Goal: Task Accomplishment & Management: Manage account settings

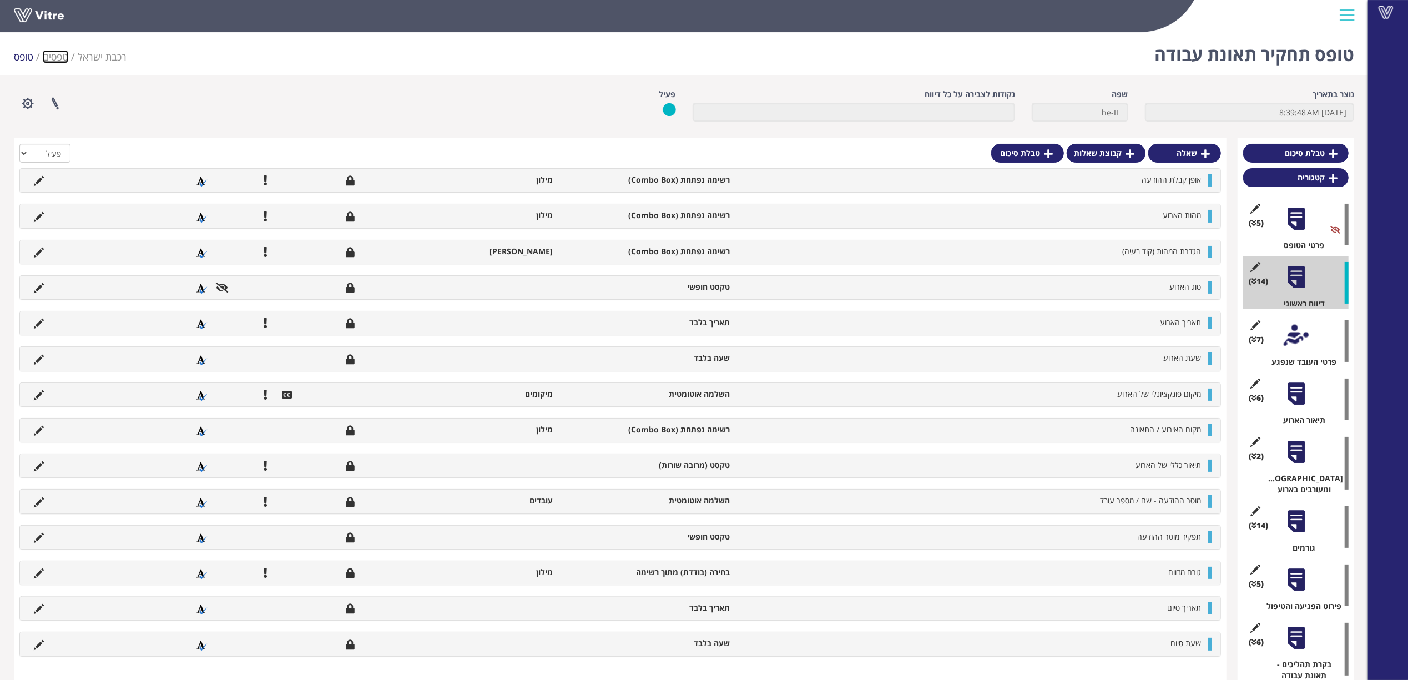
click at [54, 55] on link "טפסים" at bounding box center [56, 56] width 26 height 13
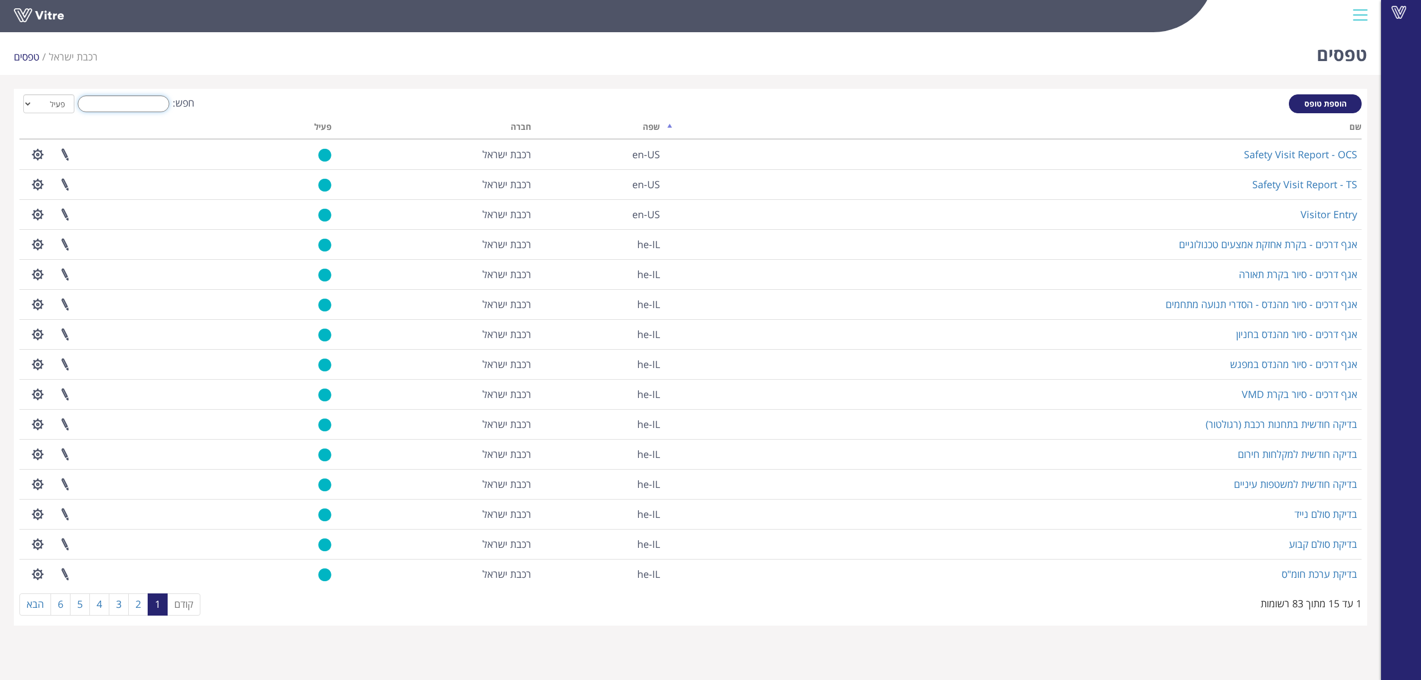
click at [131, 105] on input "חפש:" at bounding box center [124, 103] width 92 height 17
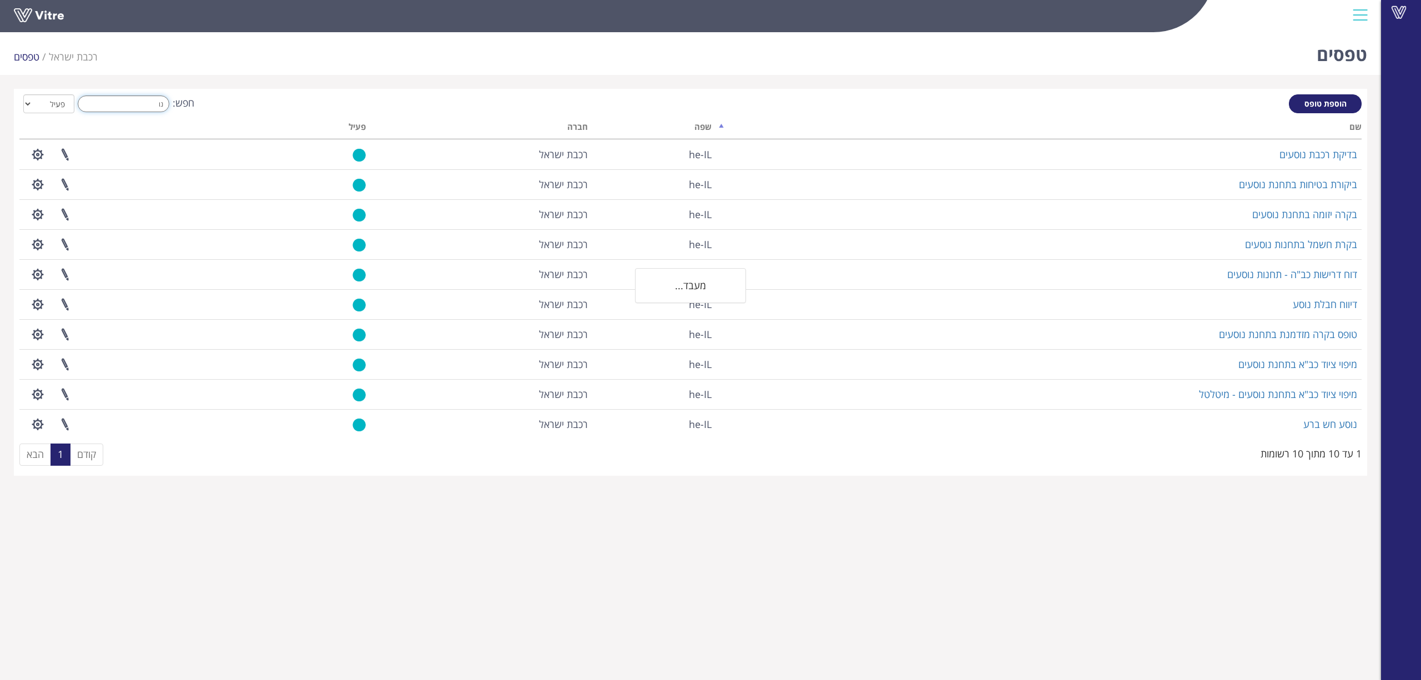
type input "נ"
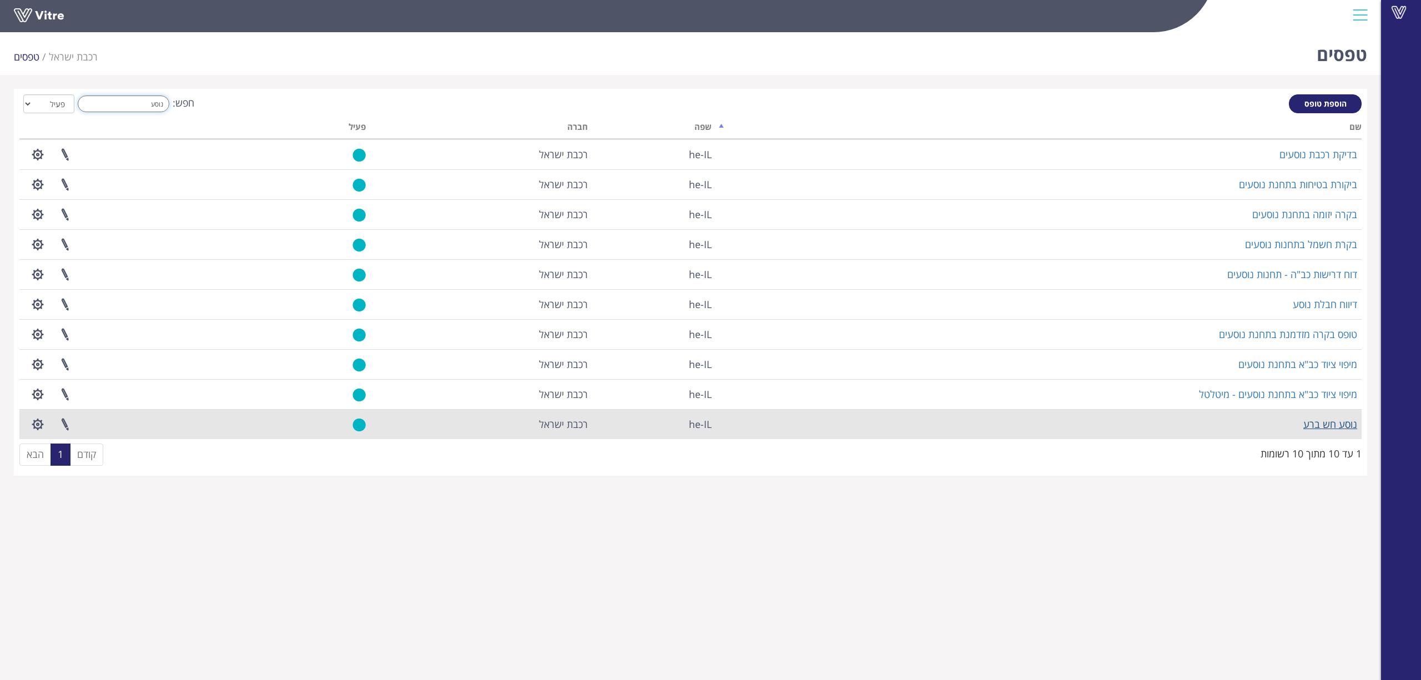
type input "נוסע"
click at [1323, 426] on link "נוסע חש ברע" at bounding box center [1330, 423] width 54 height 13
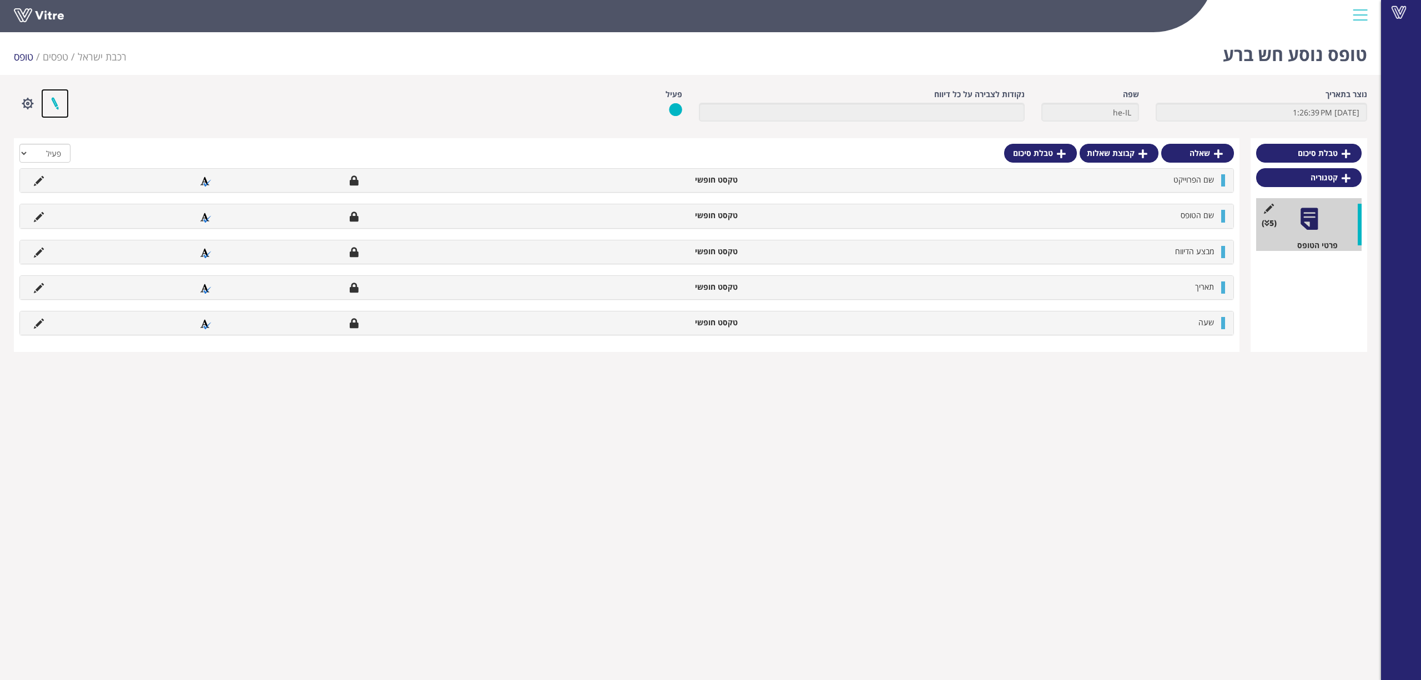
click at [60, 101] on link at bounding box center [55, 103] width 28 height 29
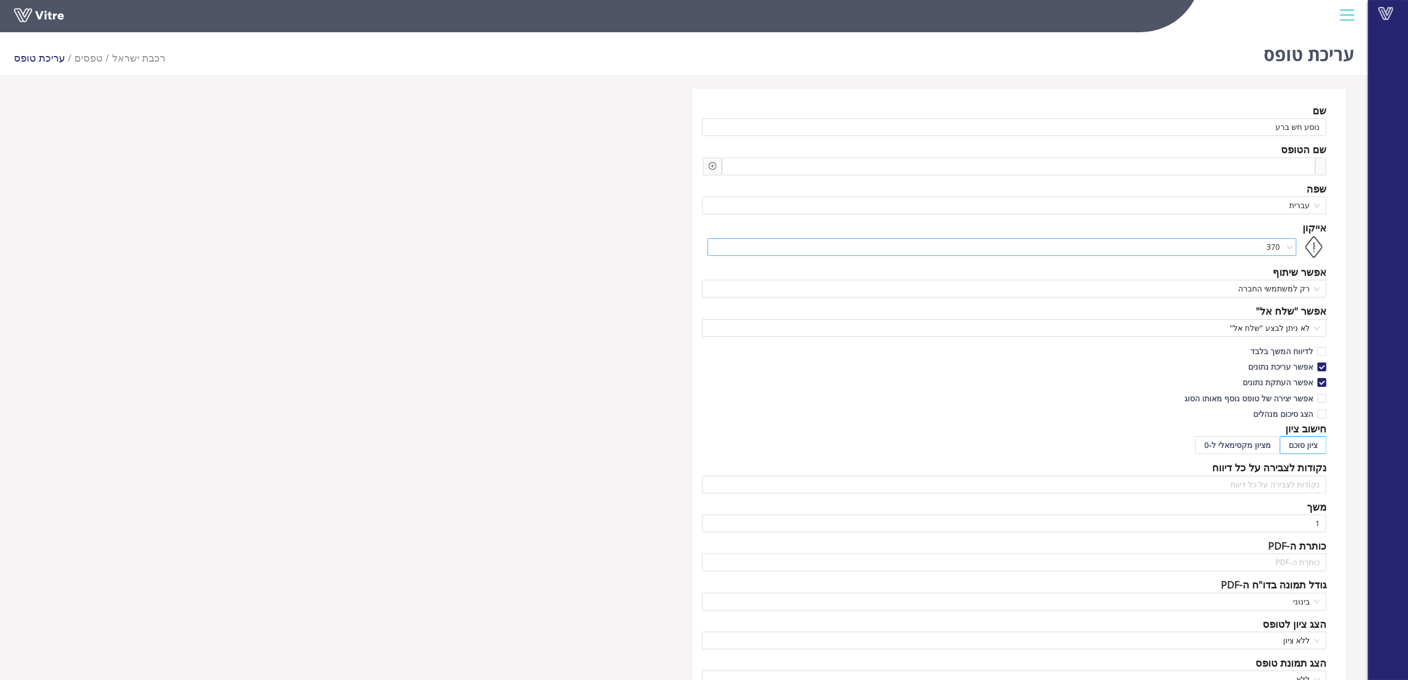
click at [1284, 247] on span "370" at bounding box center [1002, 247] width 576 height 17
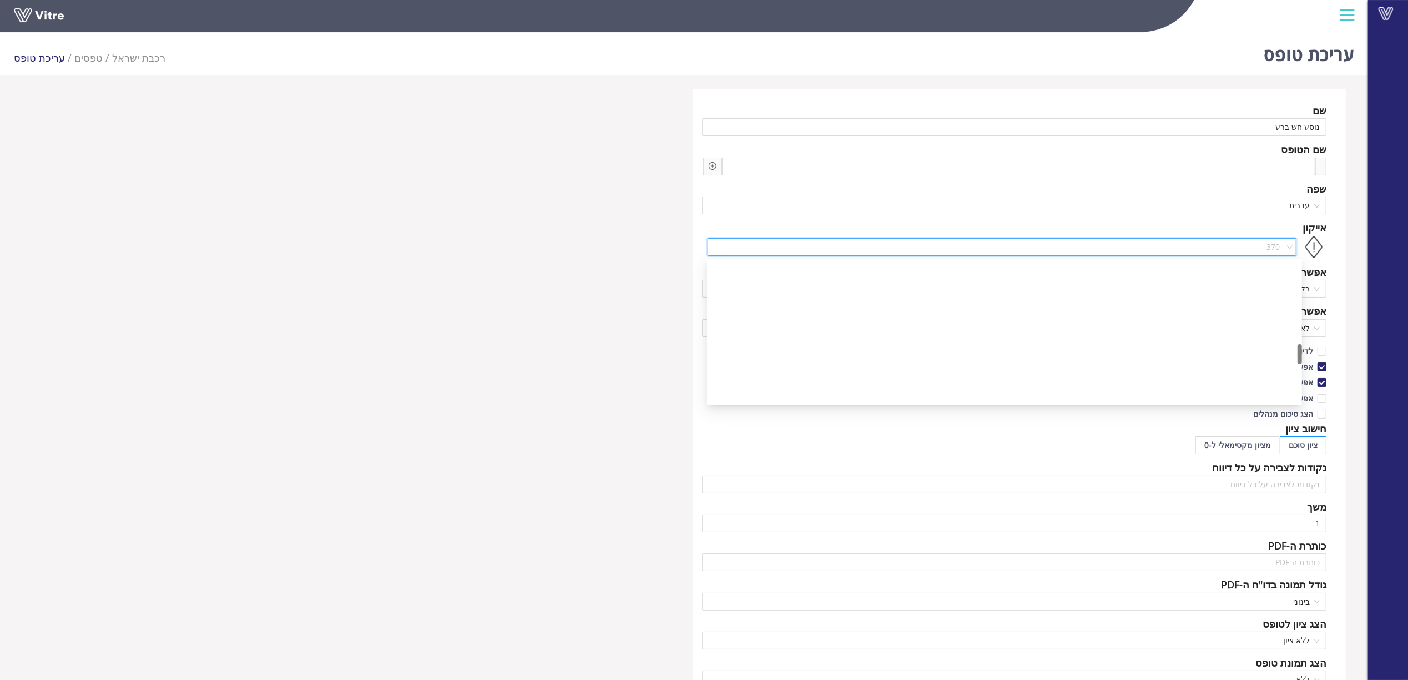
scroll to position [591, 0]
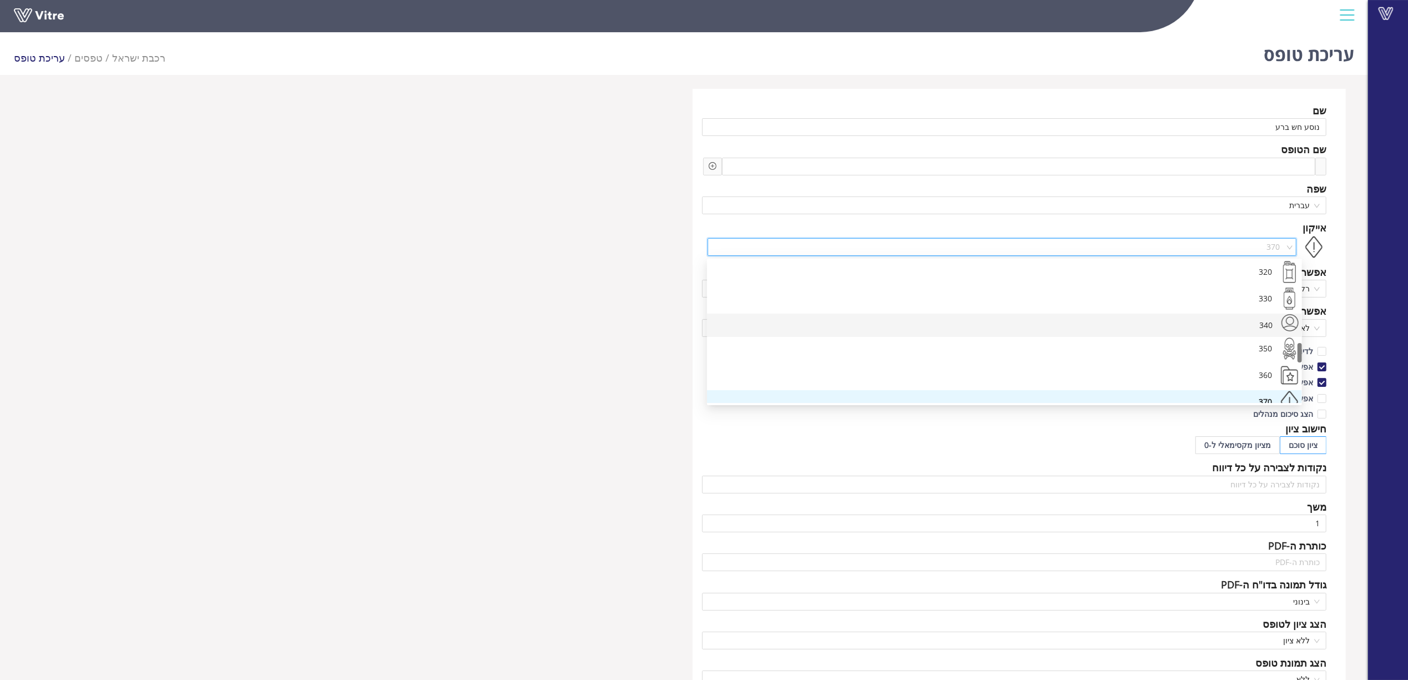
click at [1251, 325] on div "340" at bounding box center [995, 325] width 560 height 23
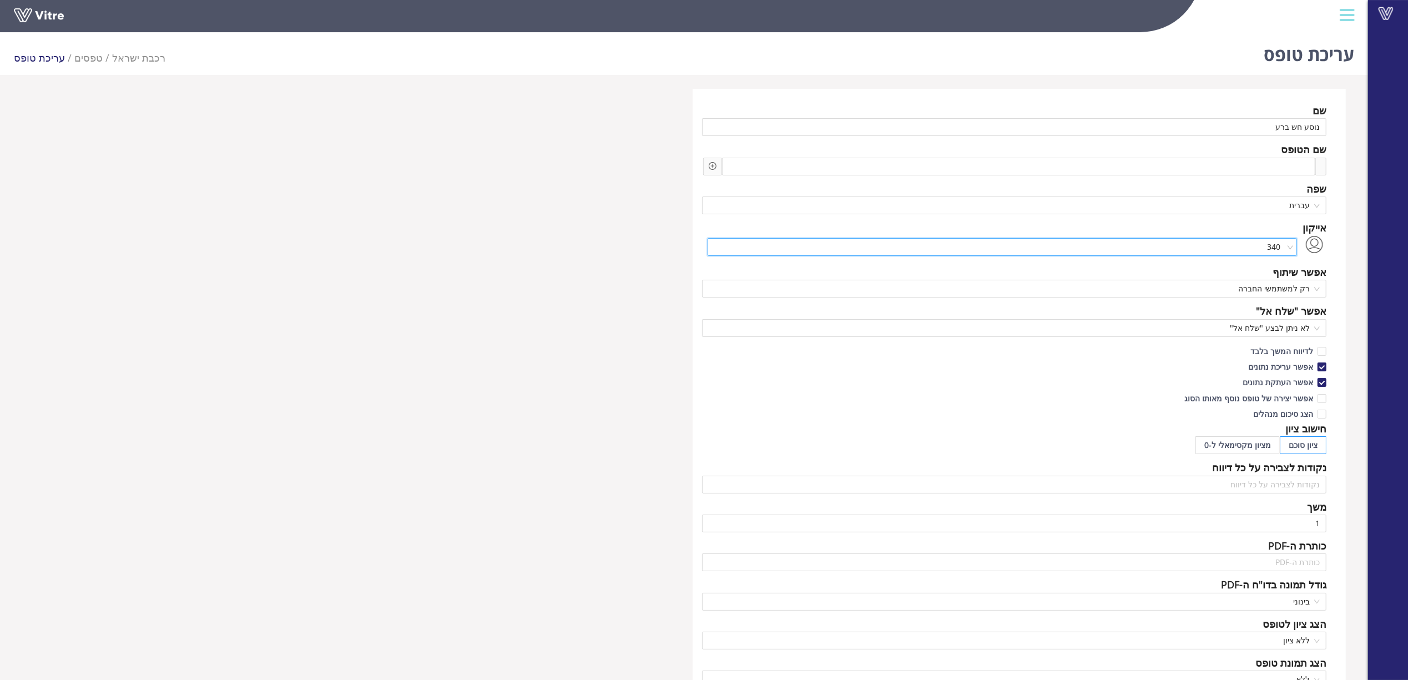
click at [556, 290] on div "שם נוסע חש ברע שם הטופס שפה עברית אייקון 340 340 אפשר שיתוף רק למשתמשי החברה אפ…" at bounding box center [684, 481] width 1340 height 784
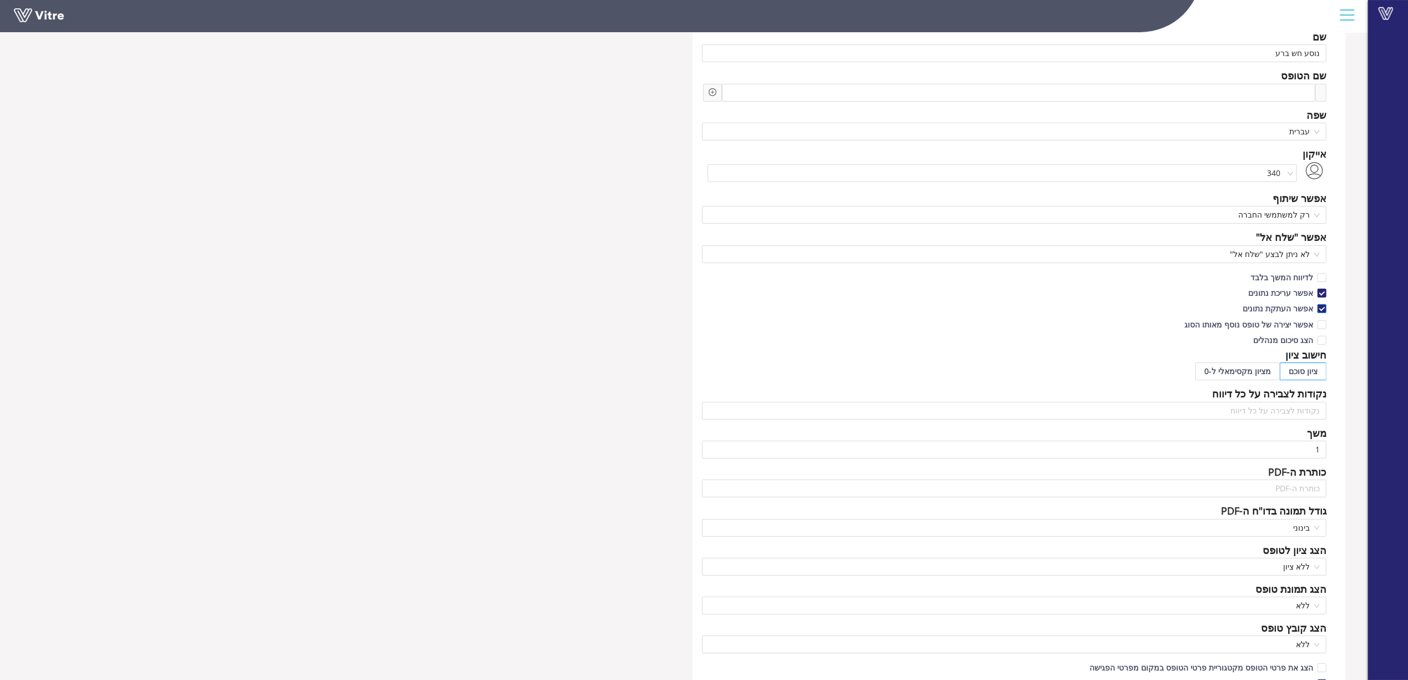
click at [1304, 307] on span "אפשר העתקת נתונים" at bounding box center [1277, 308] width 79 height 11
click at [1316, 307] on input "אפשר העתקת נתונים" at bounding box center [1321, 311] width 10 height 10
checkbox input "false"
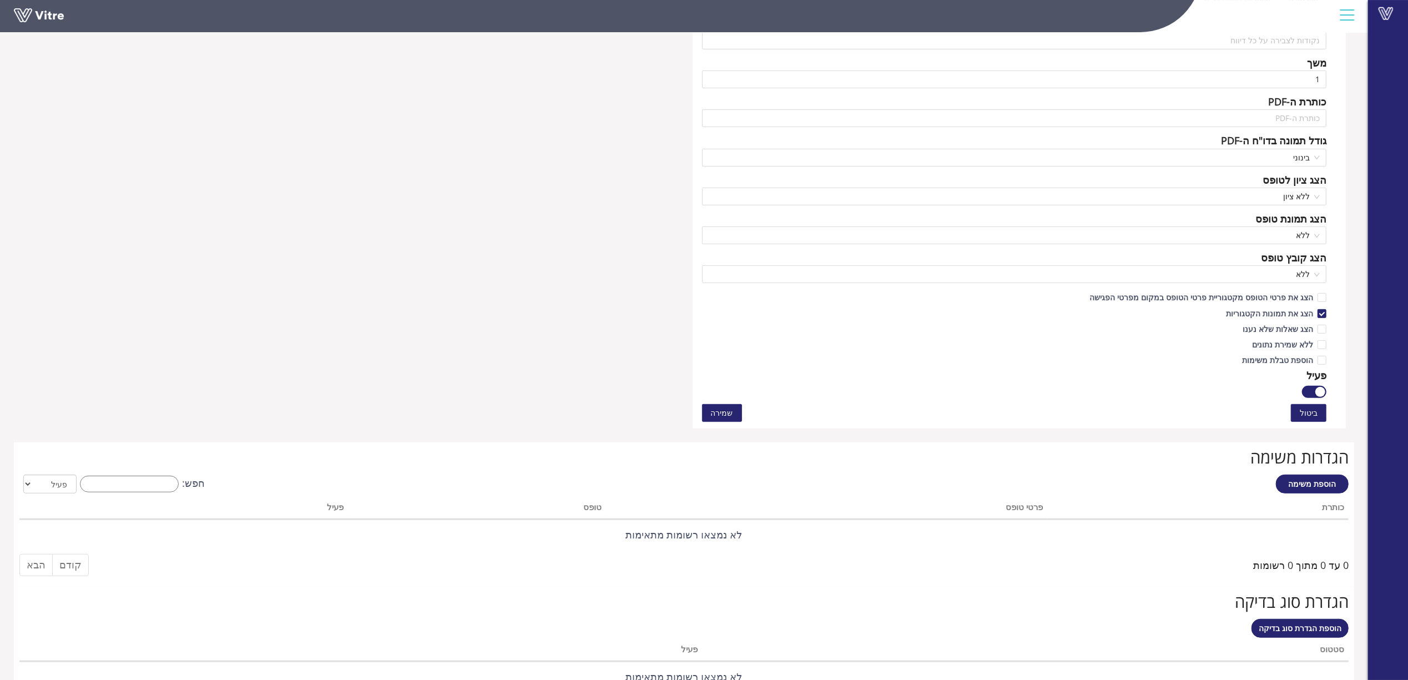
click at [716, 414] on span "שמירה" at bounding box center [722, 413] width 22 height 12
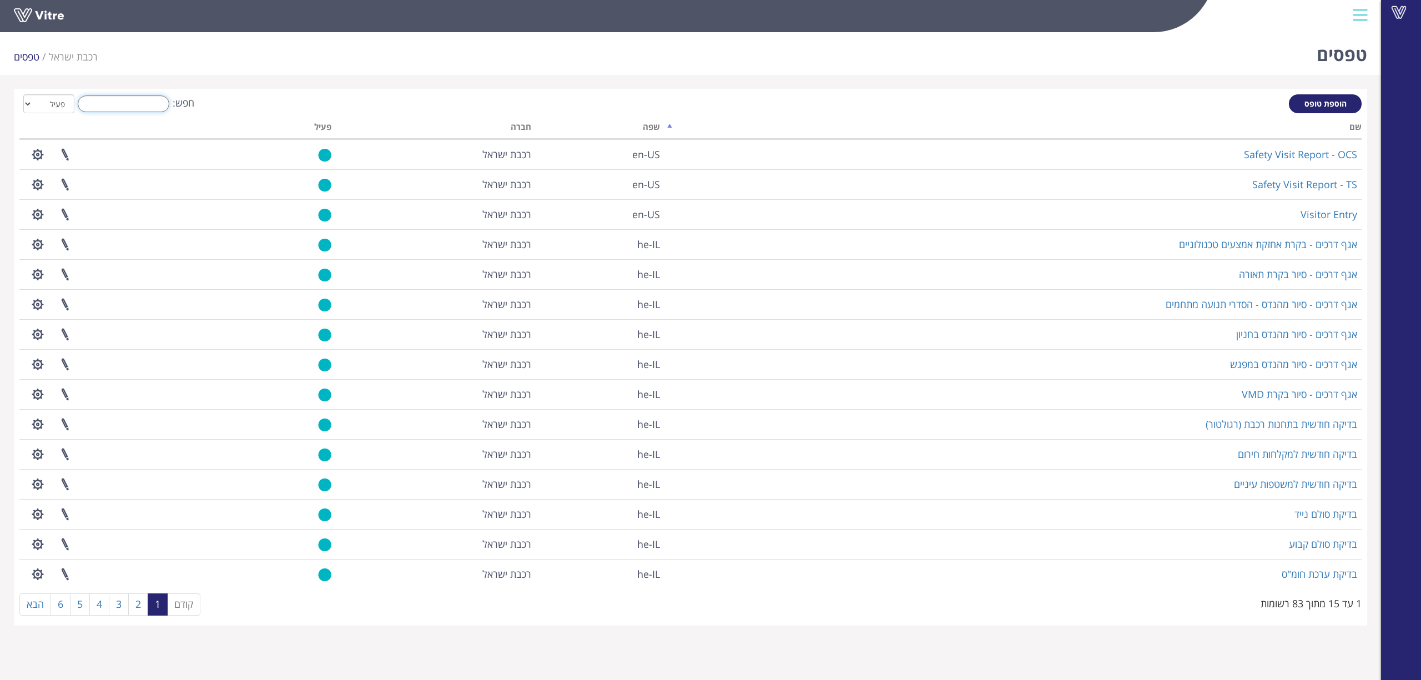
click at [165, 107] on input "חפש:" at bounding box center [124, 103] width 92 height 17
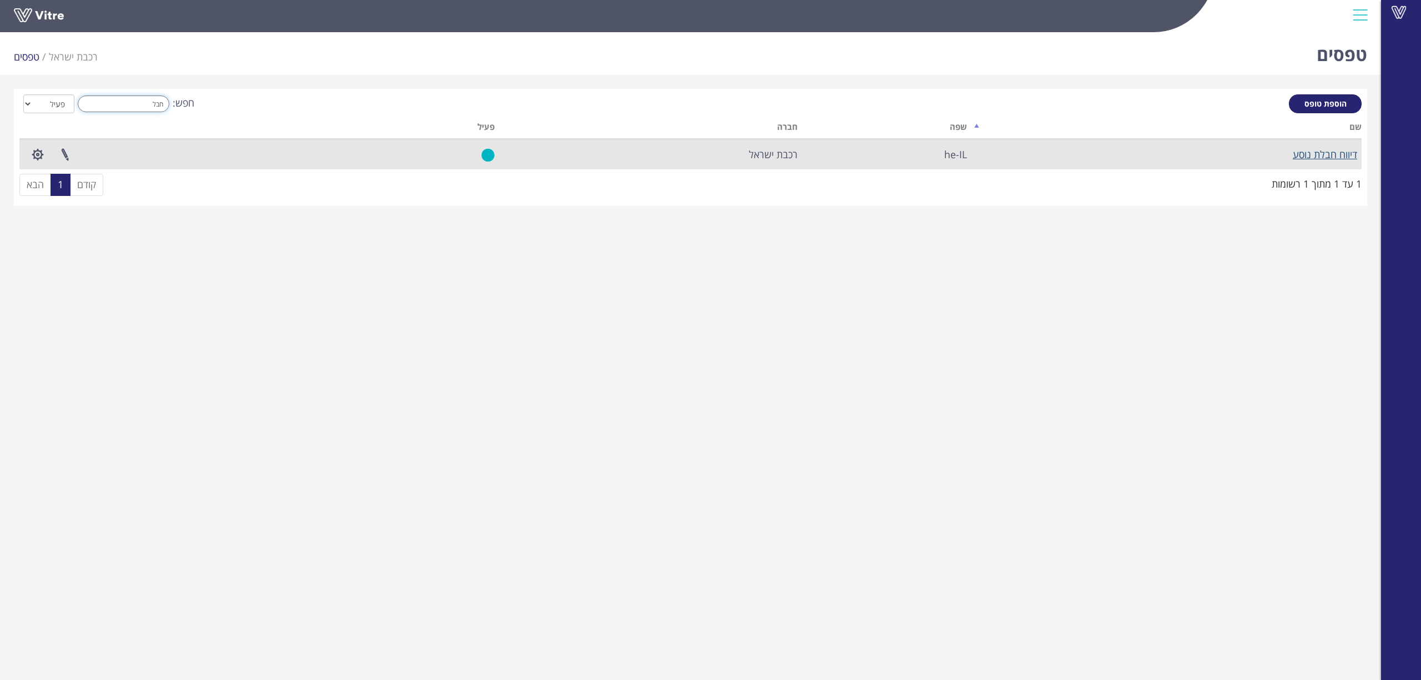
type input "חבל"
click at [1336, 148] on link "דיווח חבלת נוסע" at bounding box center [1325, 154] width 64 height 13
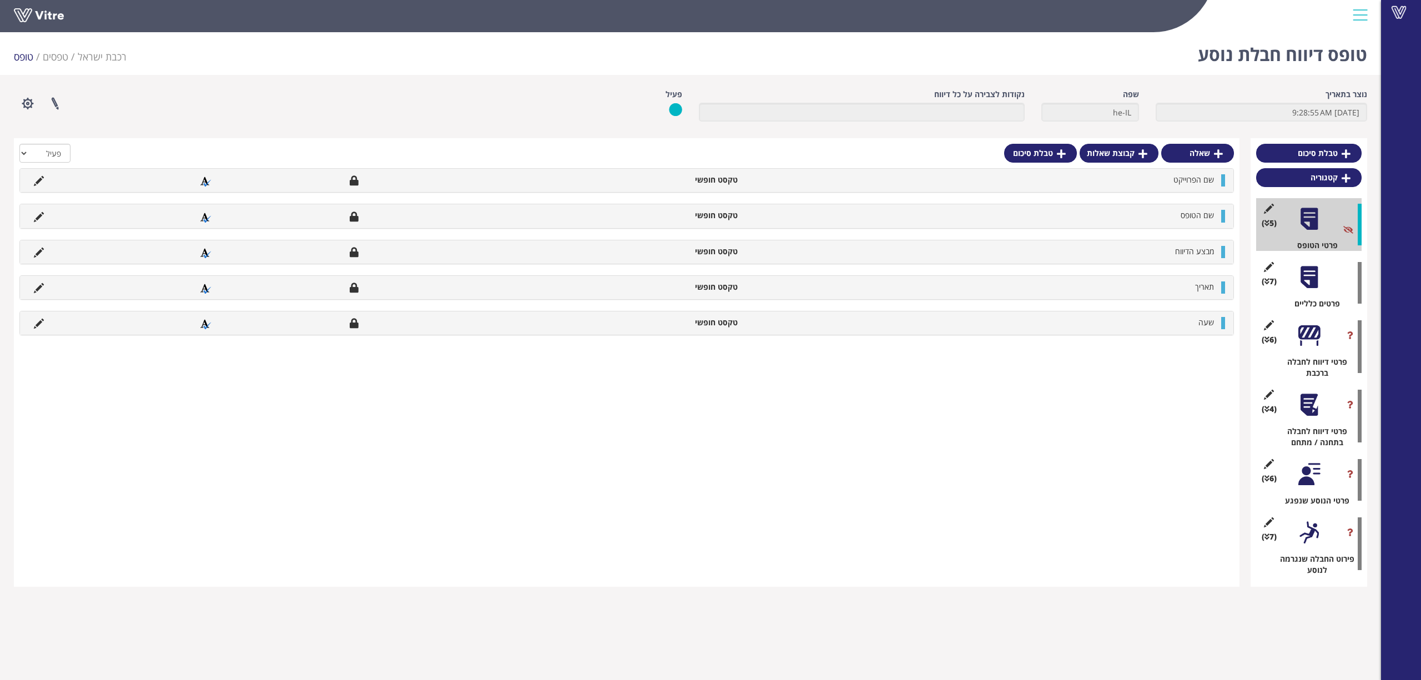
click at [1304, 271] on div at bounding box center [1308, 277] width 25 height 25
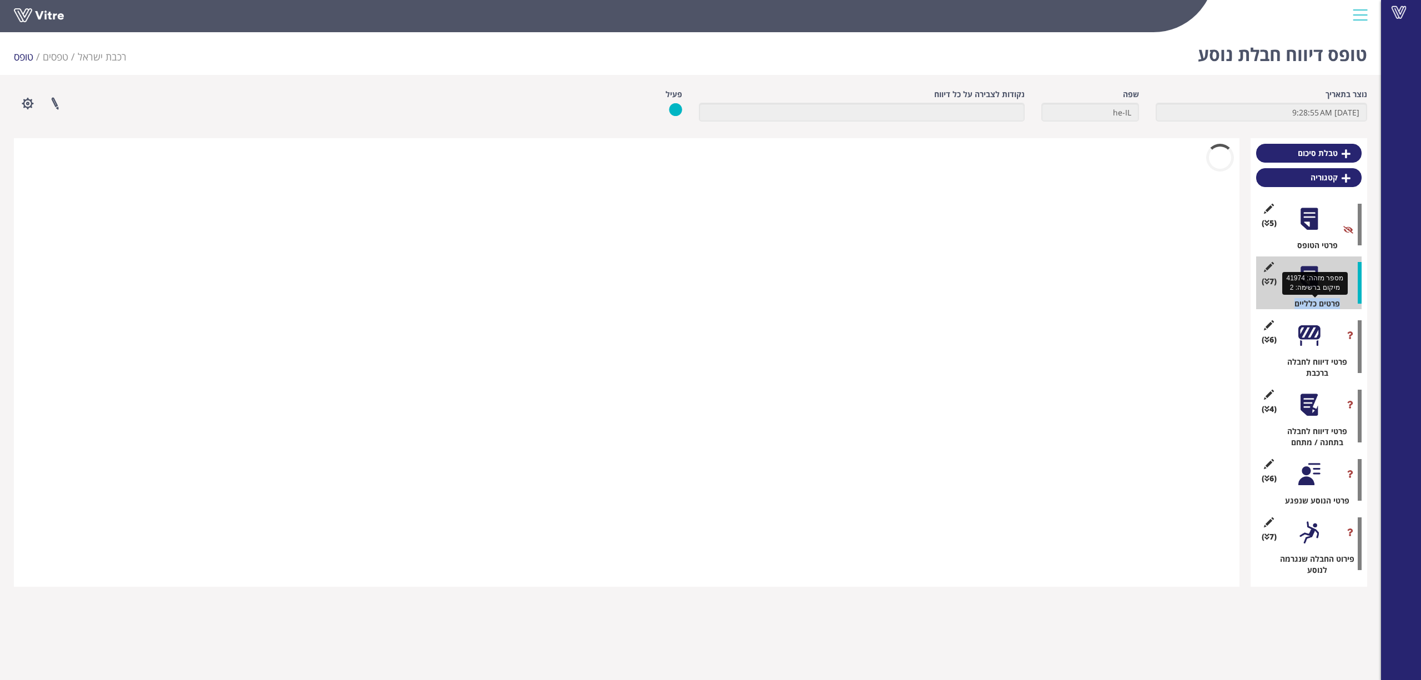
drag, startPoint x: 1340, startPoint y: 305, endPoint x: 1288, endPoint y: 301, distance: 51.8
click at [1288, 301] on div "פרטים כלליים" at bounding box center [1312, 303] width 97 height 11
copy div "פרטים כלליים"
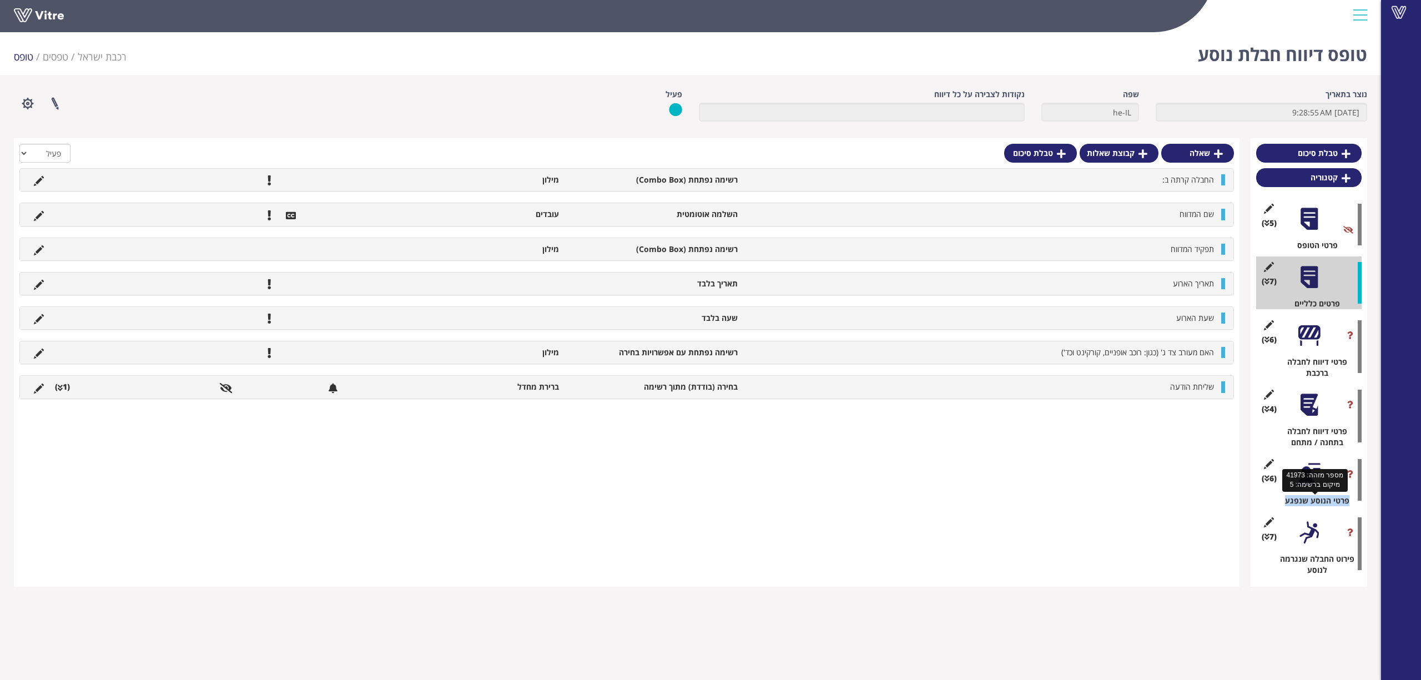
drag, startPoint x: 1349, startPoint y: 501, endPoint x: 1284, endPoint y: 502, distance: 64.4
click at [1284, 502] on div "פרטי הנוסע שנפגע" at bounding box center [1312, 500] width 97 height 11
copy div "פרטי הנוסע שנפגע"
click at [1313, 533] on div at bounding box center [1308, 532] width 25 height 25
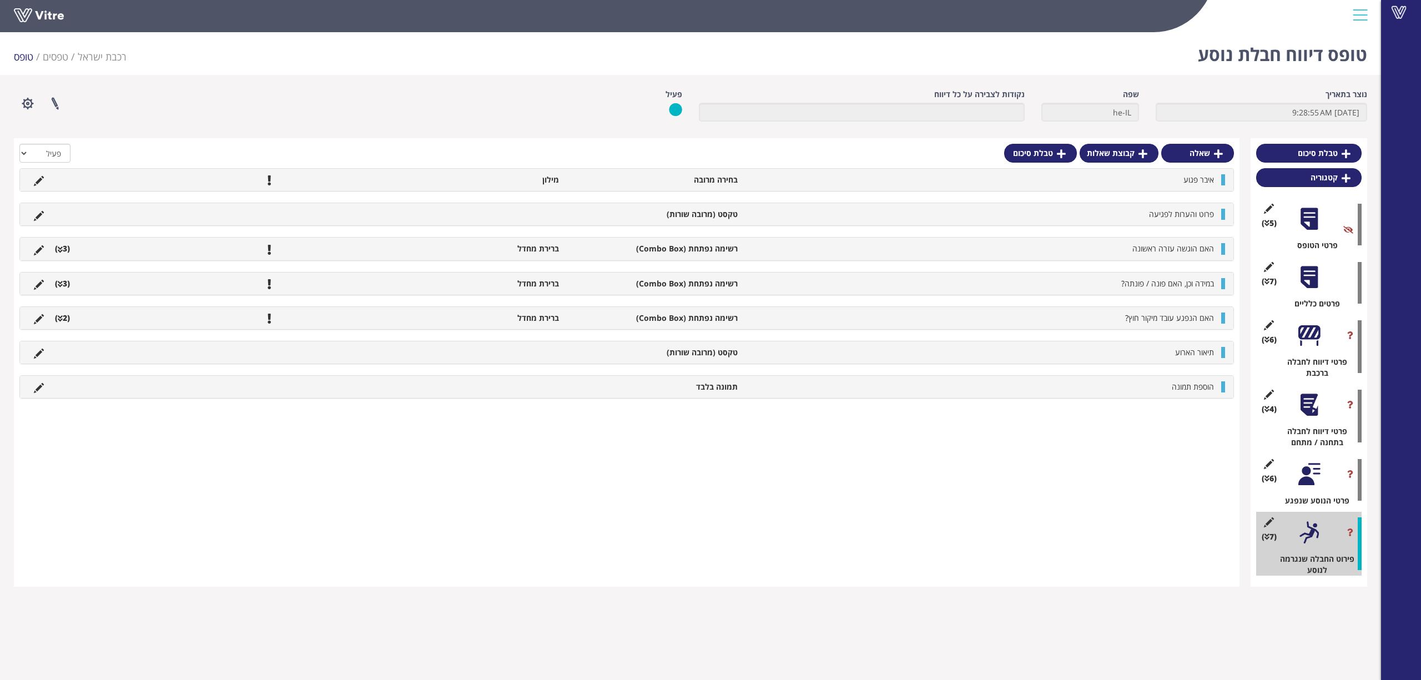
click at [1304, 338] on div at bounding box center [1308, 335] width 25 height 25
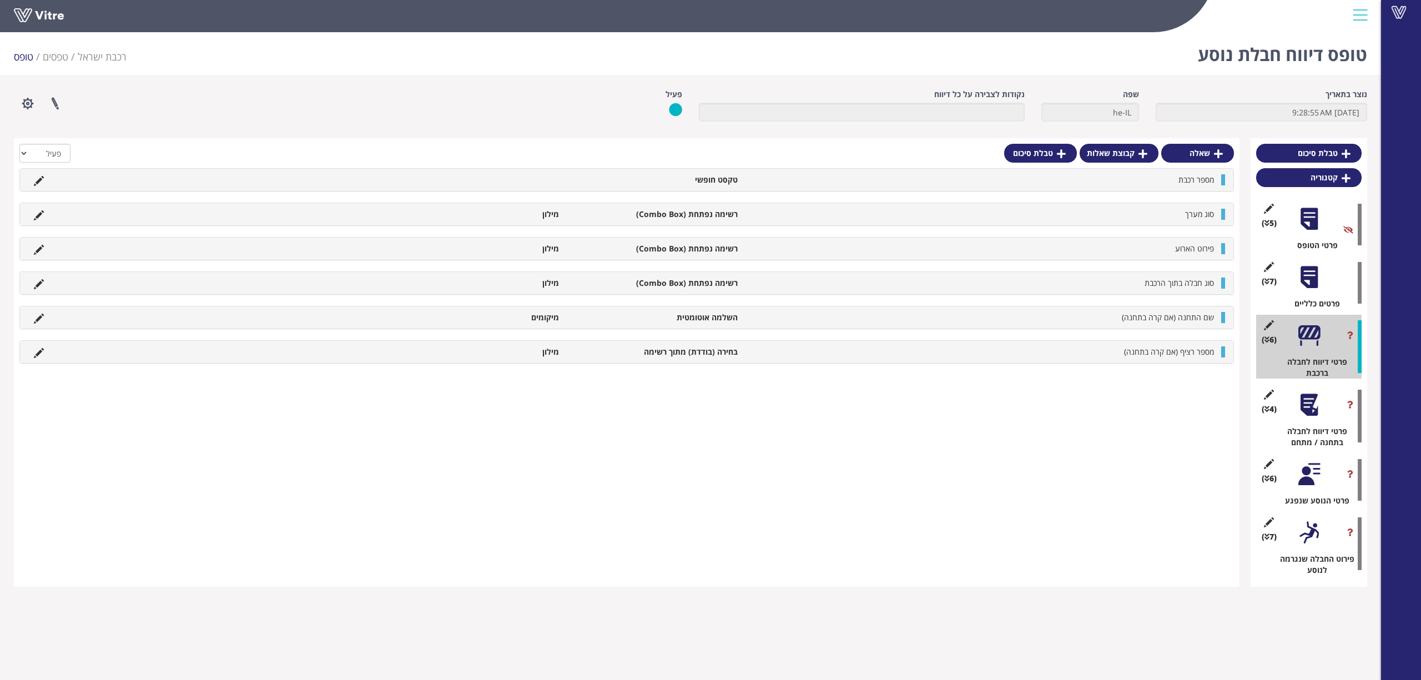
click at [1304, 282] on div at bounding box center [1308, 277] width 25 height 25
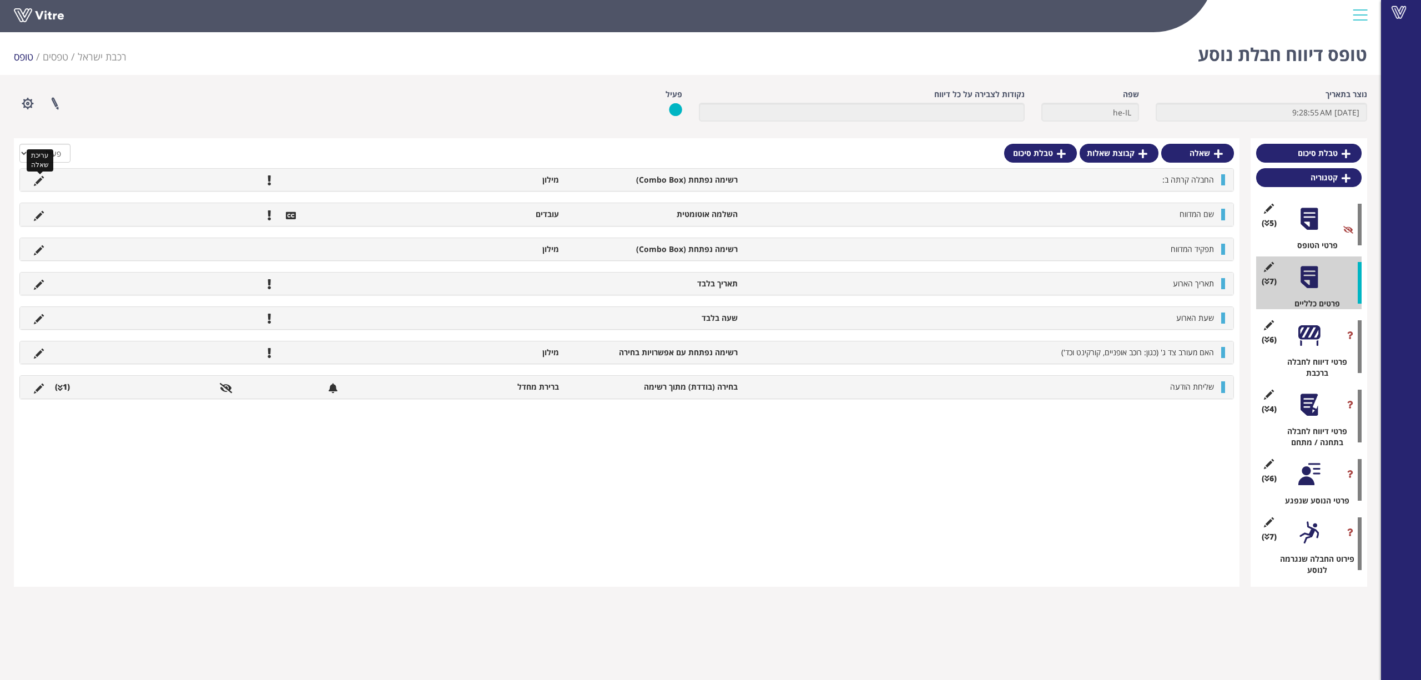
click at [37, 178] on icon at bounding box center [39, 181] width 10 height 10
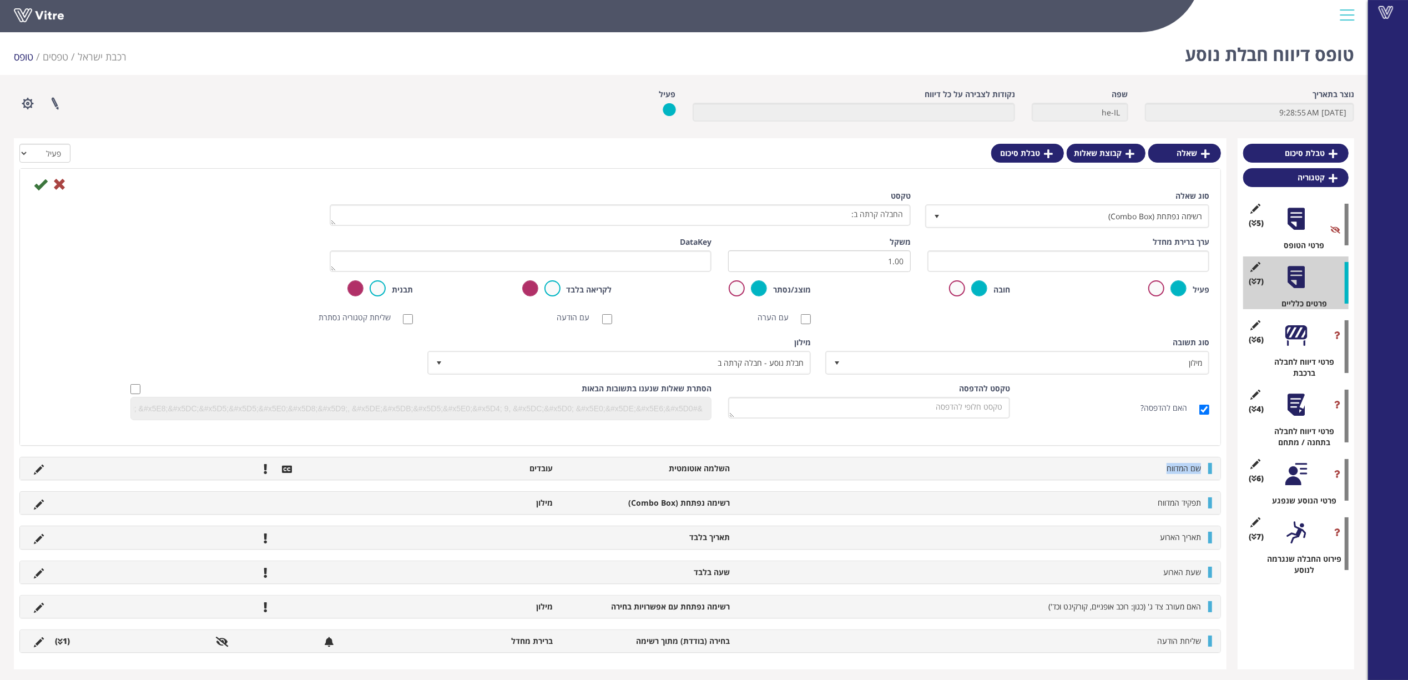
drag, startPoint x: 1199, startPoint y: 473, endPoint x: 1128, endPoint y: 471, distance: 70.5
click at [1128, 471] on li "שם המדווח" at bounding box center [970, 468] width 471 height 11
copy span "שם המדווח"
click at [43, 468] on icon at bounding box center [39, 470] width 10 height 10
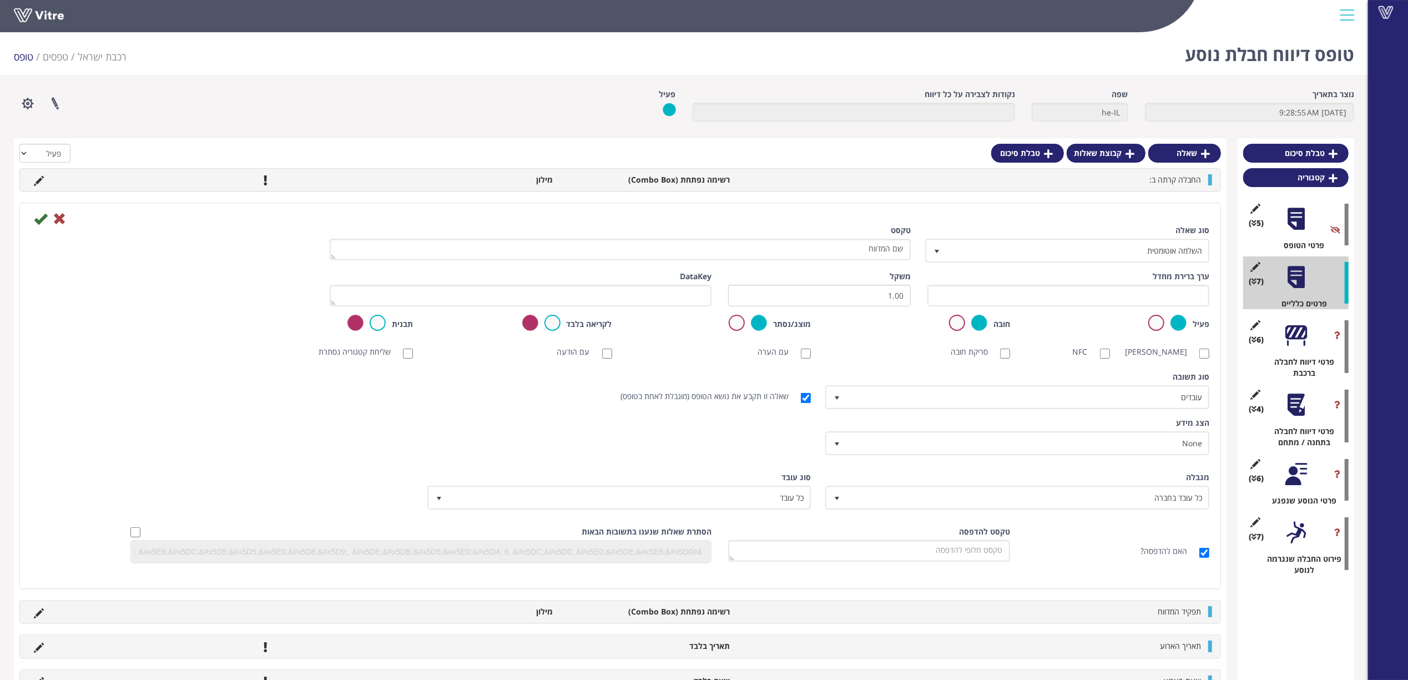
click at [778, 398] on label "שאלה זו תקבע את נושא הטופס (מוגבלת לאחת בטופס)" at bounding box center [709, 396] width 179 height 11
click at [801, 398] on input "שאלה זו תקבע את נושא הטופס (מוגבלת לאחת בטופס)" at bounding box center [806, 398] width 10 height 10
checkbox input "false"
click at [41, 218] on icon at bounding box center [40, 218] width 13 height 13
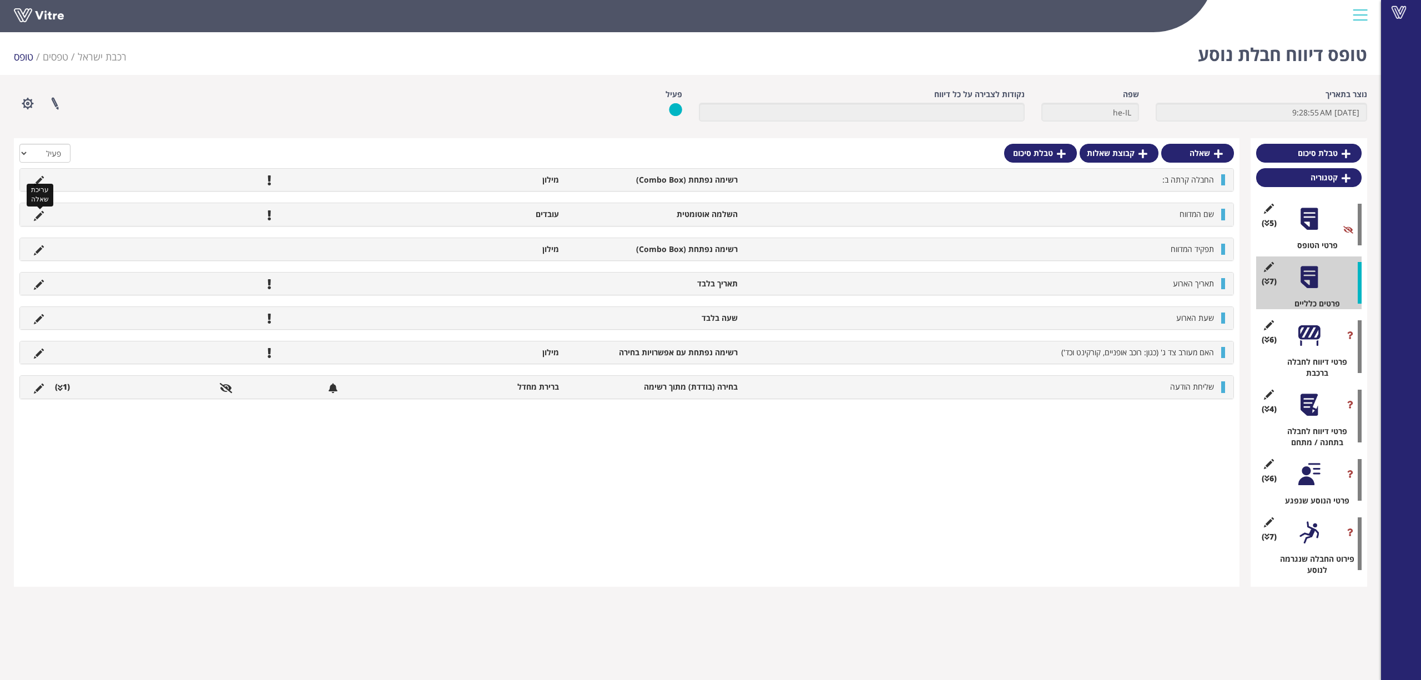
click at [41, 215] on icon at bounding box center [39, 216] width 10 height 10
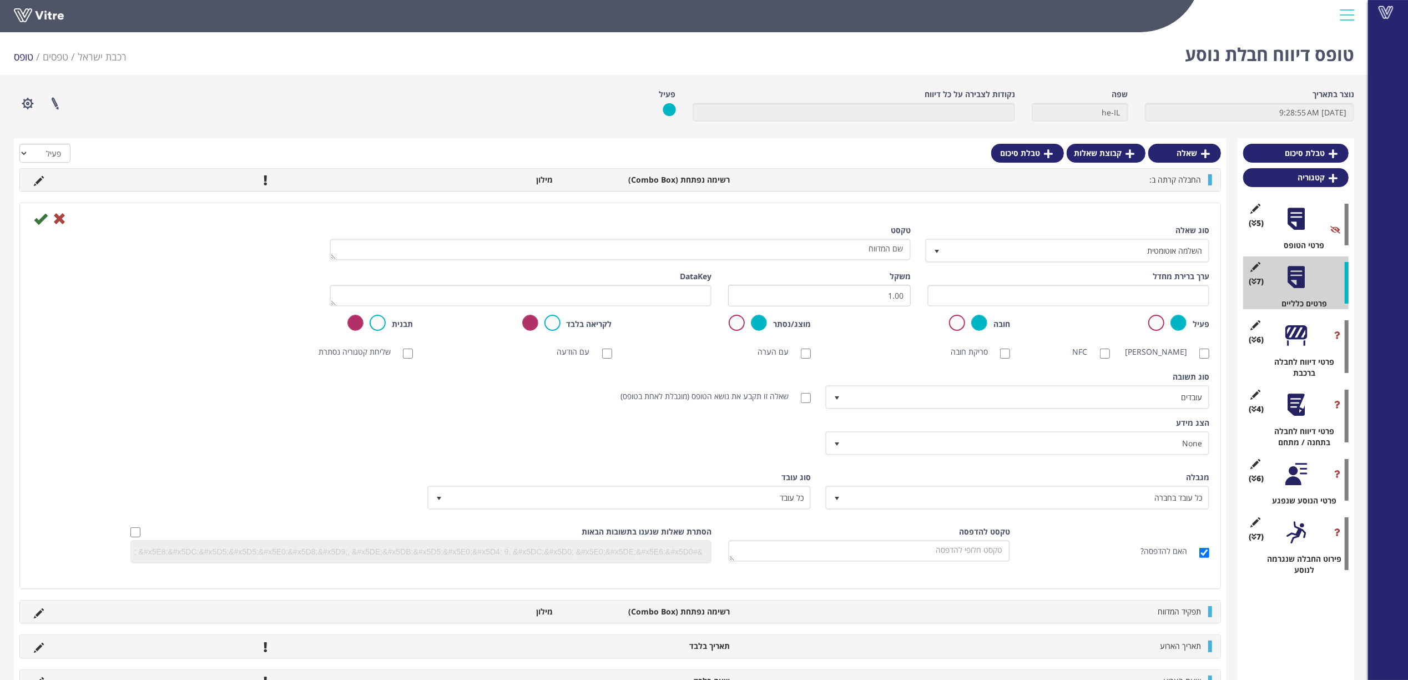
click at [1053, 481] on div "מגבלה כל עובד בחברה 0" at bounding box center [1018, 491] width 382 height 38
click at [1064, 489] on span "כל עובד בחברה" at bounding box center [1027, 497] width 362 height 20
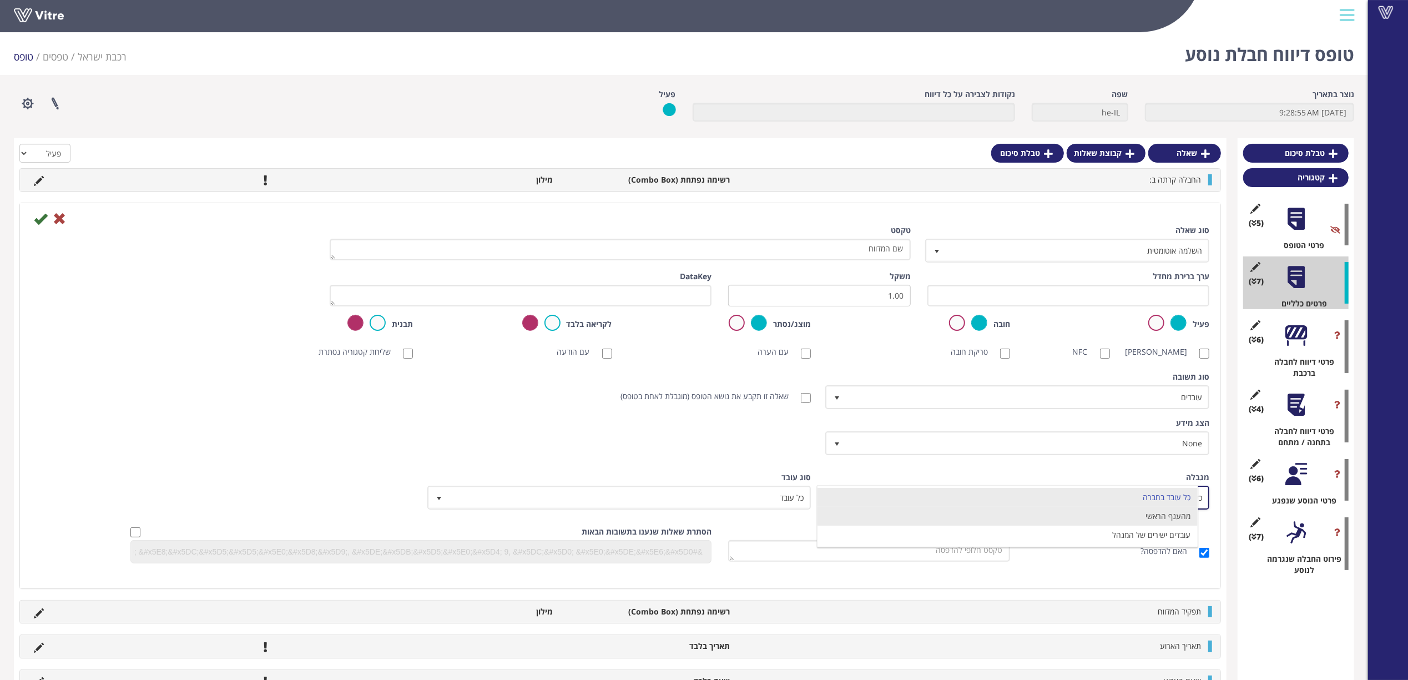
click at [1182, 514] on li "מהענף הראשי" at bounding box center [1007, 516] width 380 height 19
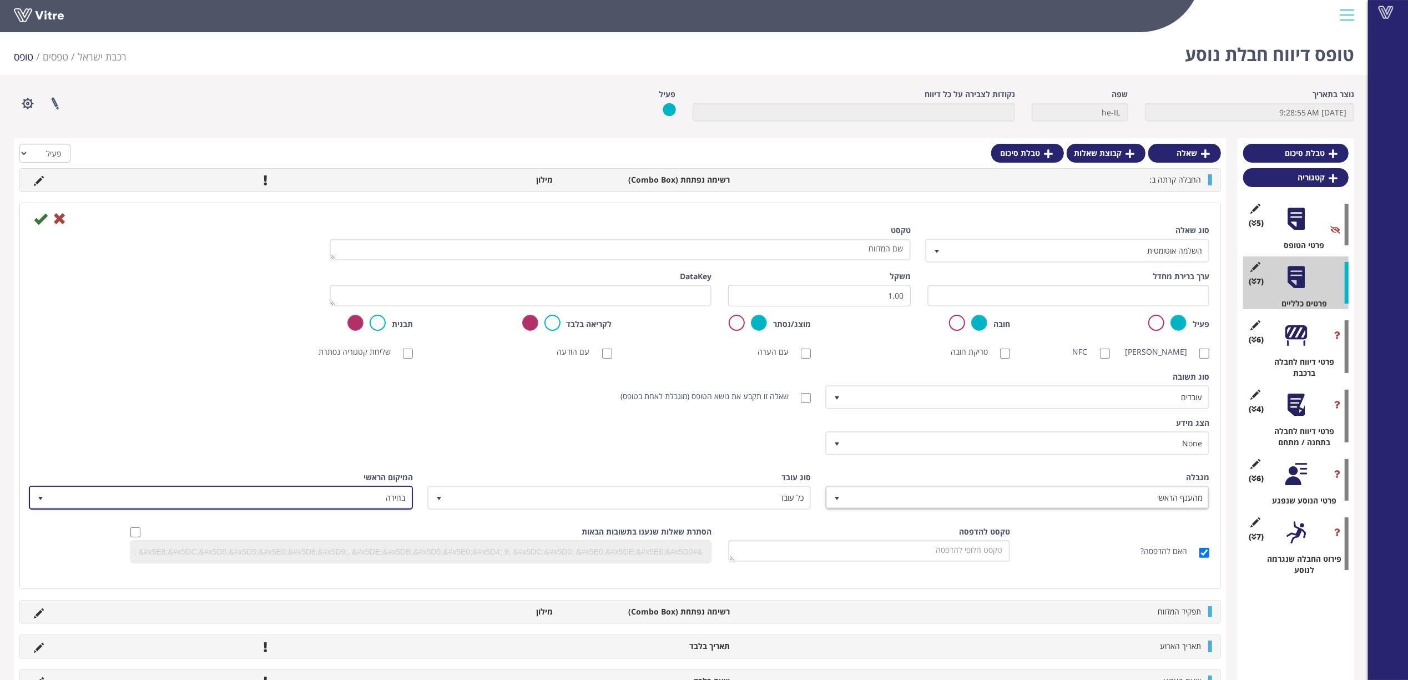
click at [382, 491] on span "בחירה" at bounding box center [231, 497] width 362 height 20
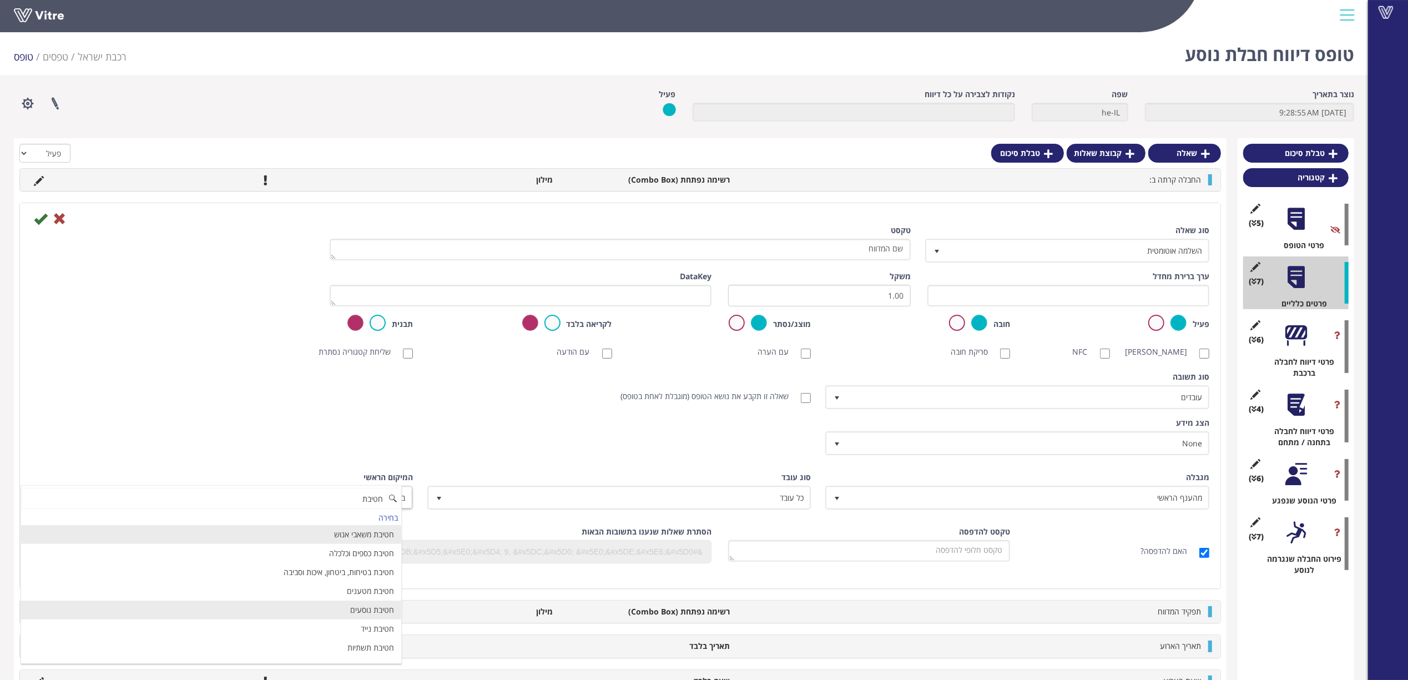
click at [365, 615] on li "חטיבת נוסעים" at bounding box center [211, 609] width 380 height 19
type input "חטיבת"
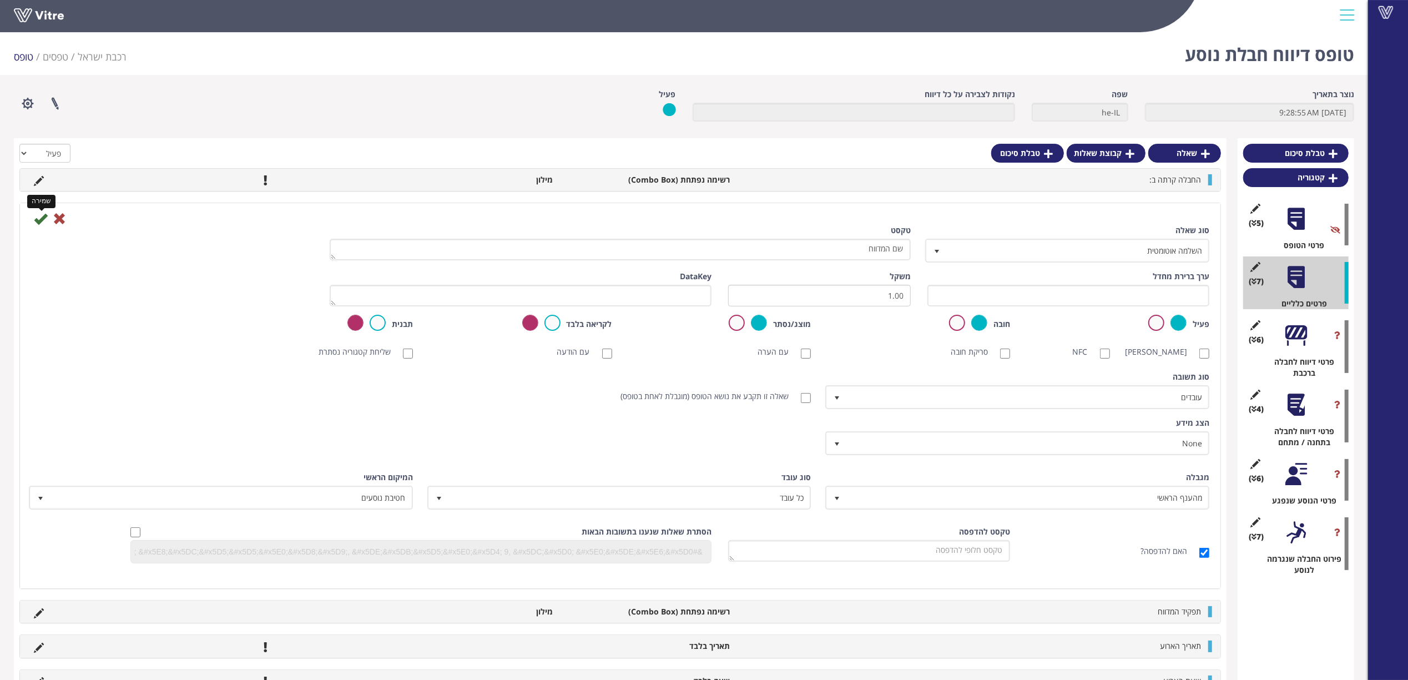
click at [41, 219] on icon at bounding box center [40, 218] width 13 height 13
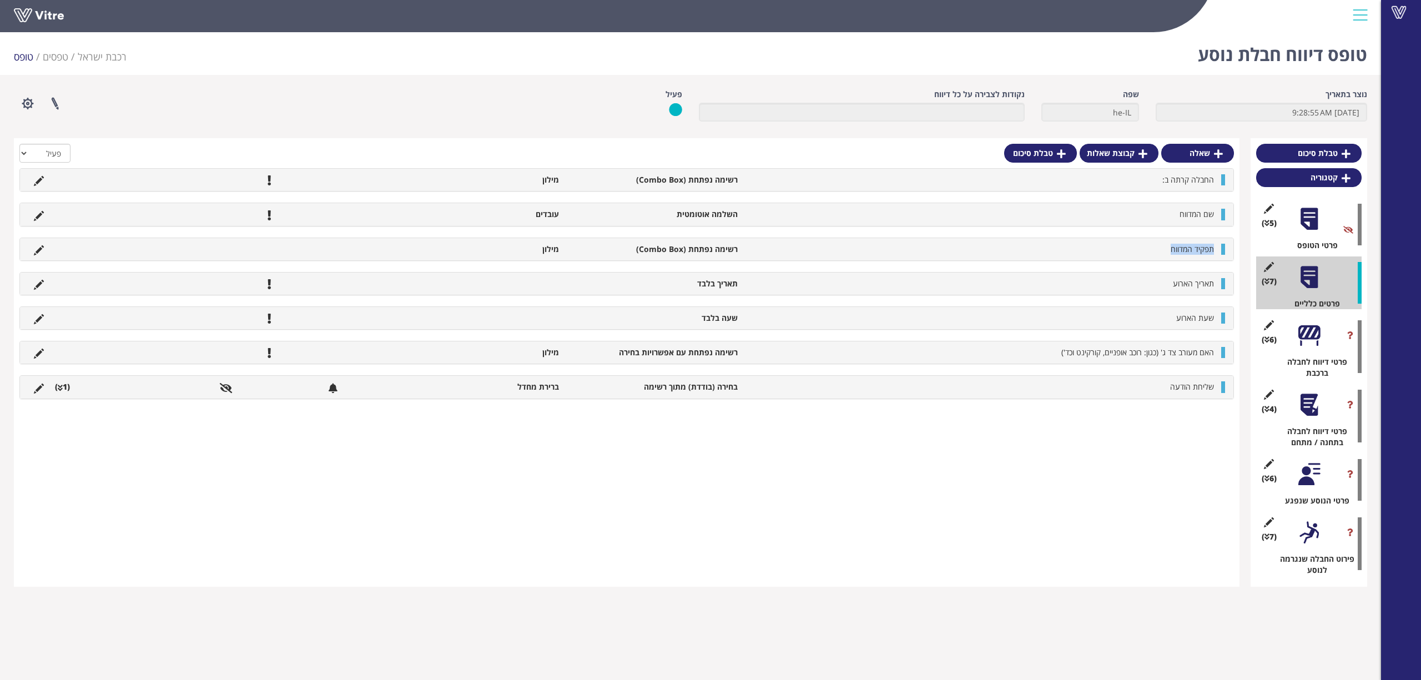
drag, startPoint x: 1214, startPoint y: 250, endPoint x: 1154, endPoint y: 247, distance: 60.0
click at [1154, 247] on li "תפקיד המדווח" at bounding box center [981, 249] width 476 height 11
copy span "תפקיד המדווח"
drag, startPoint x: 1213, startPoint y: 281, endPoint x: 1135, endPoint y: 281, distance: 77.1
click at [1135, 281] on li "תאריך הארוע" at bounding box center [981, 283] width 476 height 11
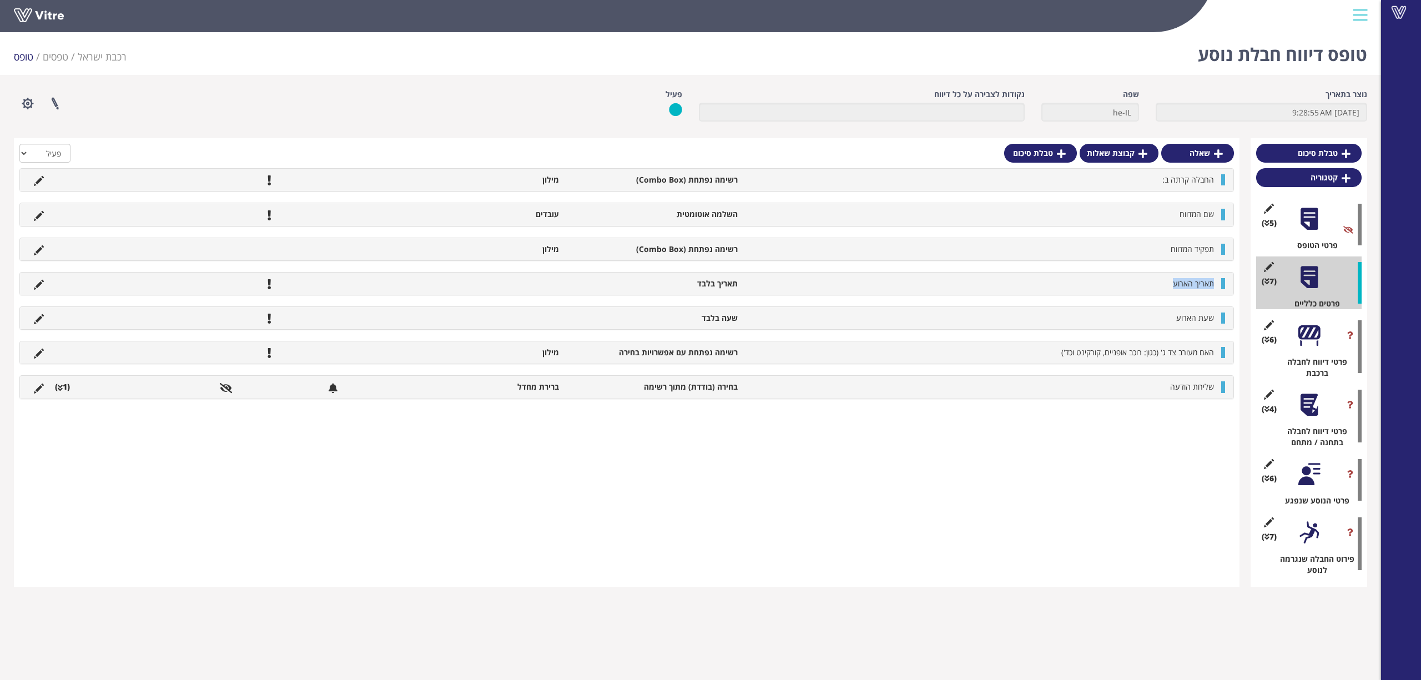
copy span "תאריך הארוע"
click at [1301, 342] on div at bounding box center [1308, 335] width 25 height 25
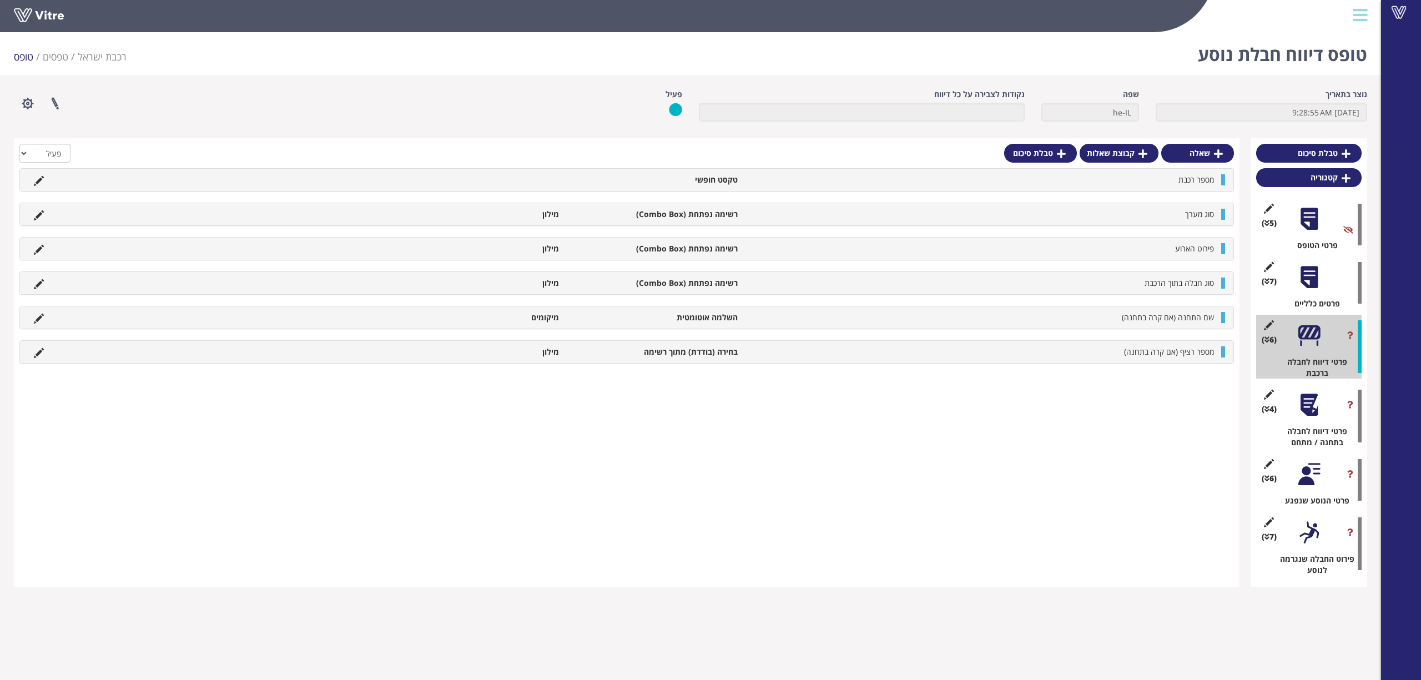
click at [1310, 417] on div at bounding box center [1308, 404] width 25 height 25
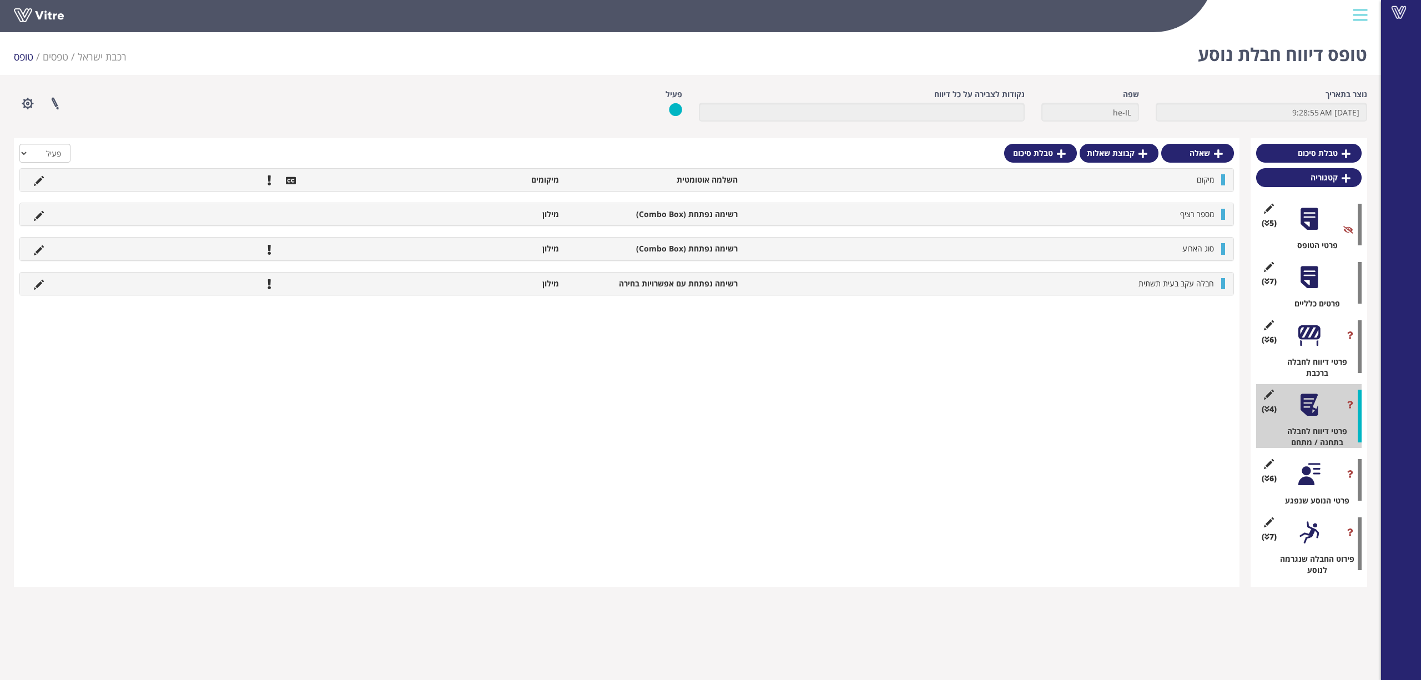
click at [1313, 467] on div at bounding box center [1308, 474] width 25 height 25
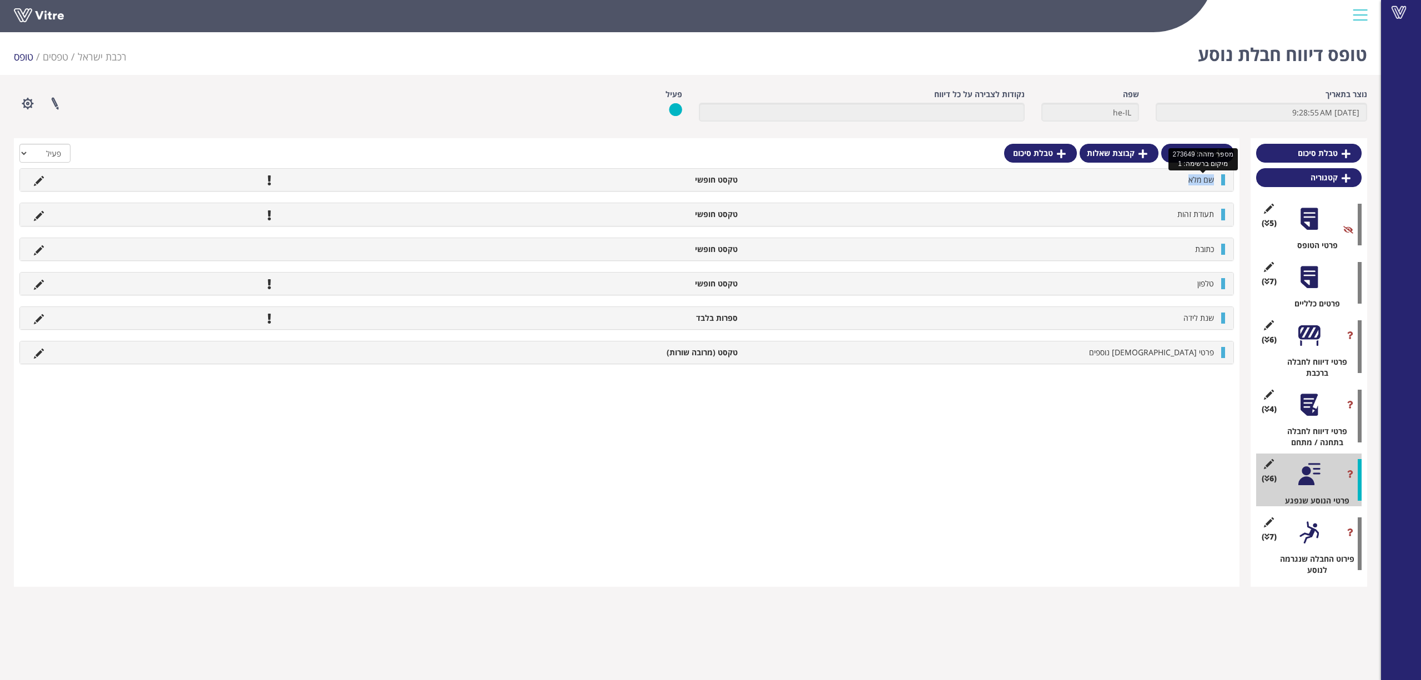
drag, startPoint x: 1218, startPoint y: 178, endPoint x: 1148, endPoint y: 178, distance: 69.9
click at [1148, 178] on li "שם מלא" at bounding box center [981, 179] width 476 height 11
copy span "שם מלא"
drag, startPoint x: 1214, startPoint y: 211, endPoint x: 1155, endPoint y: 214, distance: 59.4
click at [1155, 214] on li "תעודת זהות" at bounding box center [981, 214] width 476 height 11
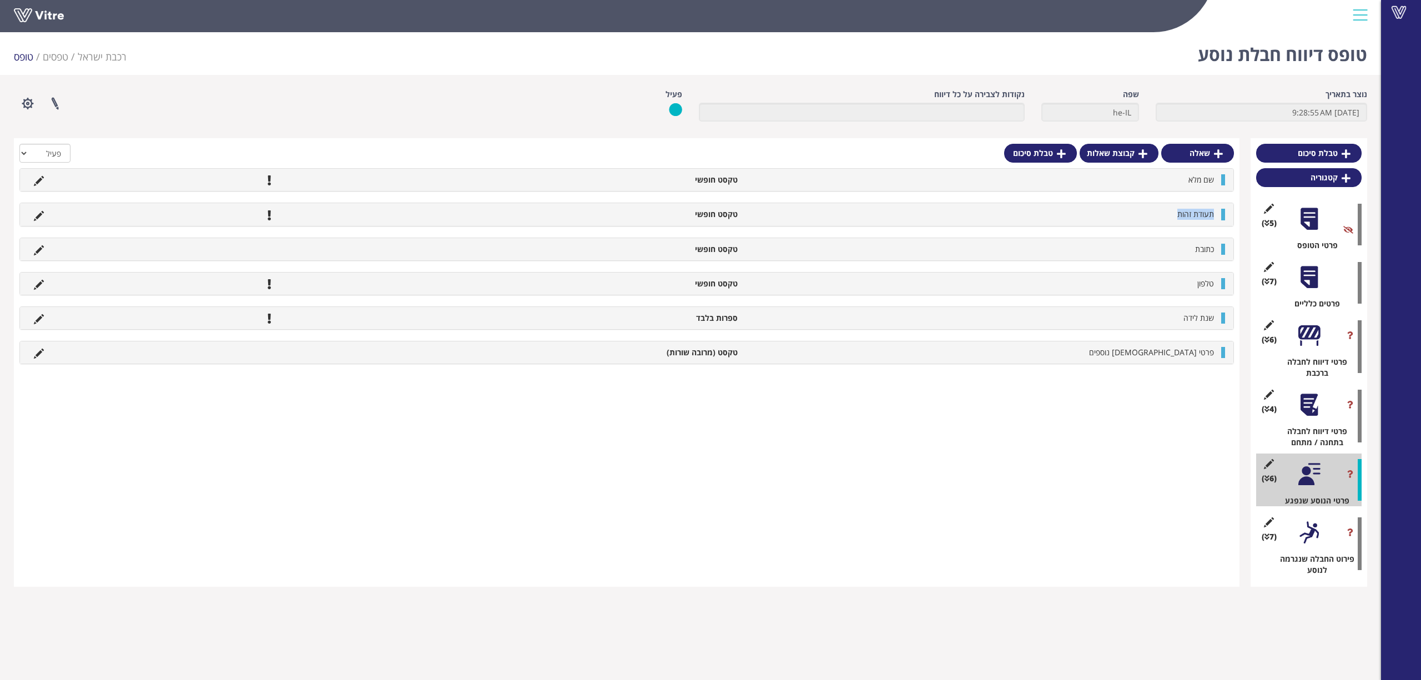
copy span "תעודת זהות"
drag, startPoint x: 1214, startPoint y: 252, endPoint x: 1170, endPoint y: 252, distance: 43.8
click at [1170, 252] on li "כתובת" at bounding box center [981, 249] width 476 height 11
copy span "כתובת"
drag, startPoint x: 1213, startPoint y: 284, endPoint x: 1167, endPoint y: 282, distance: 46.6
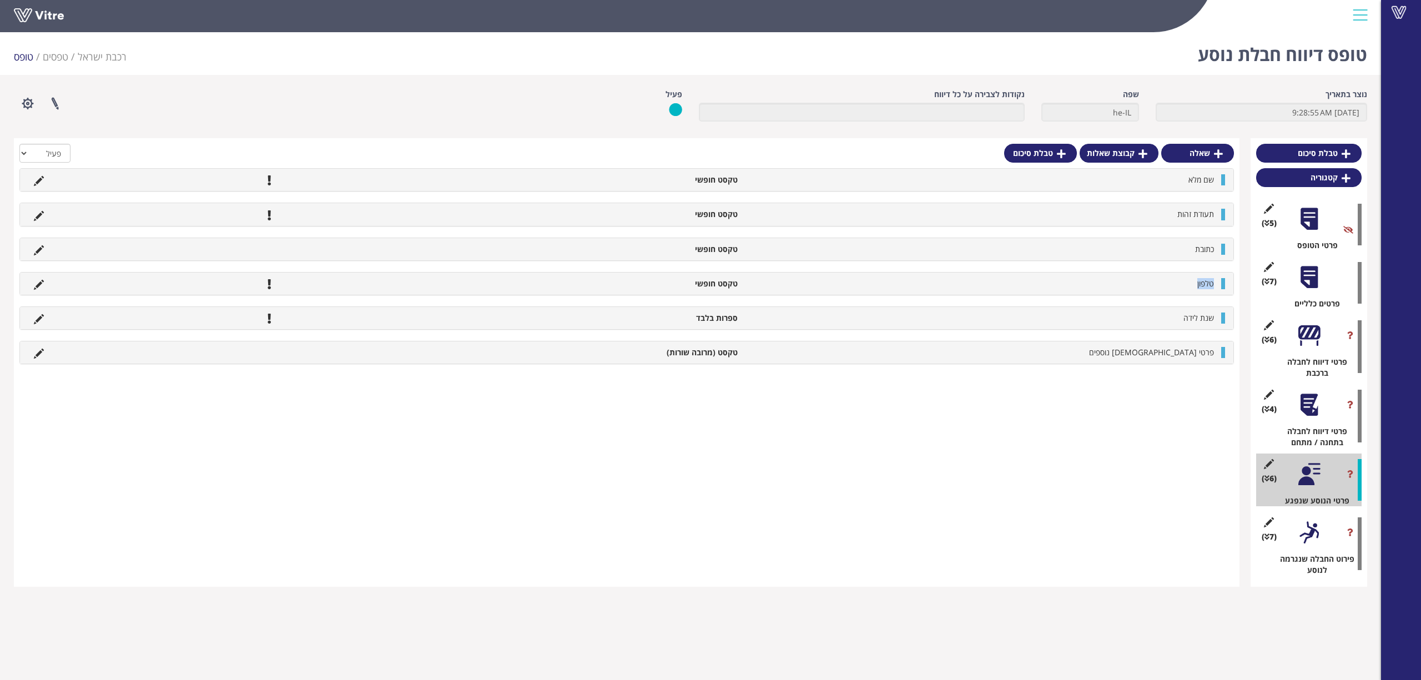
click at [1167, 282] on li "טלפון" at bounding box center [981, 283] width 476 height 11
copy span "טלפון"
drag, startPoint x: 1184, startPoint y: 315, endPoint x: 1160, endPoint y: 309, distance: 24.8
click at [1148, 309] on div "שנת לידה ספרות בלבד" at bounding box center [626, 318] width 1213 height 22
drag, startPoint x: 1215, startPoint y: 319, endPoint x: 1177, endPoint y: 315, distance: 39.0
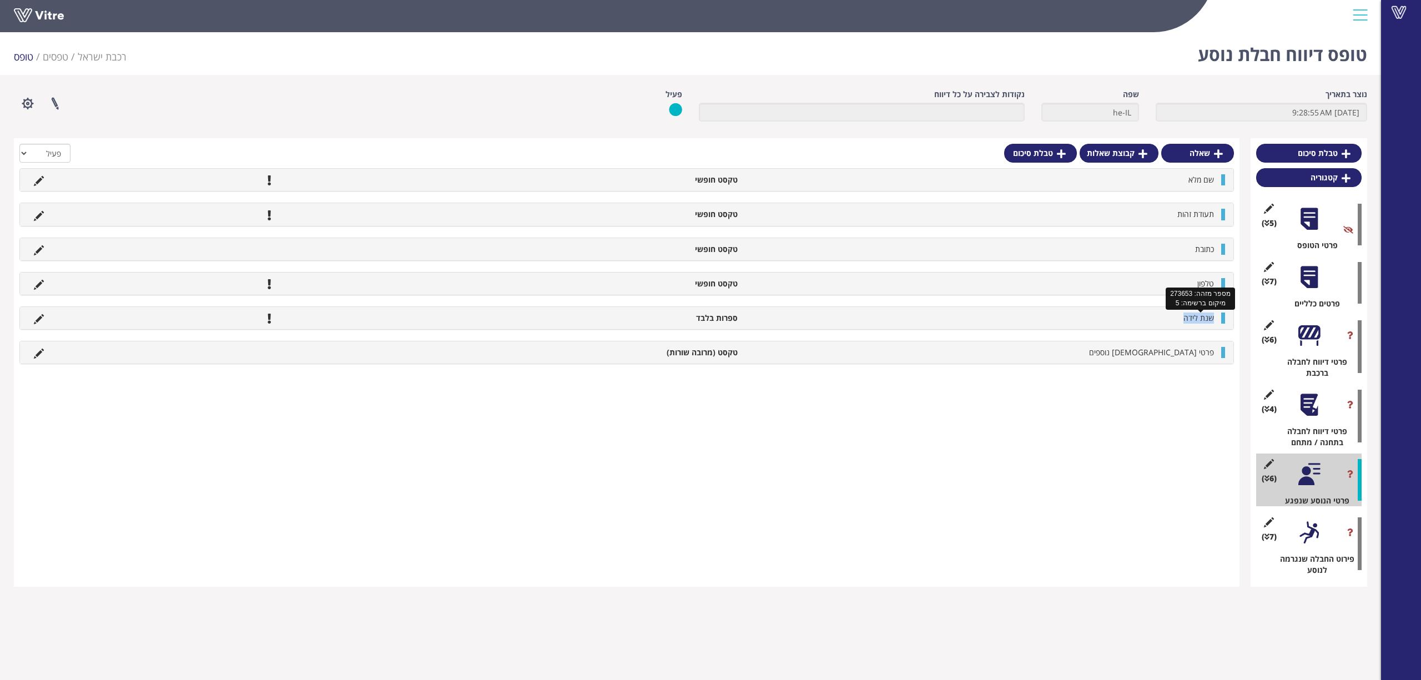
click at [1177, 315] on li "שנת לידה" at bounding box center [981, 317] width 476 height 11
copy span "שנת לידה"
click at [1302, 532] on div at bounding box center [1308, 532] width 25 height 25
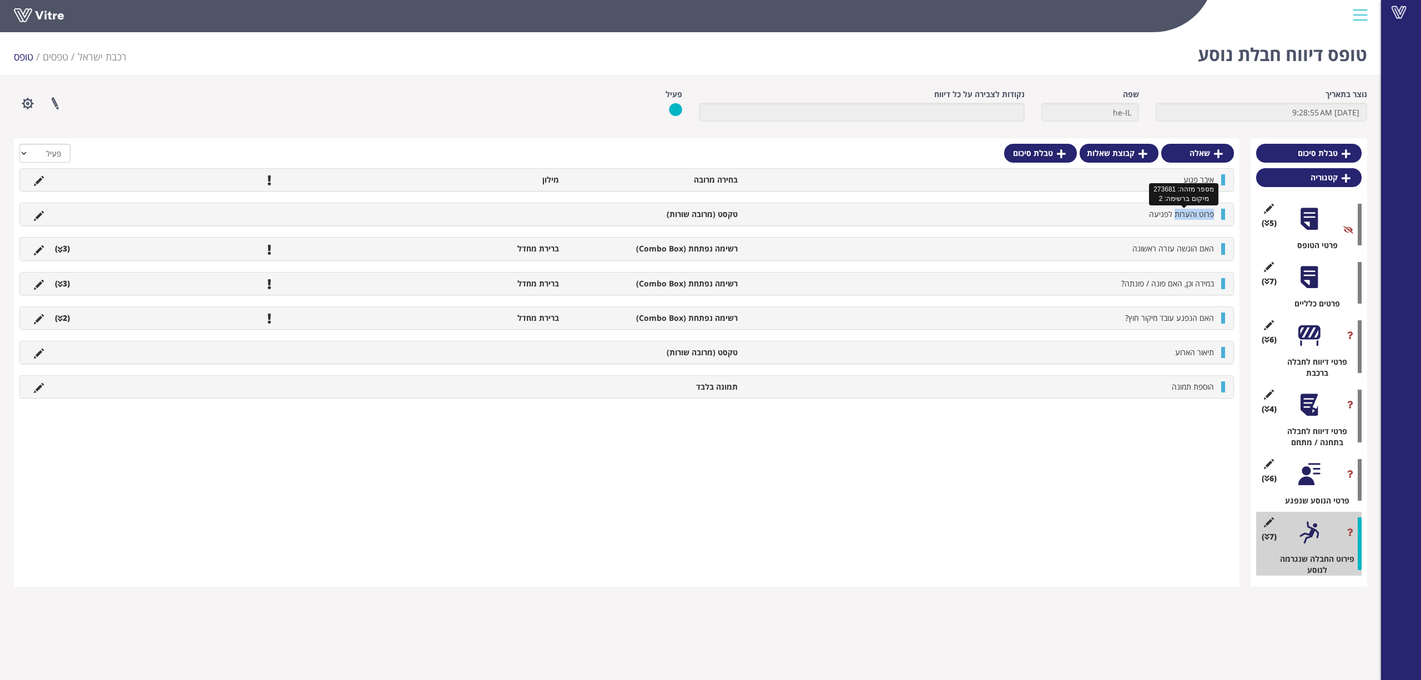
drag, startPoint x: 1215, startPoint y: 213, endPoint x: 1175, endPoint y: 212, distance: 40.5
click at [1175, 212] on li "פרוט והערות לפגיעה" at bounding box center [981, 214] width 476 height 11
drag, startPoint x: 1215, startPoint y: 249, endPoint x: 1126, endPoint y: 248, distance: 88.8
click at [1126, 248] on li "האם הוגשה עזרה ראשונה" at bounding box center [981, 248] width 476 height 11
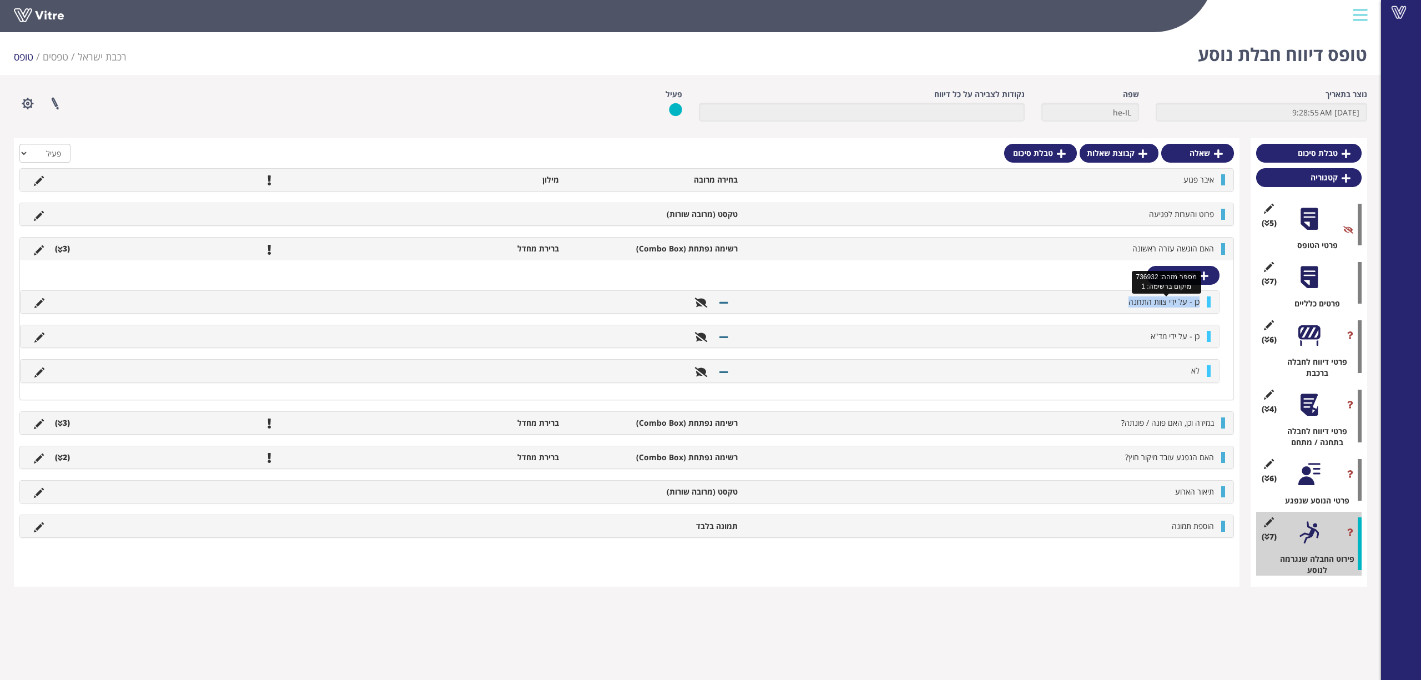
drag, startPoint x: 1199, startPoint y: 301, endPoint x: 1125, endPoint y: 302, distance: 73.8
click at [1125, 302] on li "כן - על ידי צוות התחנה" at bounding box center [969, 301] width 471 height 11
drag, startPoint x: 1173, startPoint y: 341, endPoint x: 1119, endPoint y: 340, distance: 53.8
click at [1119, 340] on li "כן - על ידי מד"א" at bounding box center [969, 336] width 471 height 11
drag, startPoint x: 1195, startPoint y: 425, endPoint x: 1118, endPoint y: 422, distance: 77.2
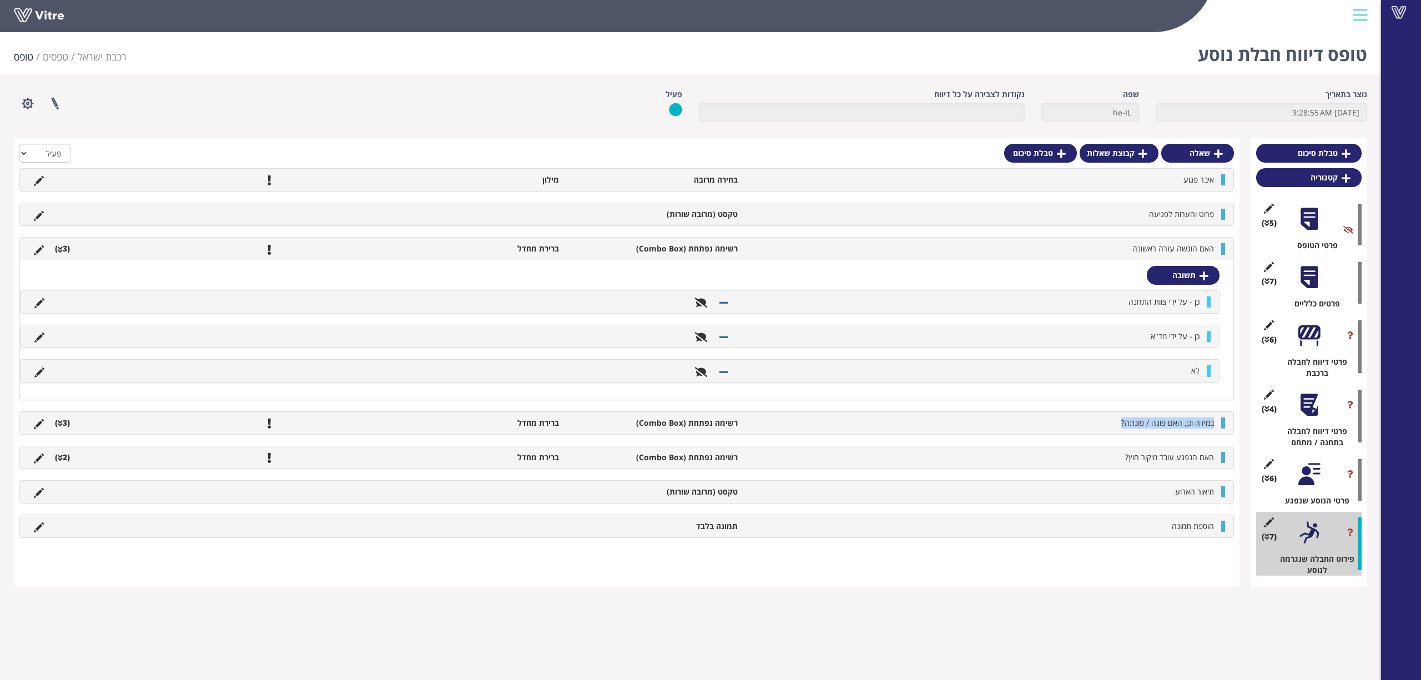
click at [1118, 422] on li "במידה וכן, האם פונה / פונתה?" at bounding box center [981, 422] width 476 height 11
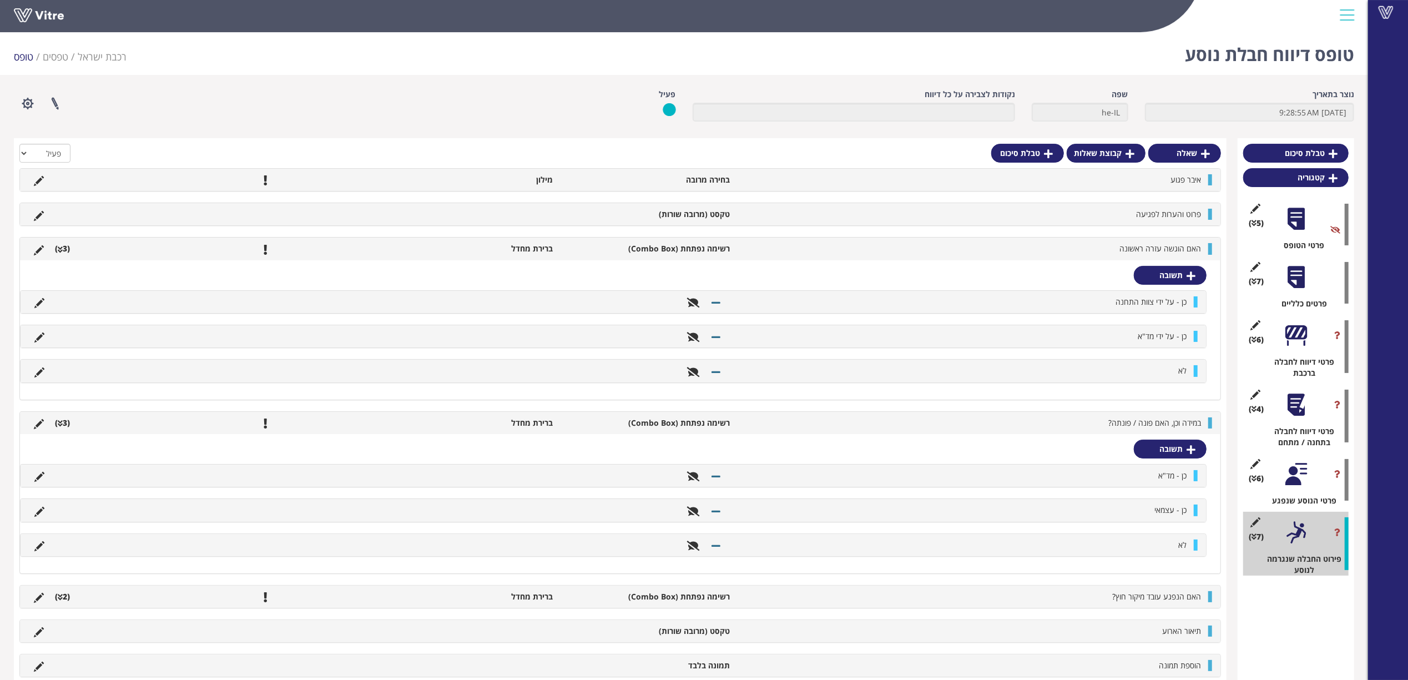
drag, startPoint x: 1188, startPoint y: 478, endPoint x: 1109, endPoint y: 471, distance: 79.2
click at [1109, 471] on div "כן - מד"א" at bounding box center [613, 476] width 1185 height 22
click at [1150, 479] on li "כן - מד"א" at bounding box center [959, 475] width 465 height 11
drag, startPoint x: 1188, startPoint y: 509, endPoint x: 1142, endPoint y: 509, distance: 46.1
click at [1142, 509] on li "כן - עצמאי" at bounding box center [959, 509] width 465 height 11
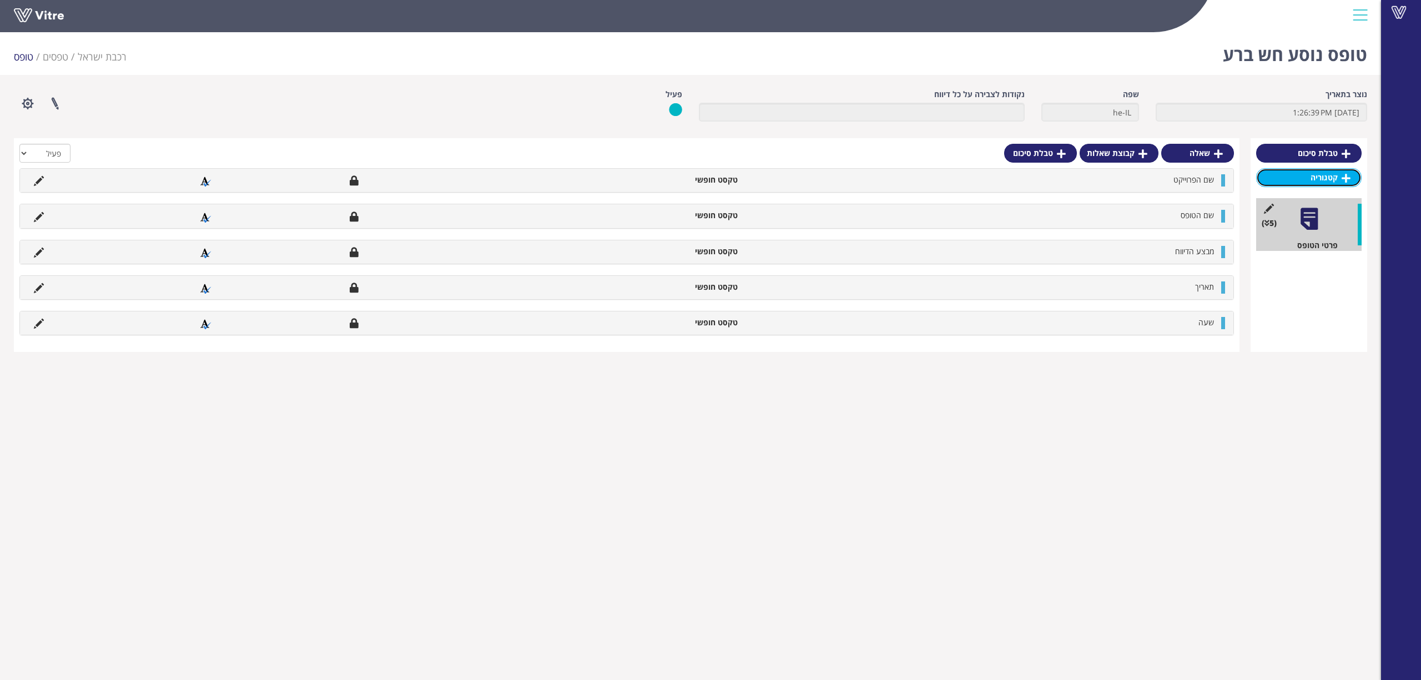
click at [1274, 183] on link "קטגוריה" at bounding box center [1308, 177] width 105 height 19
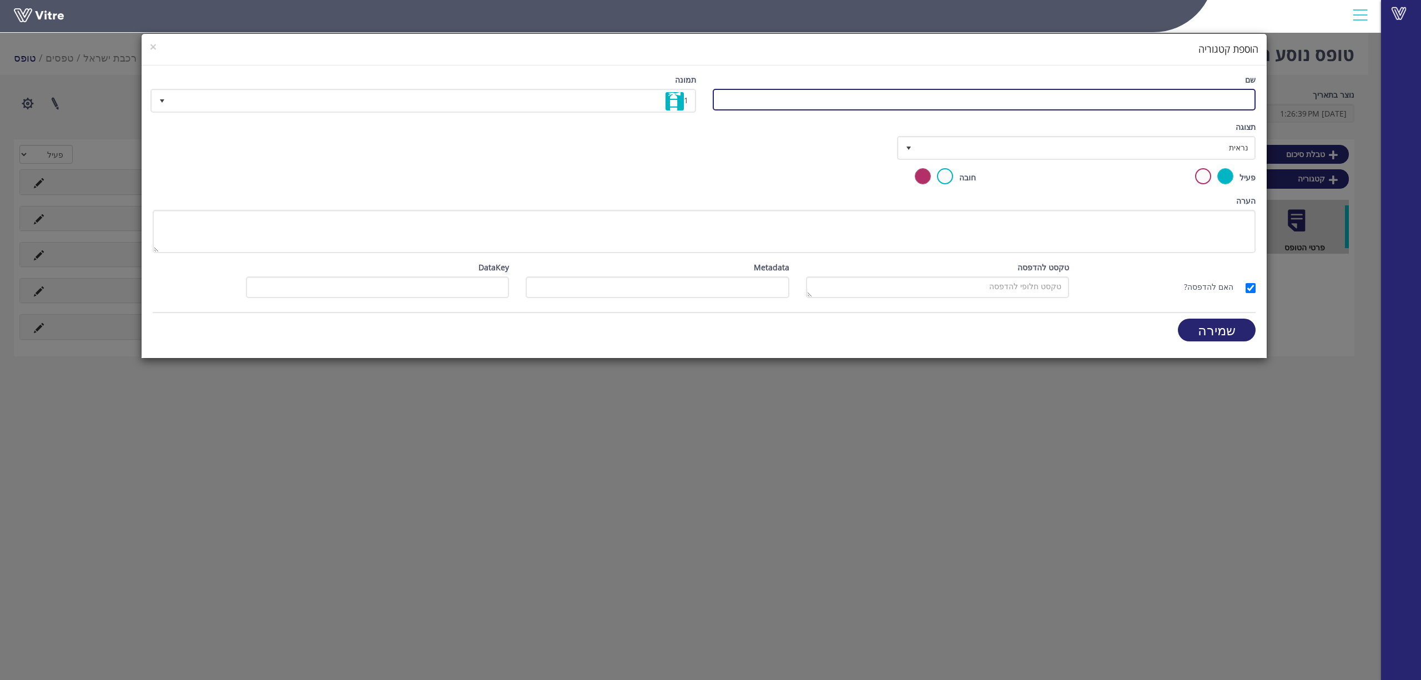
click at [1221, 105] on input "שם" at bounding box center [984, 100] width 543 height 22
paste input "פרטים כלליים"
type input "פרטים כלליים"
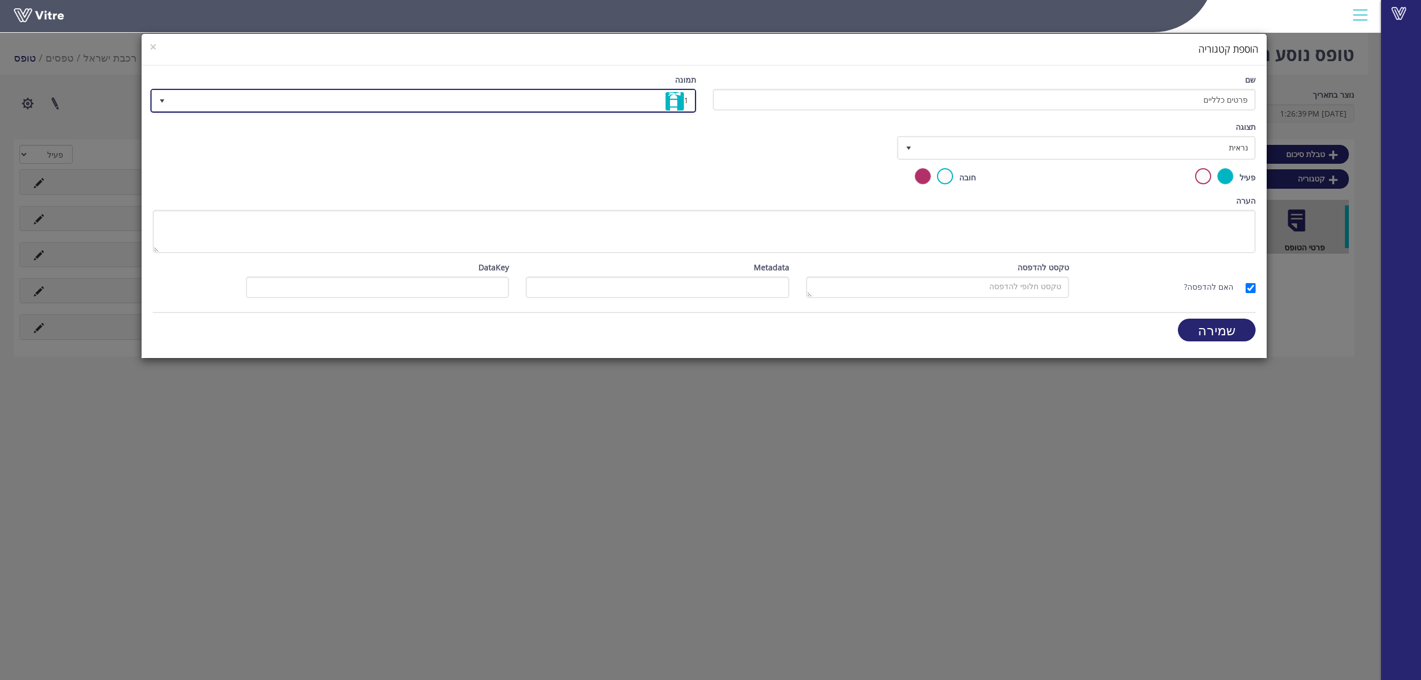
click at [618, 100] on span "1" at bounding box center [432, 100] width 523 height 20
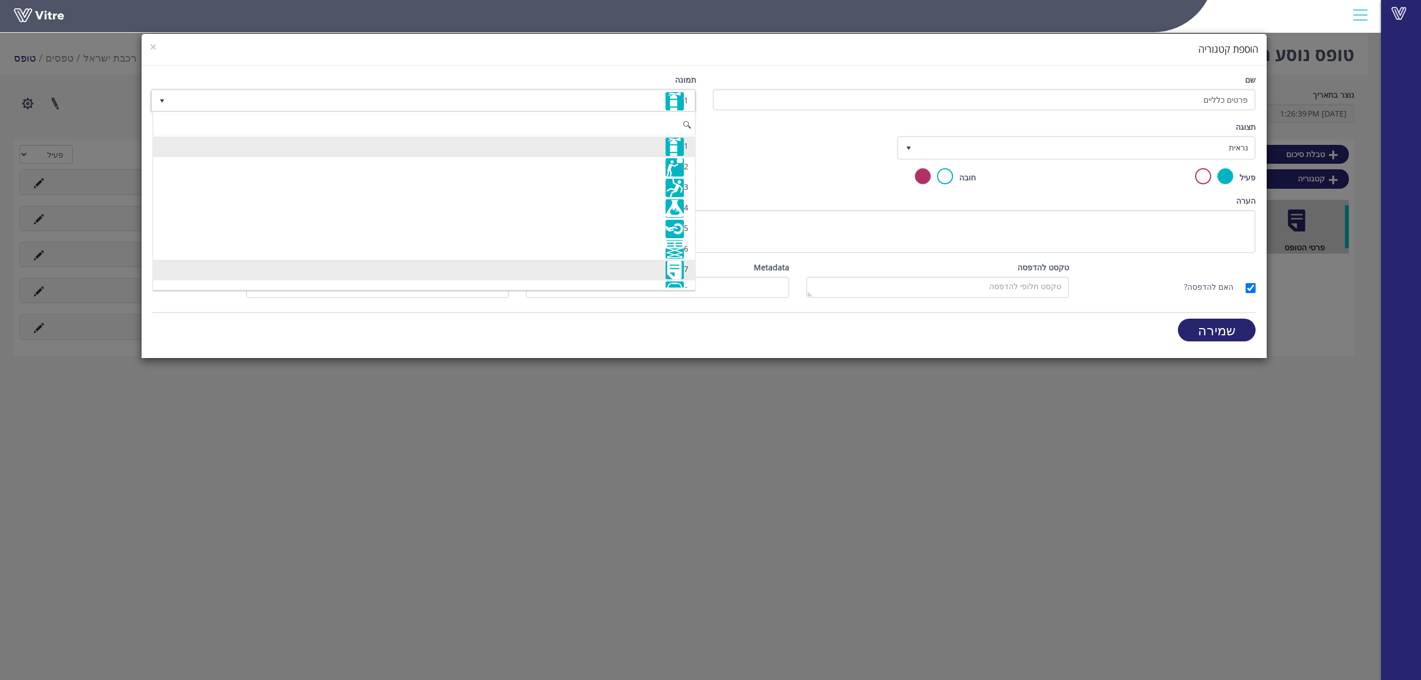
click at [671, 270] on img at bounding box center [674, 270] width 18 height 18
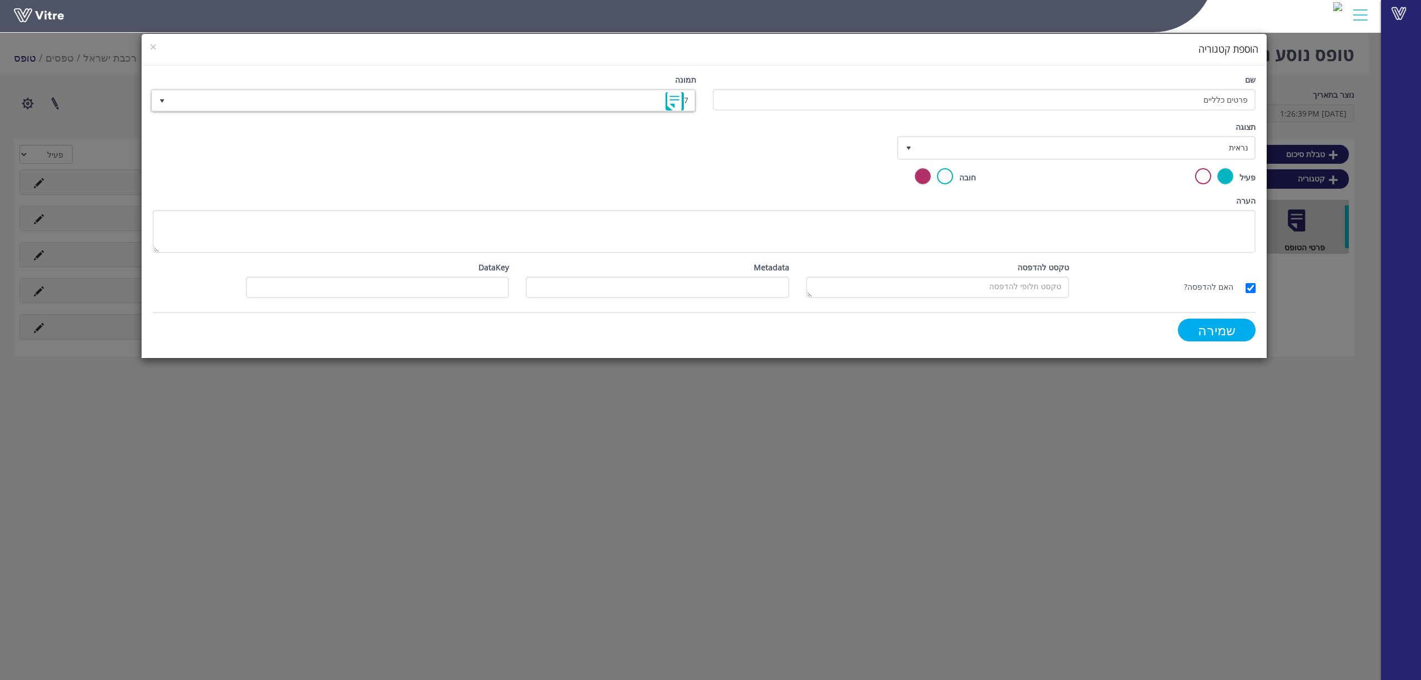
click at [1208, 329] on input "שמירה" at bounding box center [1217, 330] width 78 height 23
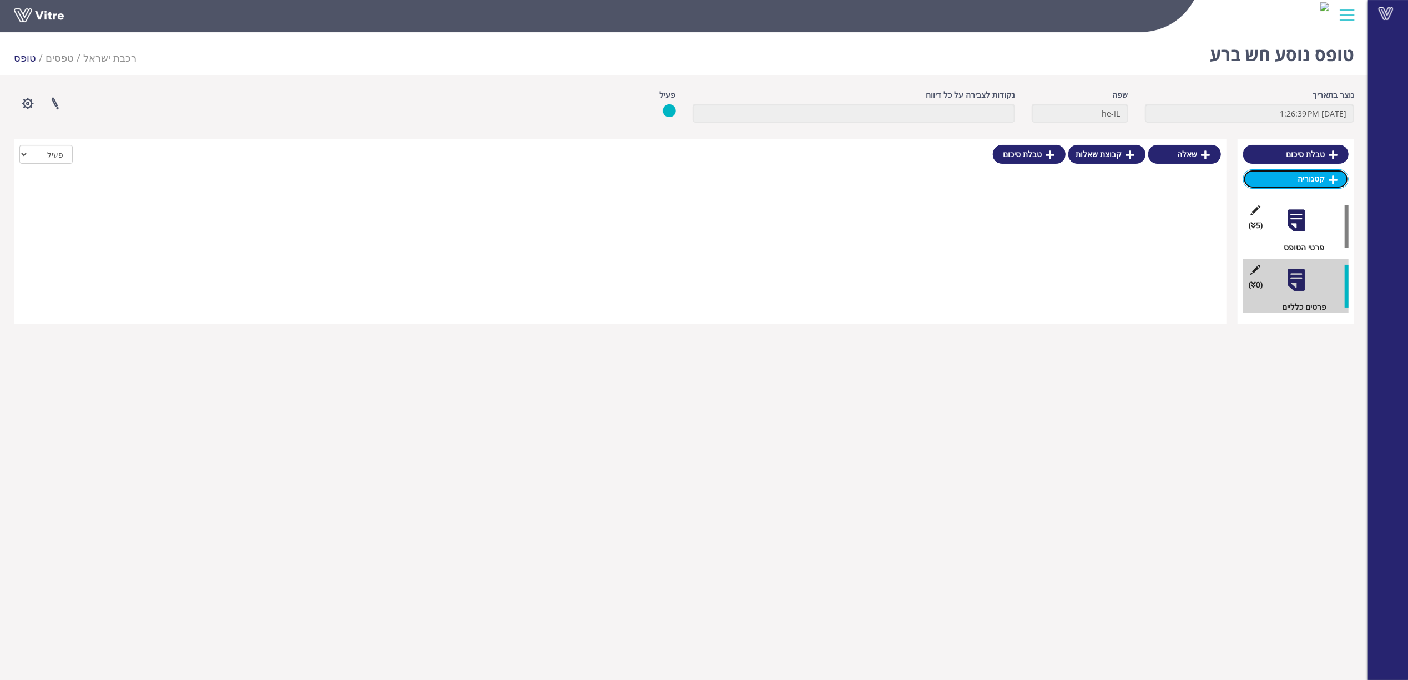
click at [1329, 181] on icon at bounding box center [1333, 180] width 9 height 10
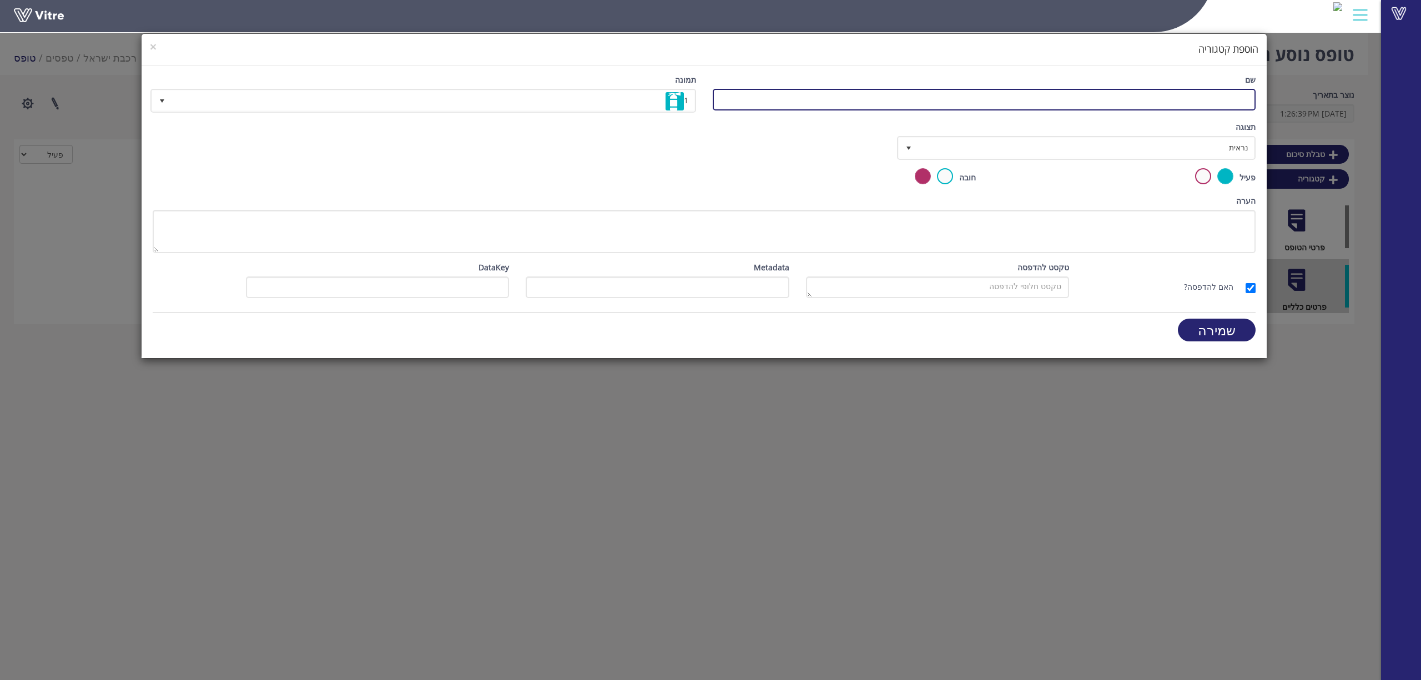
click at [1228, 97] on input "שם" at bounding box center [984, 100] width 543 height 22
paste input "פרטי הנוסע שנפגע"
drag, startPoint x: 1213, startPoint y: 99, endPoint x: 1101, endPoint y: 110, distance: 112.7
click at [1104, 110] on input "פרטי הנוסע שנפגע" at bounding box center [984, 100] width 543 height 22
type input "פרטי הנוסע"
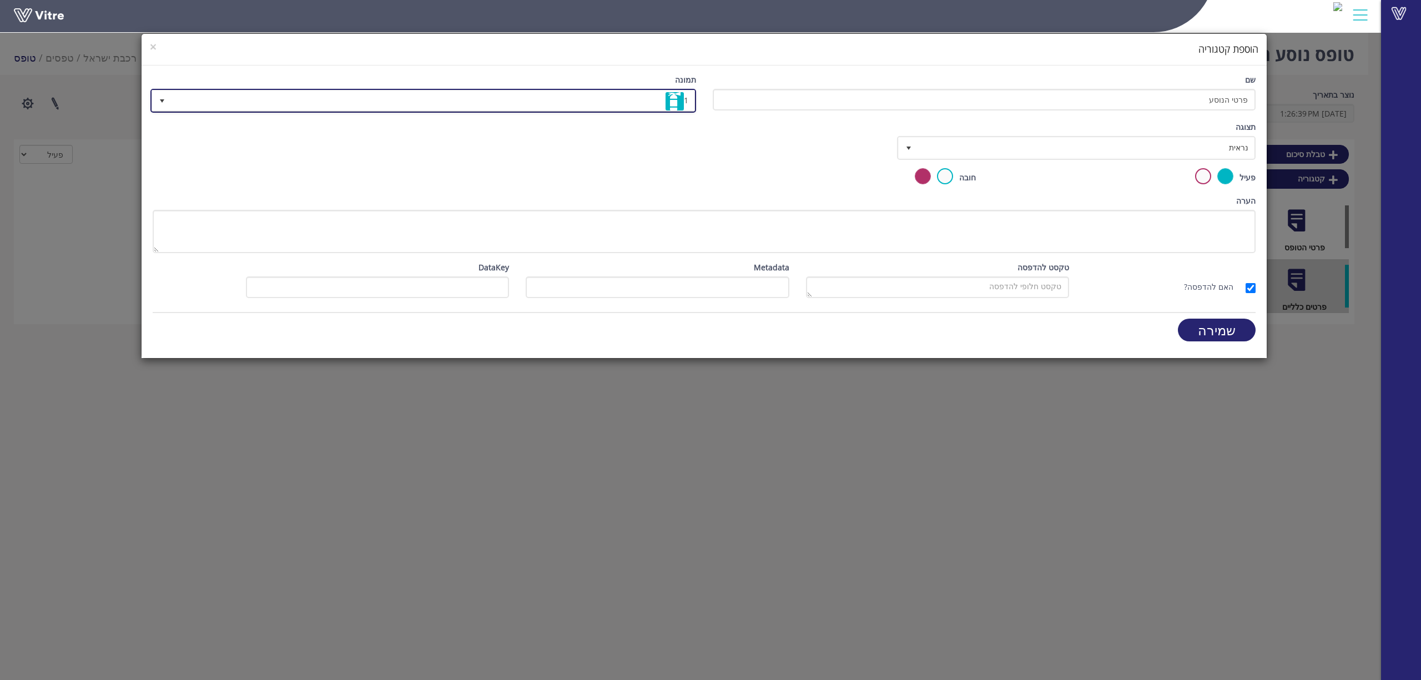
click at [637, 98] on span "1" at bounding box center [432, 100] width 523 height 20
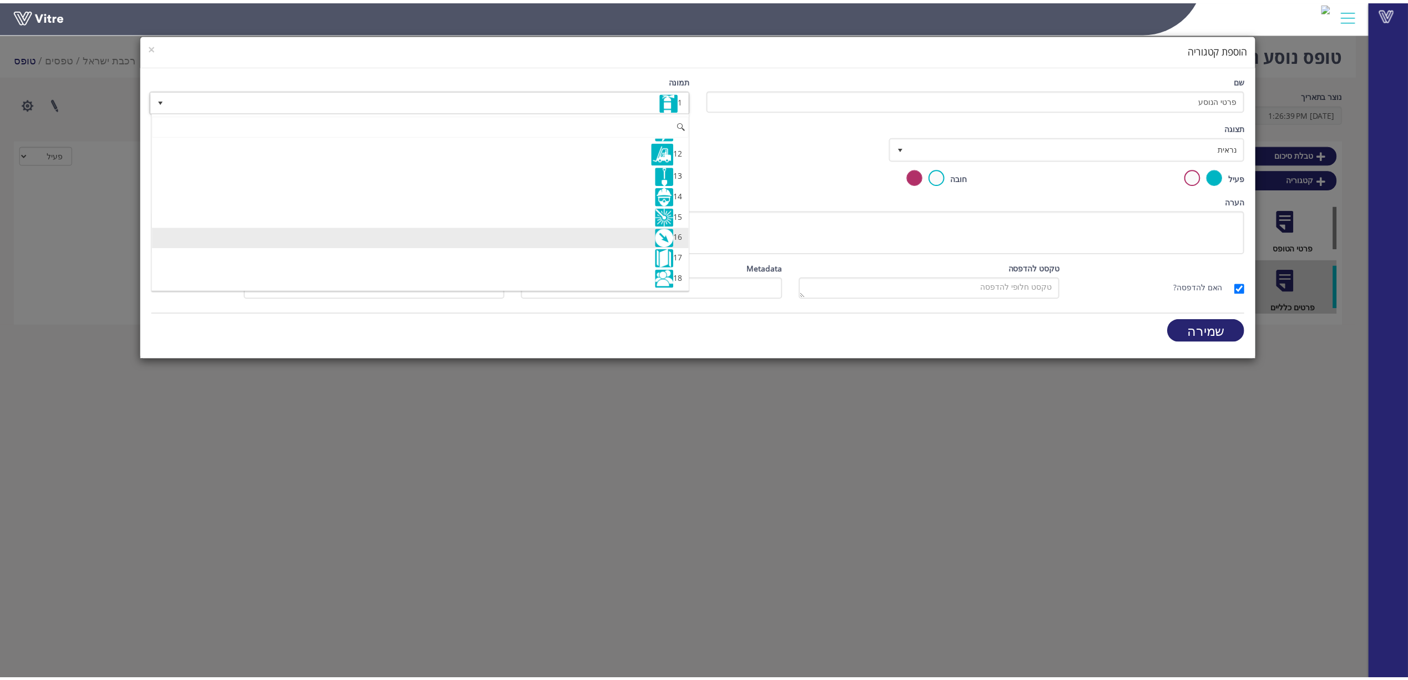
scroll to position [296, 0]
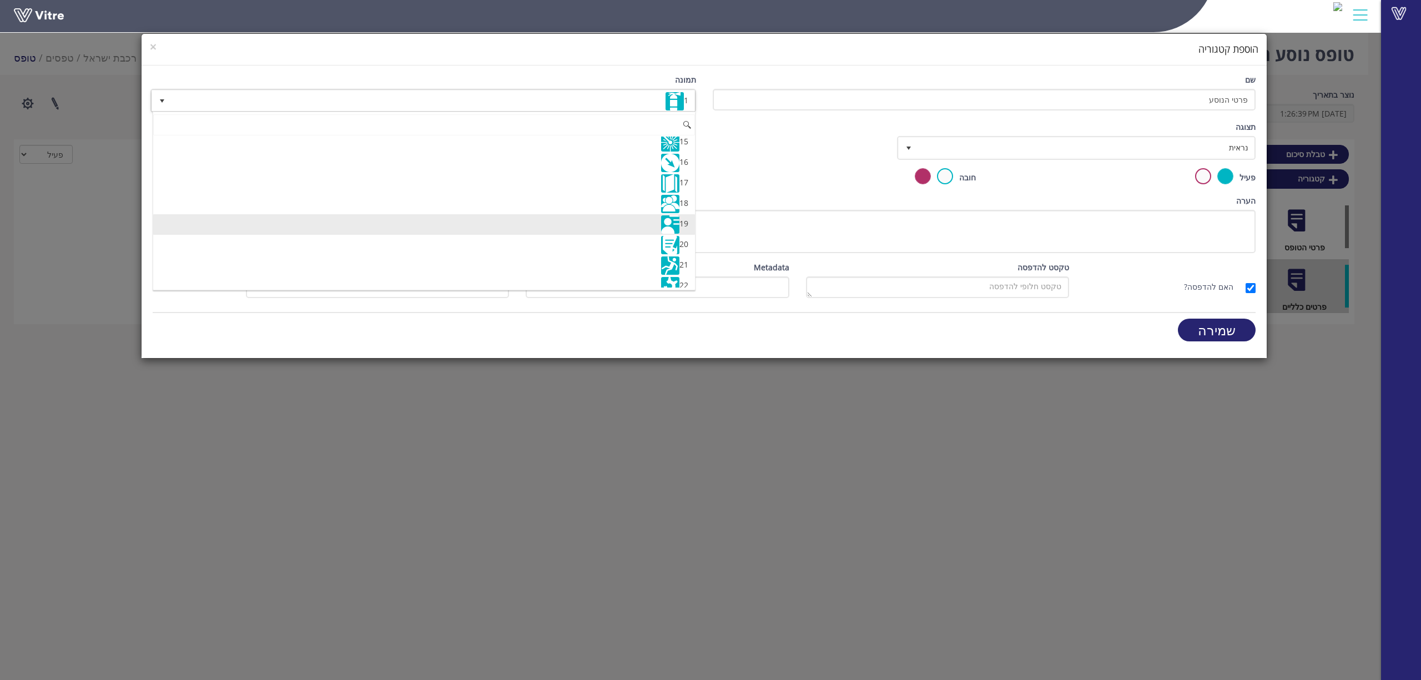
click at [673, 234] on img at bounding box center [670, 224] width 18 height 18
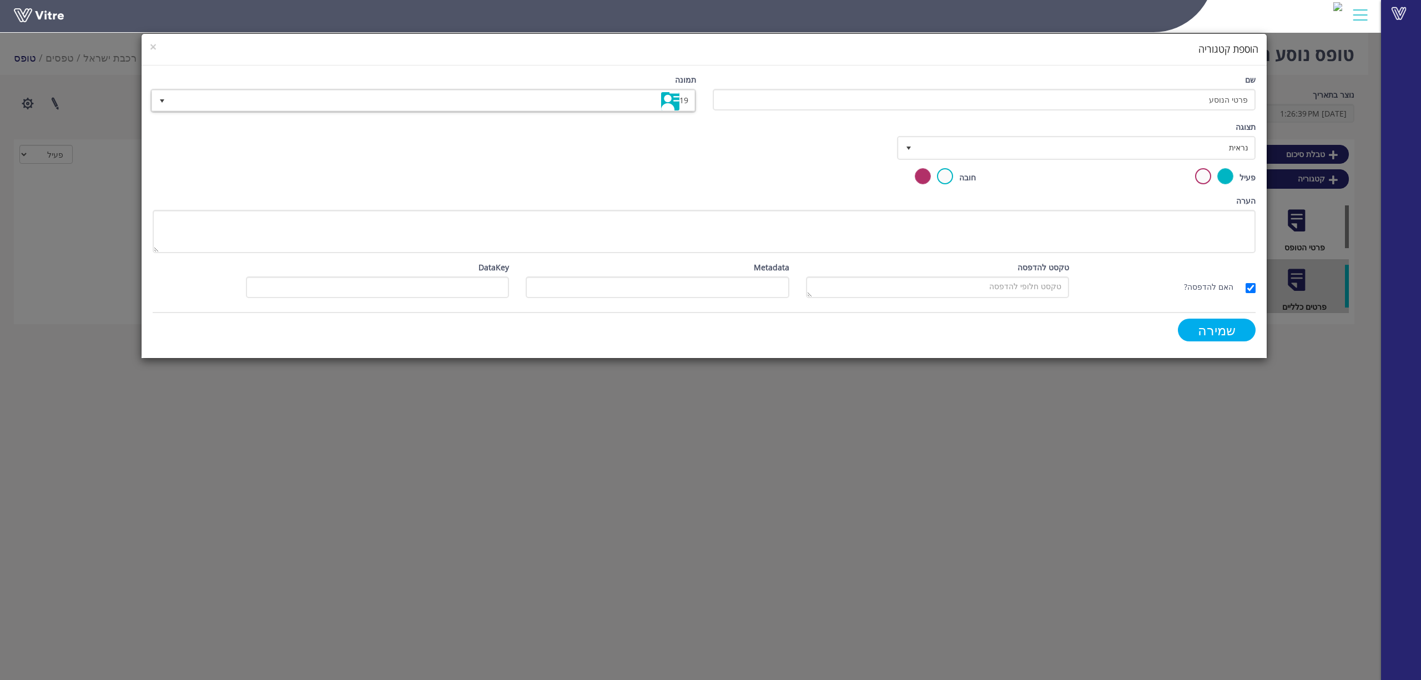
click at [1212, 329] on input "שמירה" at bounding box center [1217, 330] width 78 height 23
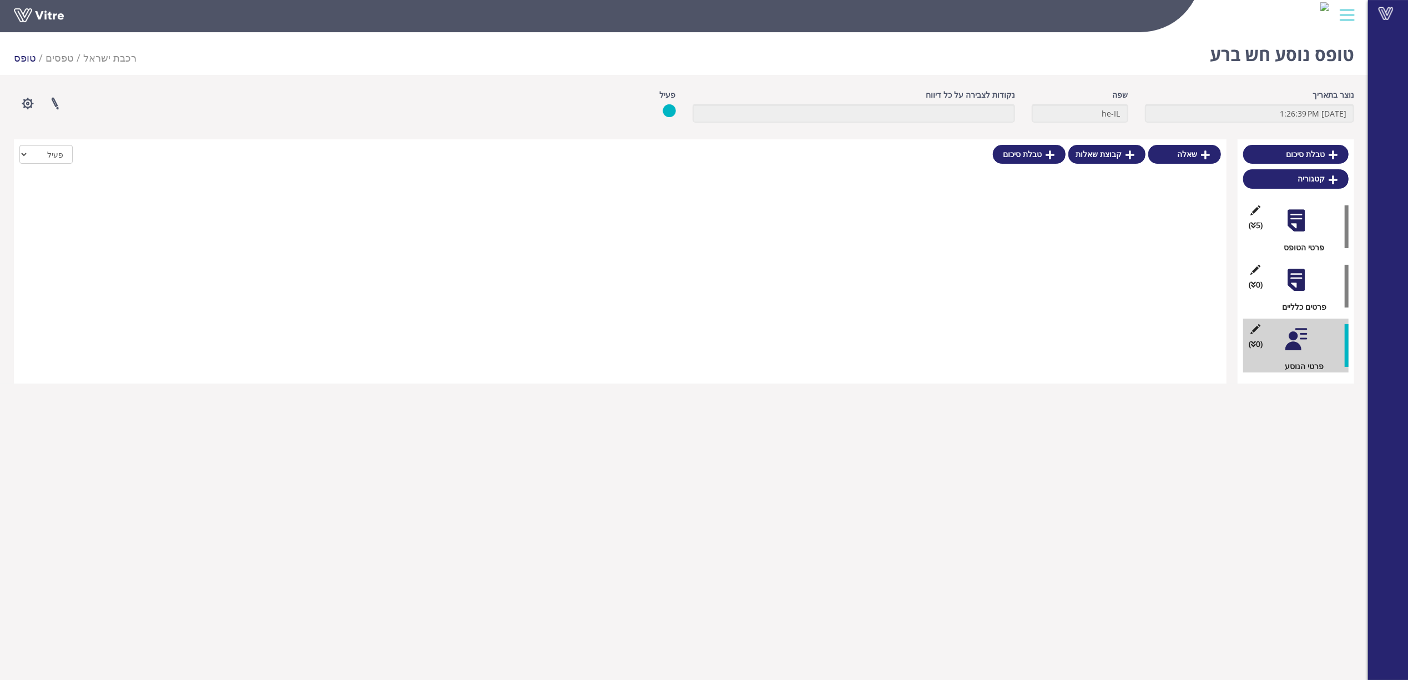
click at [1301, 276] on div at bounding box center [1296, 279] width 25 height 25
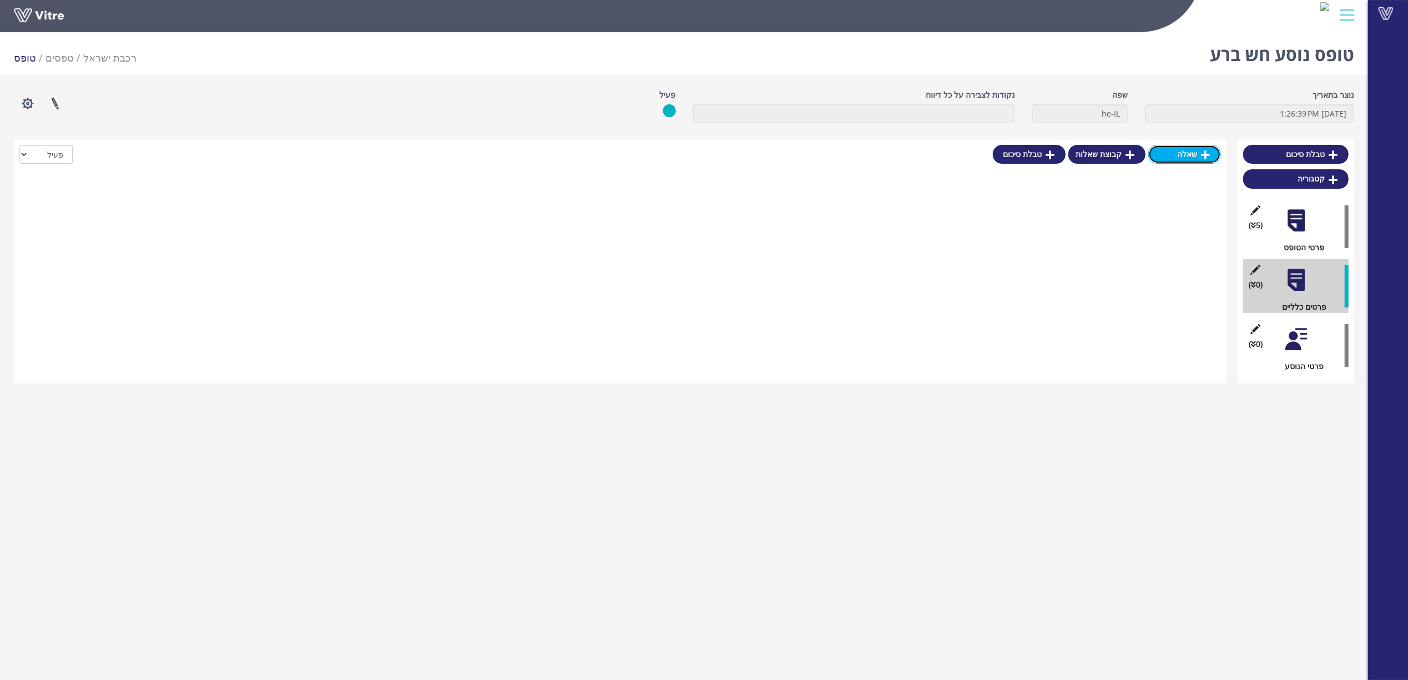
click at [1194, 155] on link "שאלה" at bounding box center [1184, 154] width 73 height 19
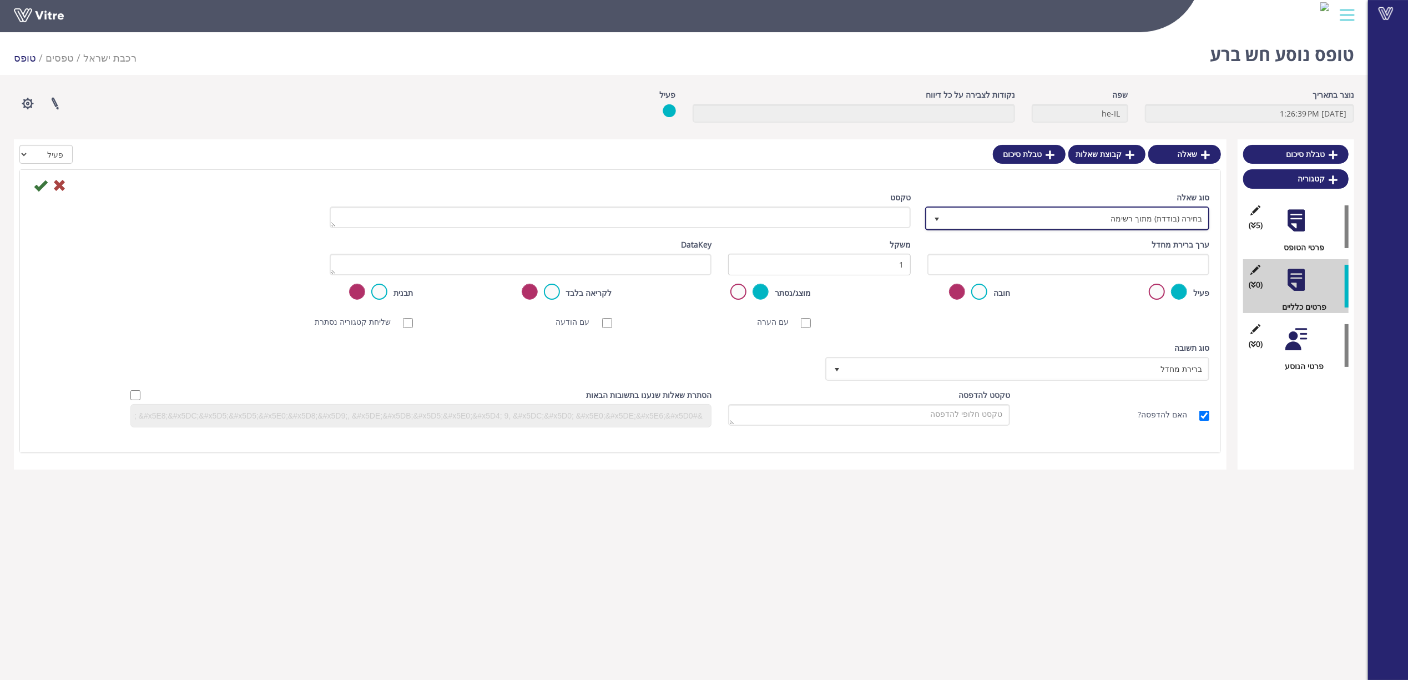
click at [1103, 216] on span "בחירה (בודדת) מתוך רשימה" at bounding box center [1077, 218] width 262 height 20
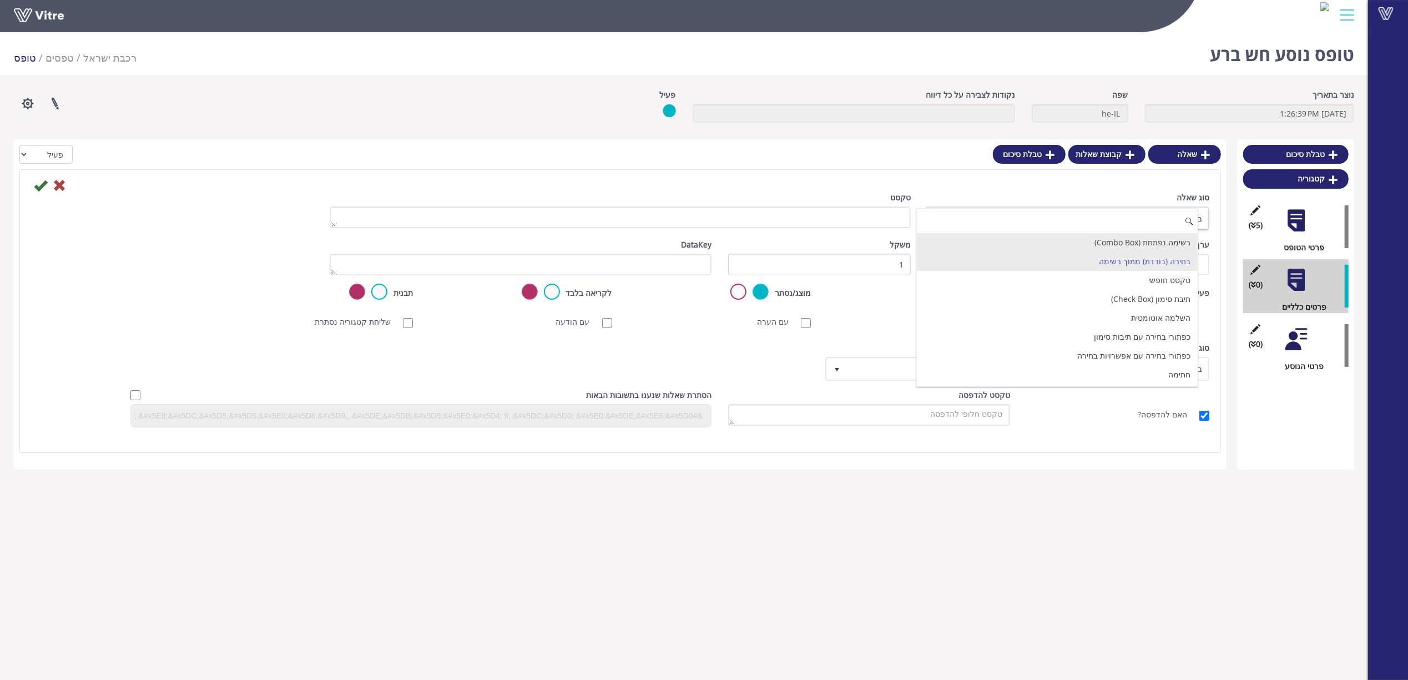
drag, startPoint x: 1169, startPoint y: 238, endPoint x: 988, endPoint y: 218, distance: 182.0
click at [1163, 238] on li "רשימה נפתחת (Combo Box)" at bounding box center [1057, 242] width 281 height 19
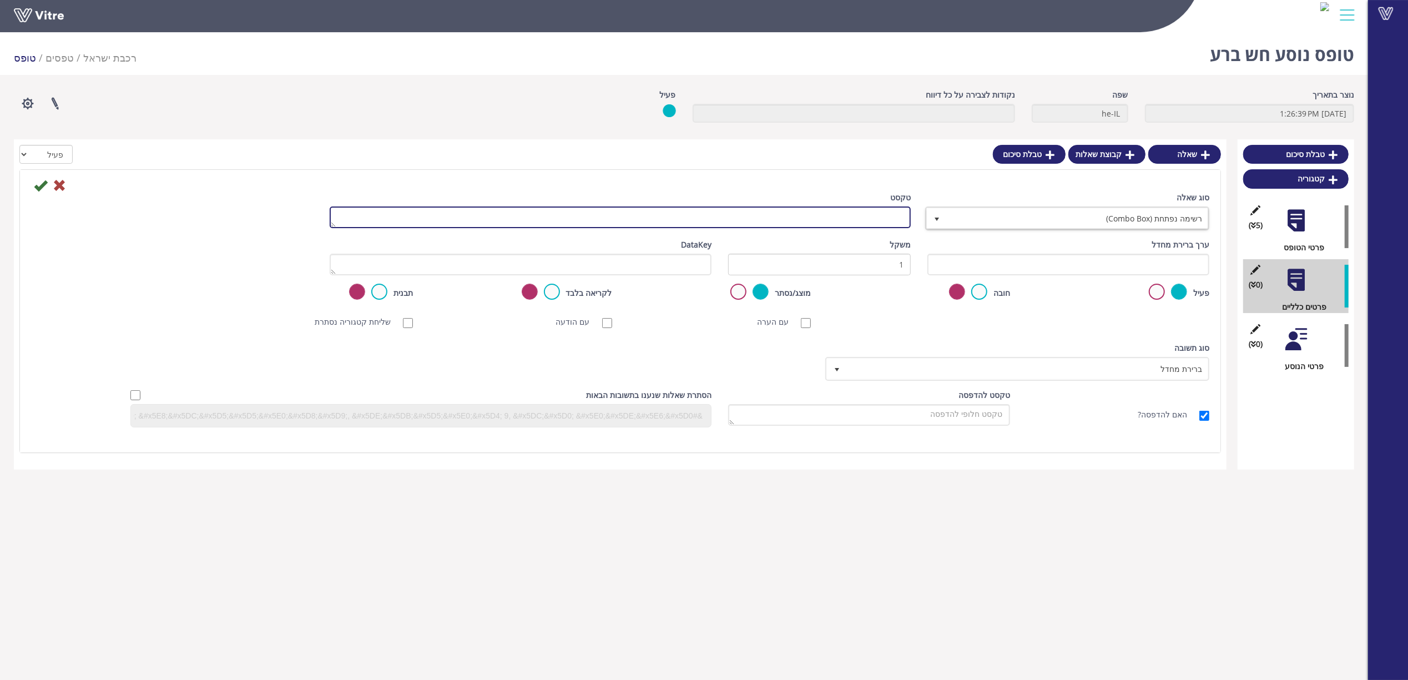
click at [888, 224] on textarea "טקסט" at bounding box center [620, 217] width 581 height 22
type textarea "הארוע קרה ב:"
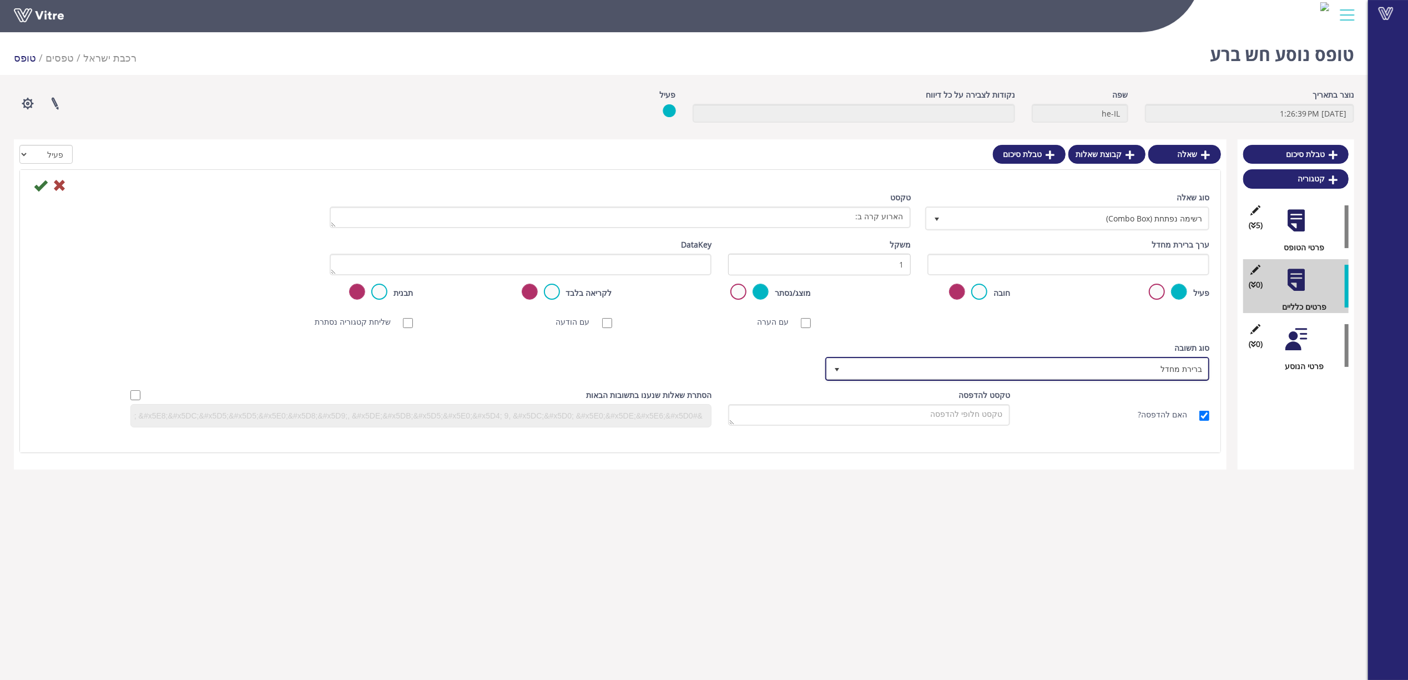
click at [996, 360] on span "ברירת מחדל" at bounding box center [1027, 369] width 362 height 20
click at [1114, 390] on li "מילון" at bounding box center [1007, 389] width 380 height 19
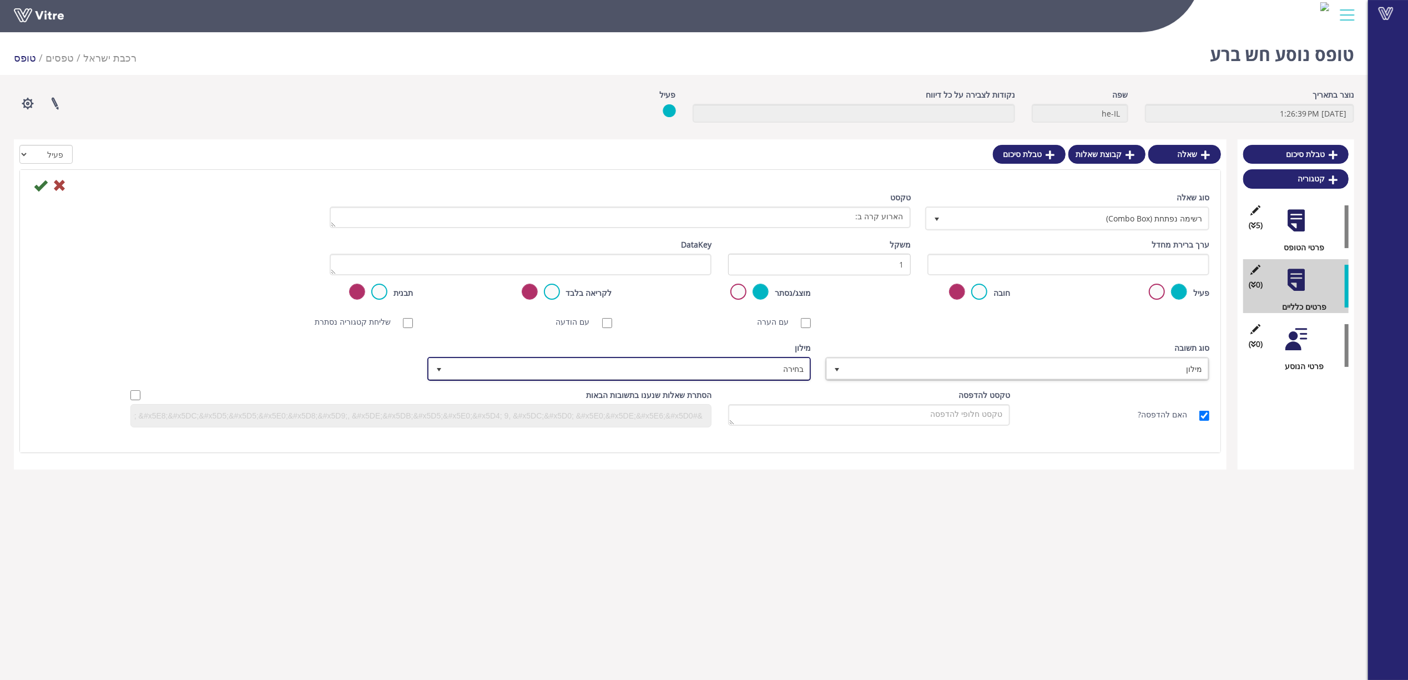
click at [774, 373] on span "בחירה" at bounding box center [629, 369] width 362 height 20
click at [759, 403] on li "חבלת נוסע - חבלה קרתה ב" at bounding box center [609, 406] width 380 height 19
type input "חבלה קר"
click at [36, 183] on icon at bounding box center [40, 185] width 13 height 13
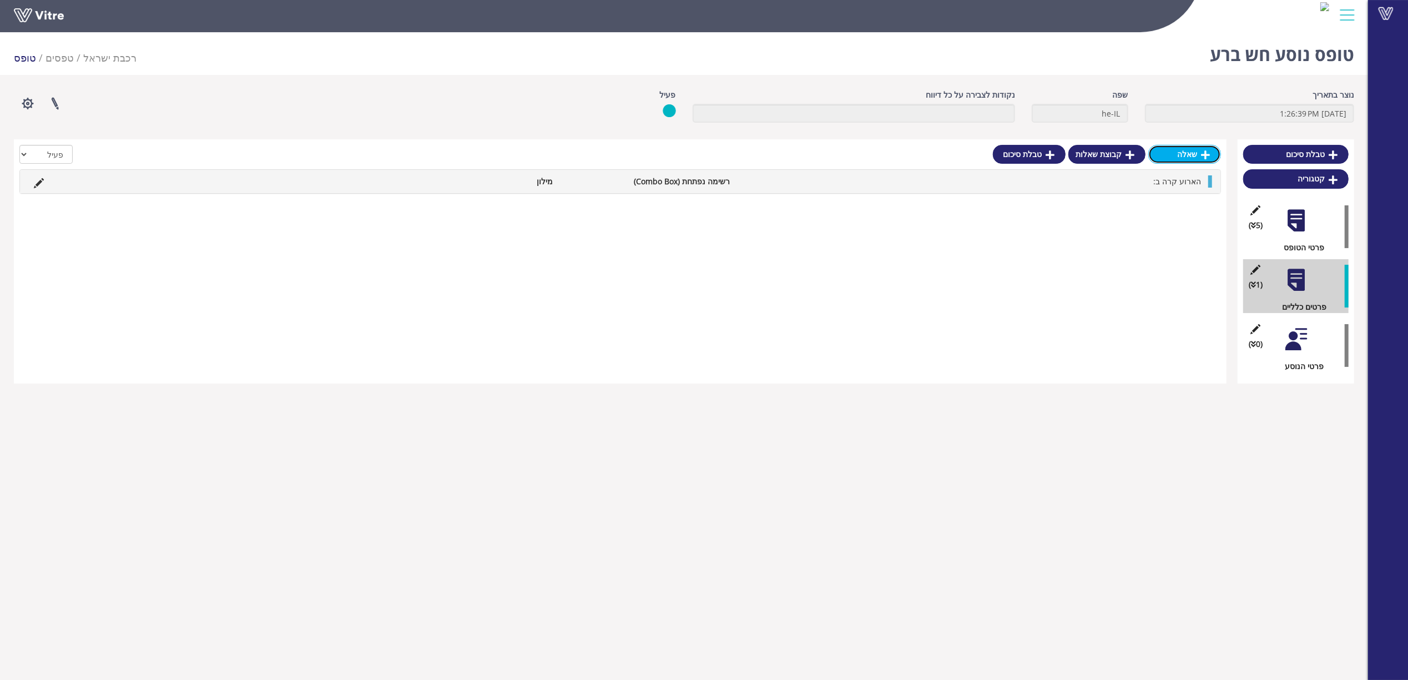
click at [1168, 154] on link "שאלה" at bounding box center [1184, 154] width 73 height 19
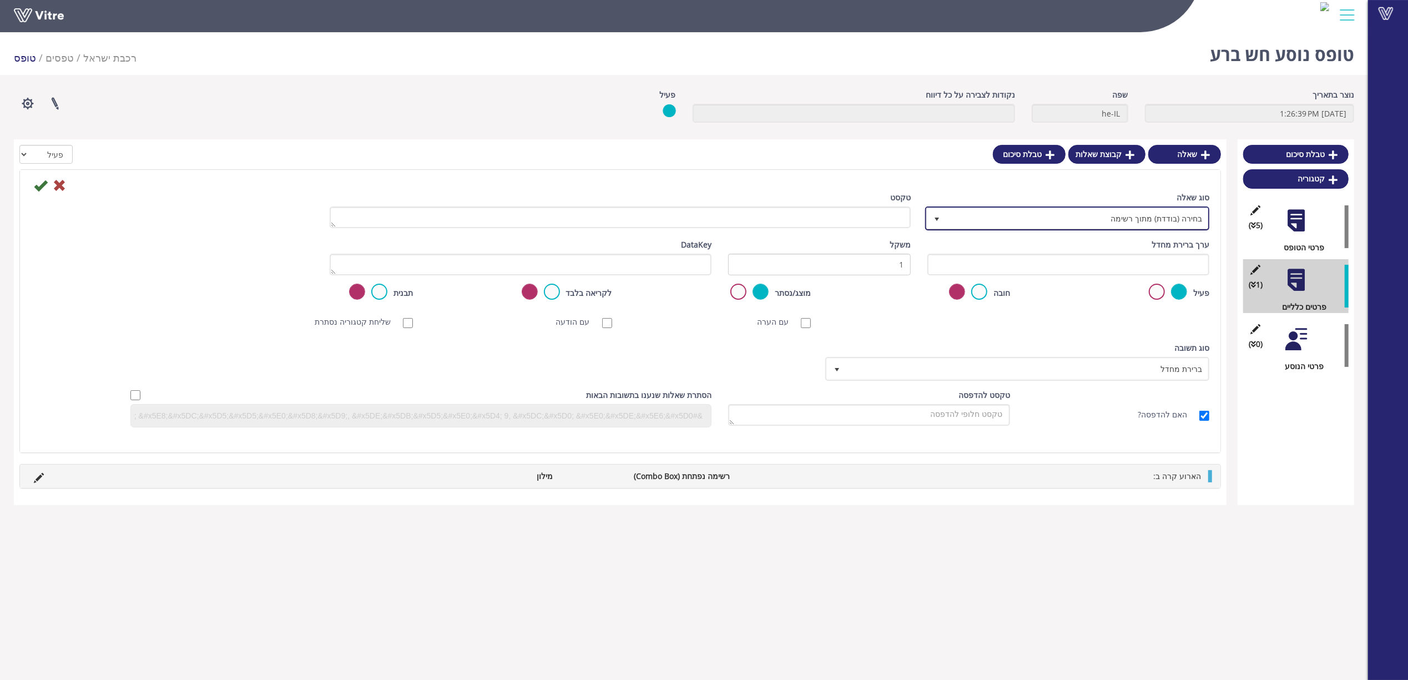
click at [1135, 220] on span "בחירה (בודדת) מתוך רשימה" at bounding box center [1077, 218] width 262 height 20
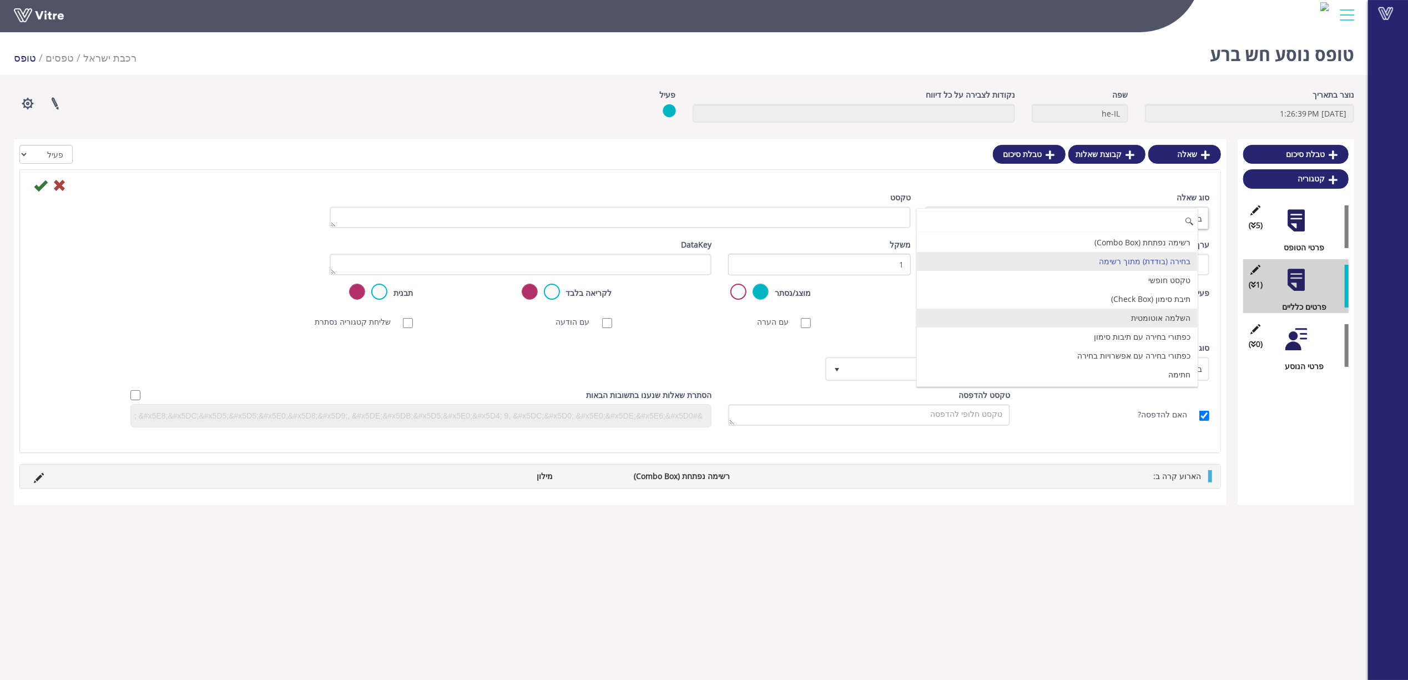
click at [1171, 320] on li "השלמה אוטומטית" at bounding box center [1057, 318] width 281 height 19
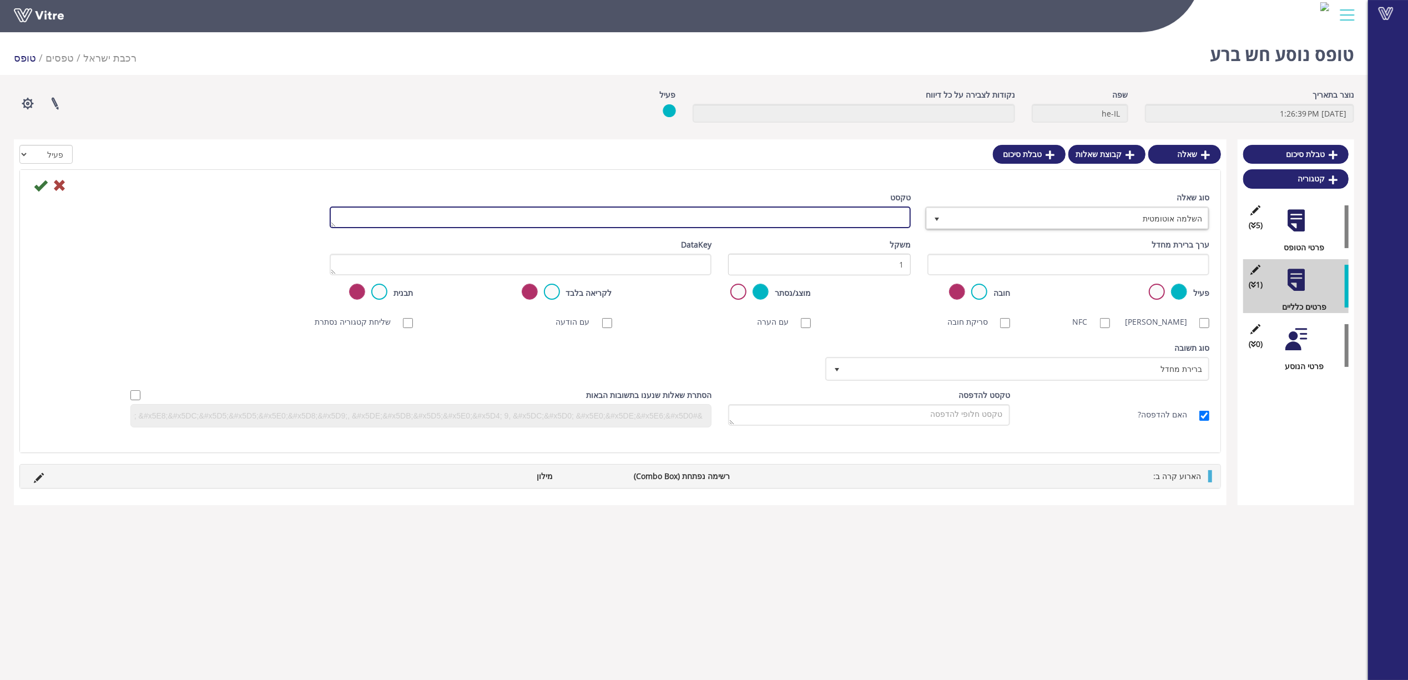
click at [871, 221] on textarea "טקסט" at bounding box center [620, 217] width 581 height 22
paste textarea "שם המדווח"
type textarea "שם המדווח"
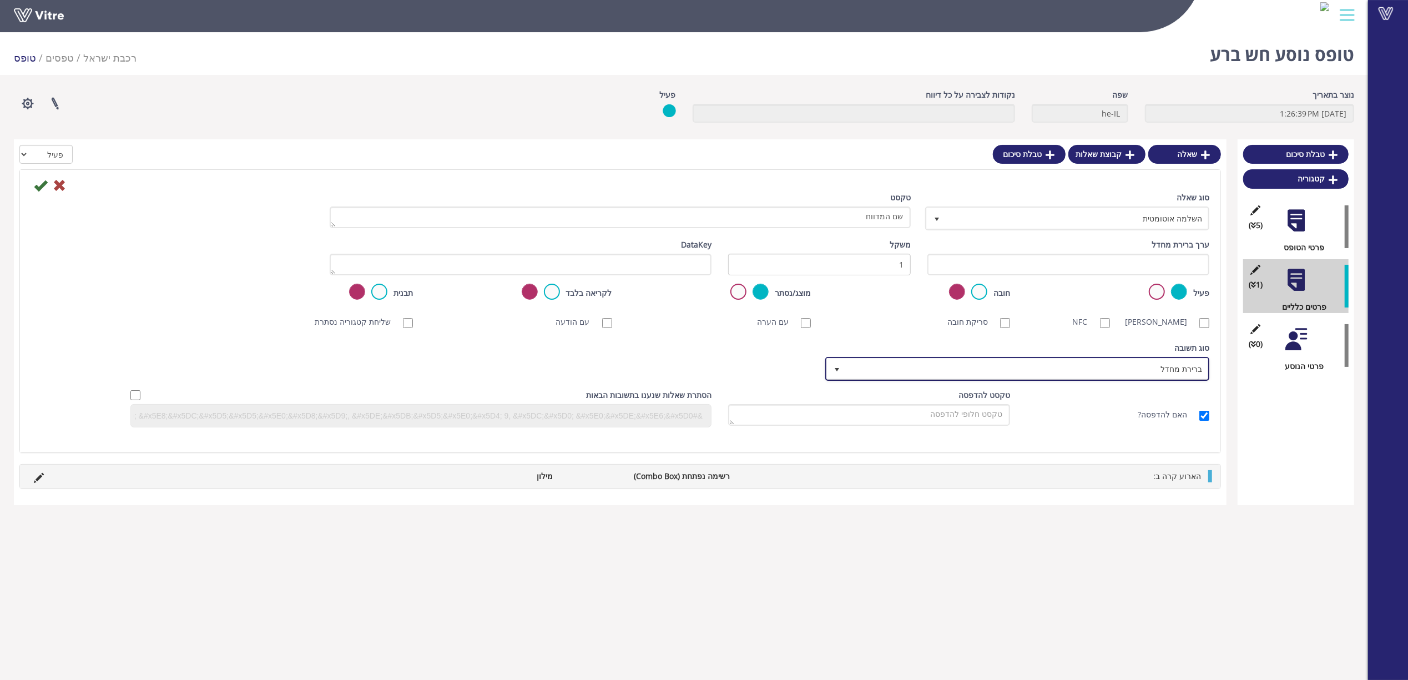
click at [1184, 359] on span "ברירת מחדל" at bounding box center [1027, 369] width 362 height 20
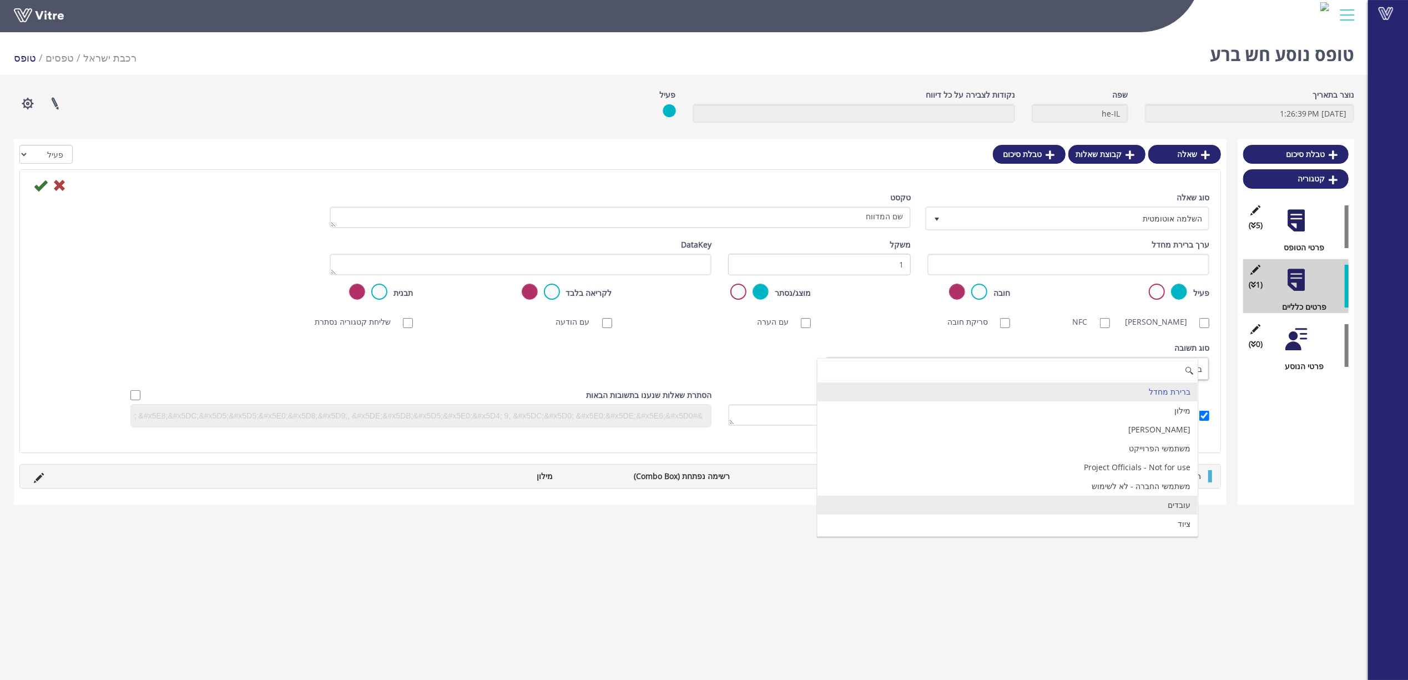
click at [1178, 513] on li "עובדים" at bounding box center [1007, 505] width 380 height 19
checkbox input "true"
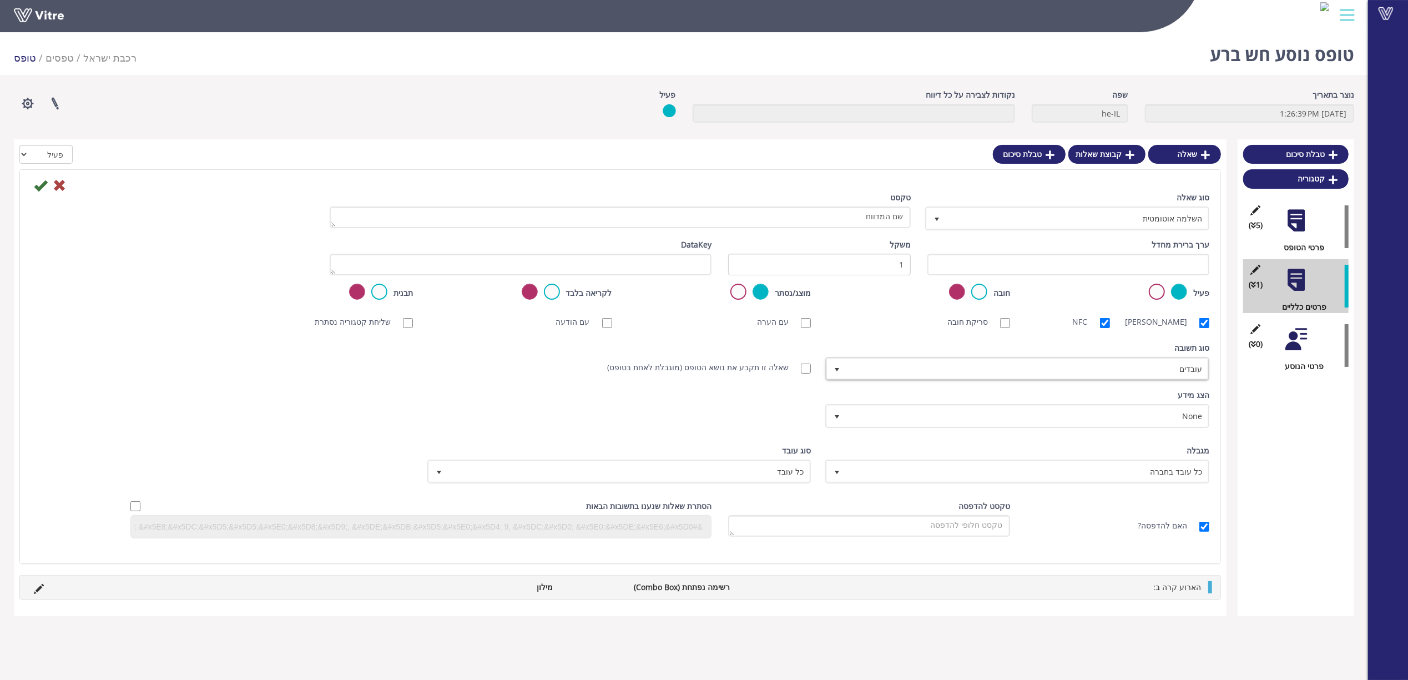
click at [1177, 323] on label "סריקת ברקוד" at bounding box center [1163, 322] width 72 height 12
click at [1199, 323] on input "סריקת ברקוד" at bounding box center [1204, 323] width 10 height 10
checkbox input "false"
click at [1084, 322] on label "NFC" at bounding box center [1086, 322] width 26 height 12
click at [1100, 322] on input "NFC" at bounding box center [1105, 323] width 10 height 10
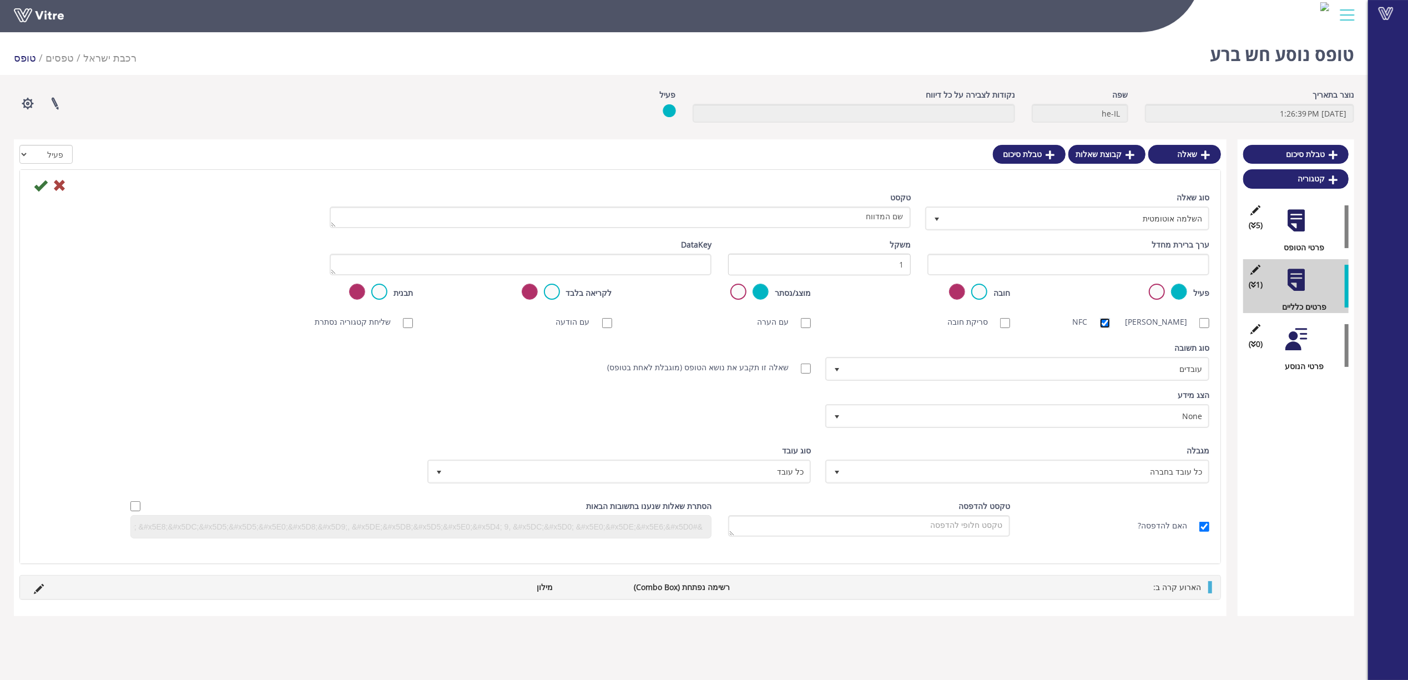
checkbox input "false"
click at [786, 464] on span "כל עובד" at bounding box center [629, 471] width 362 height 20
click at [786, 464] on li "כל עובד" at bounding box center [609, 471] width 380 height 19
click at [998, 471] on span "כל עובד בחברה" at bounding box center [1027, 471] width 362 height 20
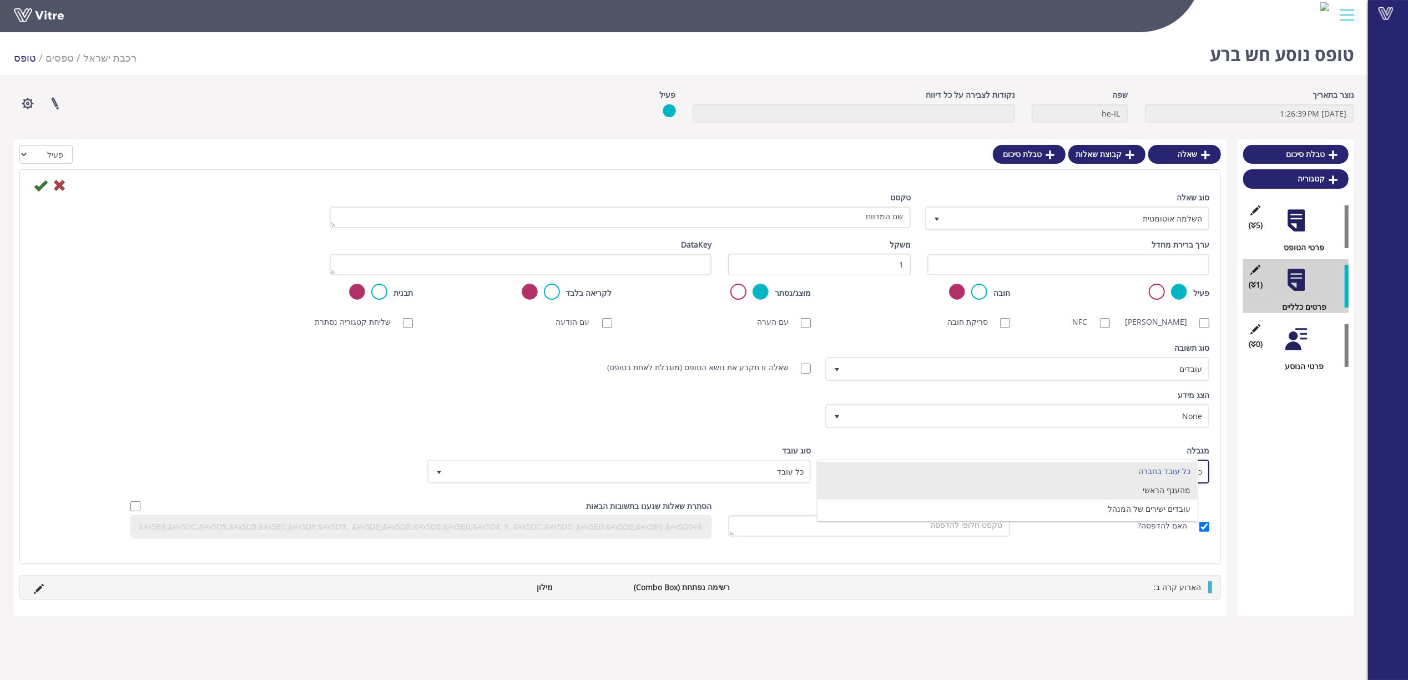
click at [1141, 491] on li "מהענף הראשי" at bounding box center [1007, 490] width 380 height 19
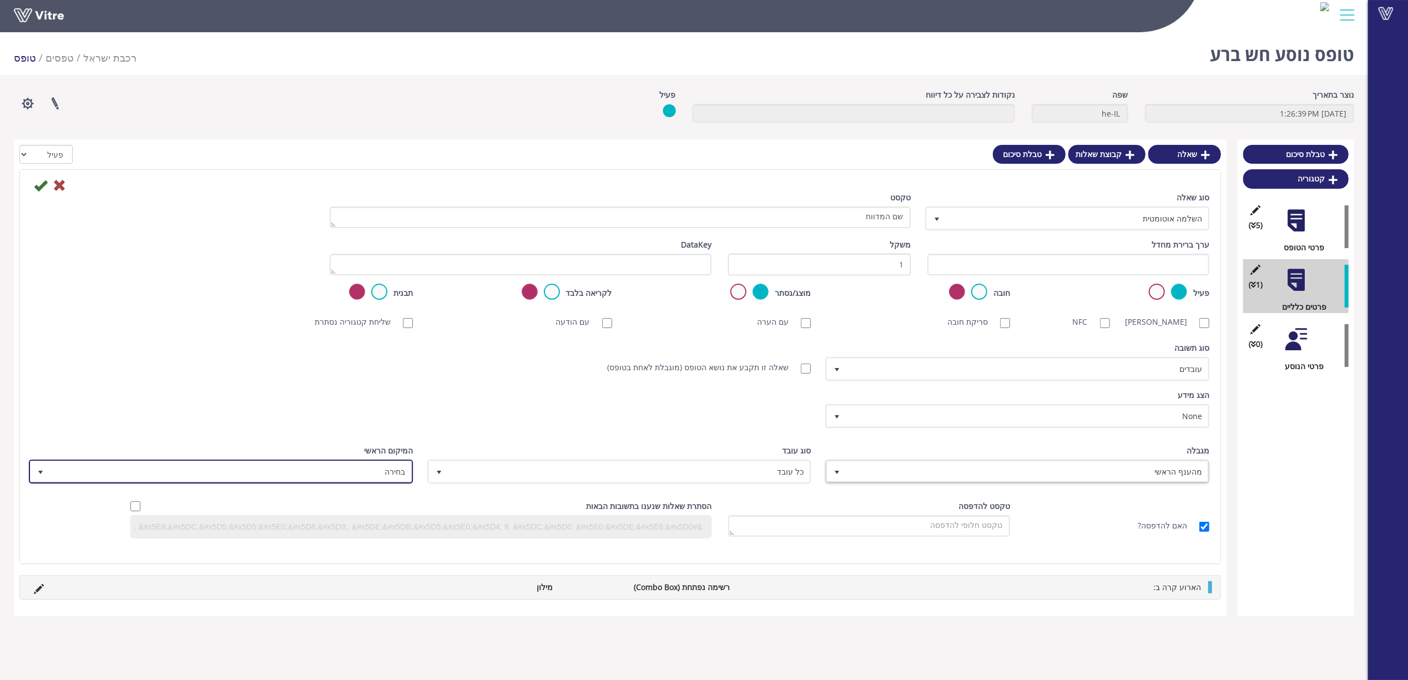
click at [384, 470] on span "בחירה" at bounding box center [231, 471] width 362 height 20
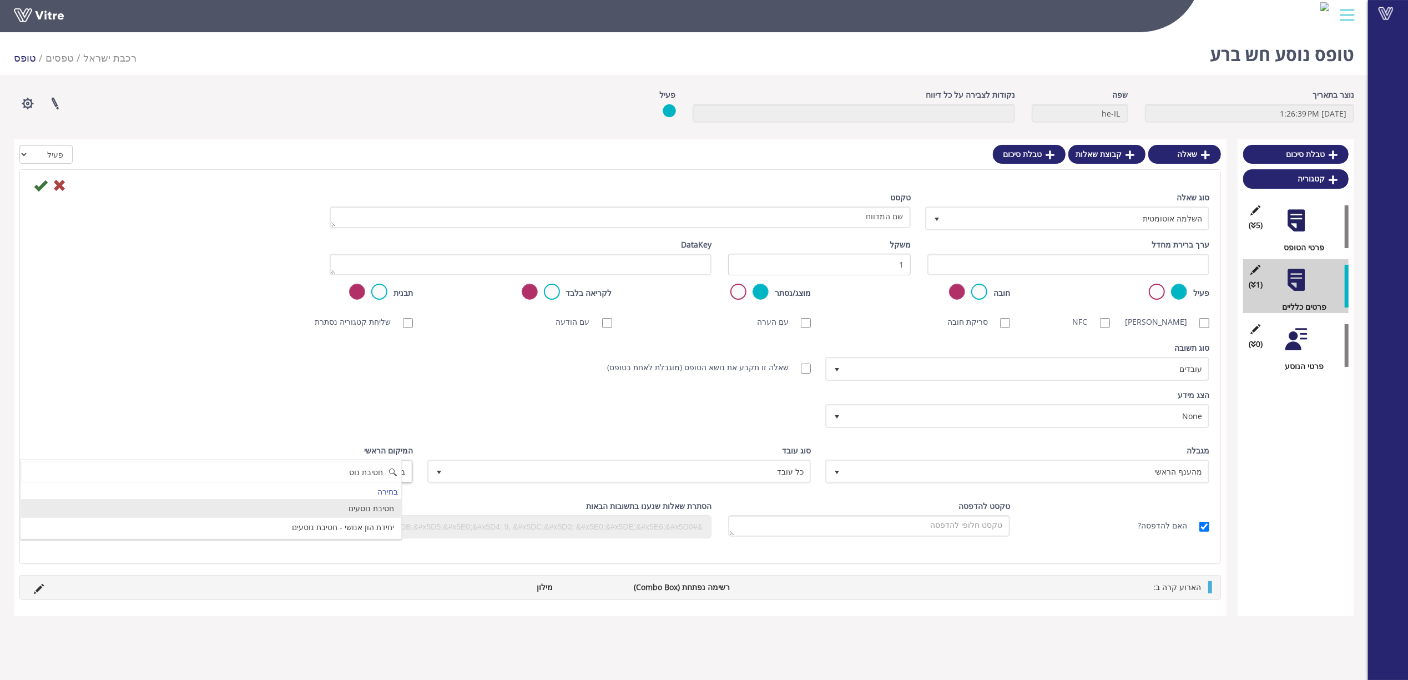
click at [374, 508] on li "חטיבת נוסעים" at bounding box center [211, 508] width 380 height 19
type input "חטיבת נוס"
click at [37, 188] on icon at bounding box center [40, 185] width 13 height 13
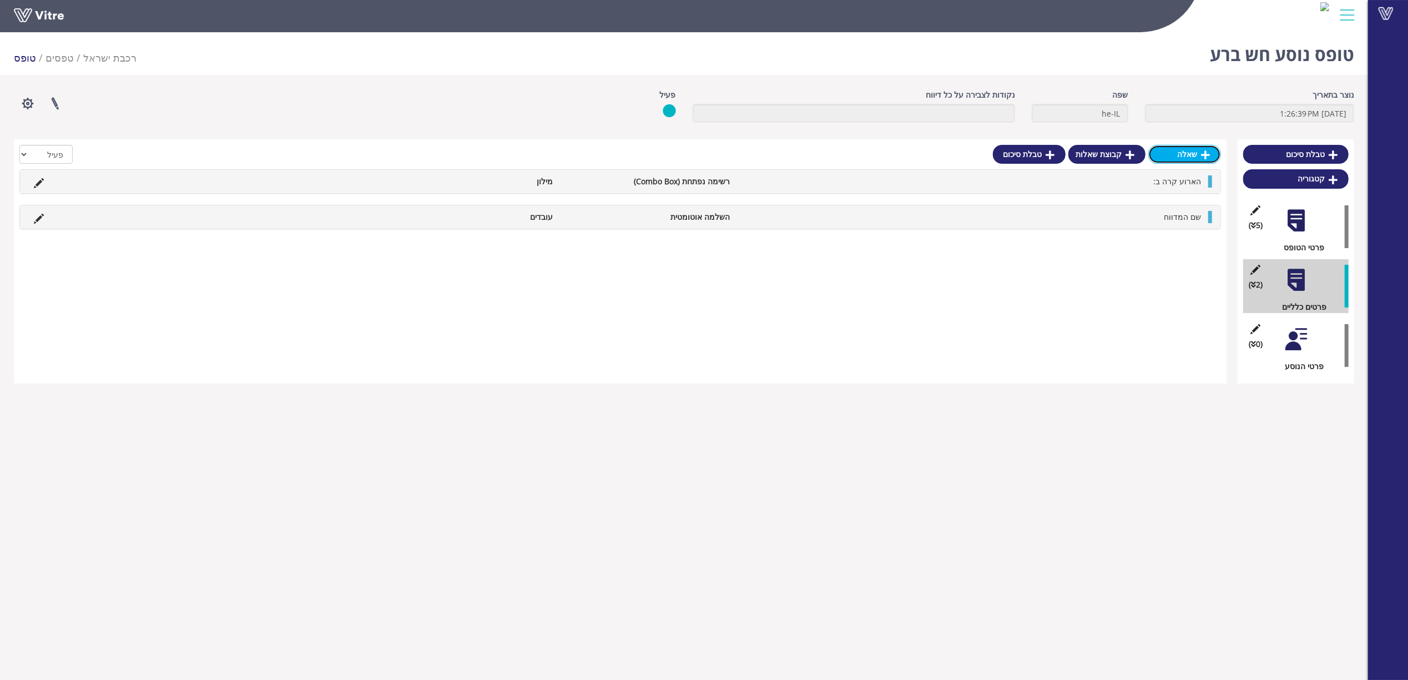
click at [1199, 154] on link "שאלה" at bounding box center [1184, 154] width 73 height 19
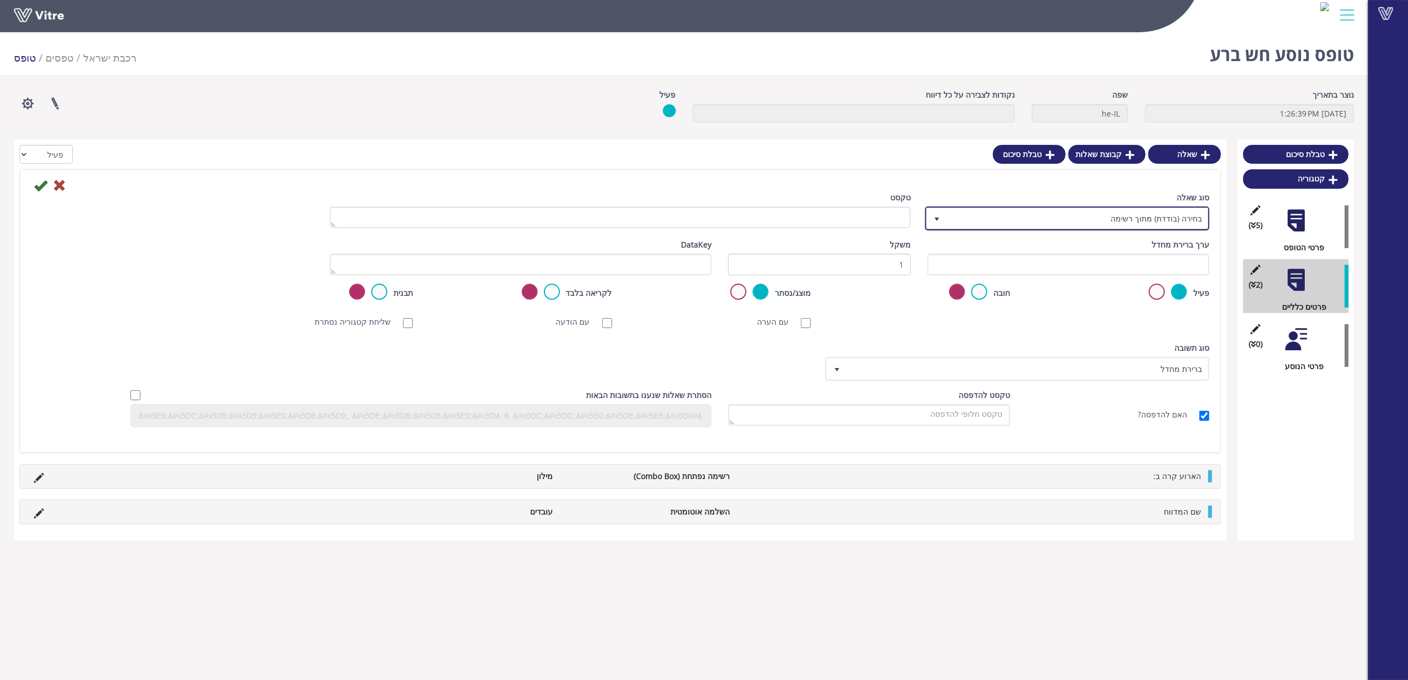
click at [1119, 211] on span "בחירה (בודדת) מתוך רשימה" at bounding box center [1077, 218] width 262 height 20
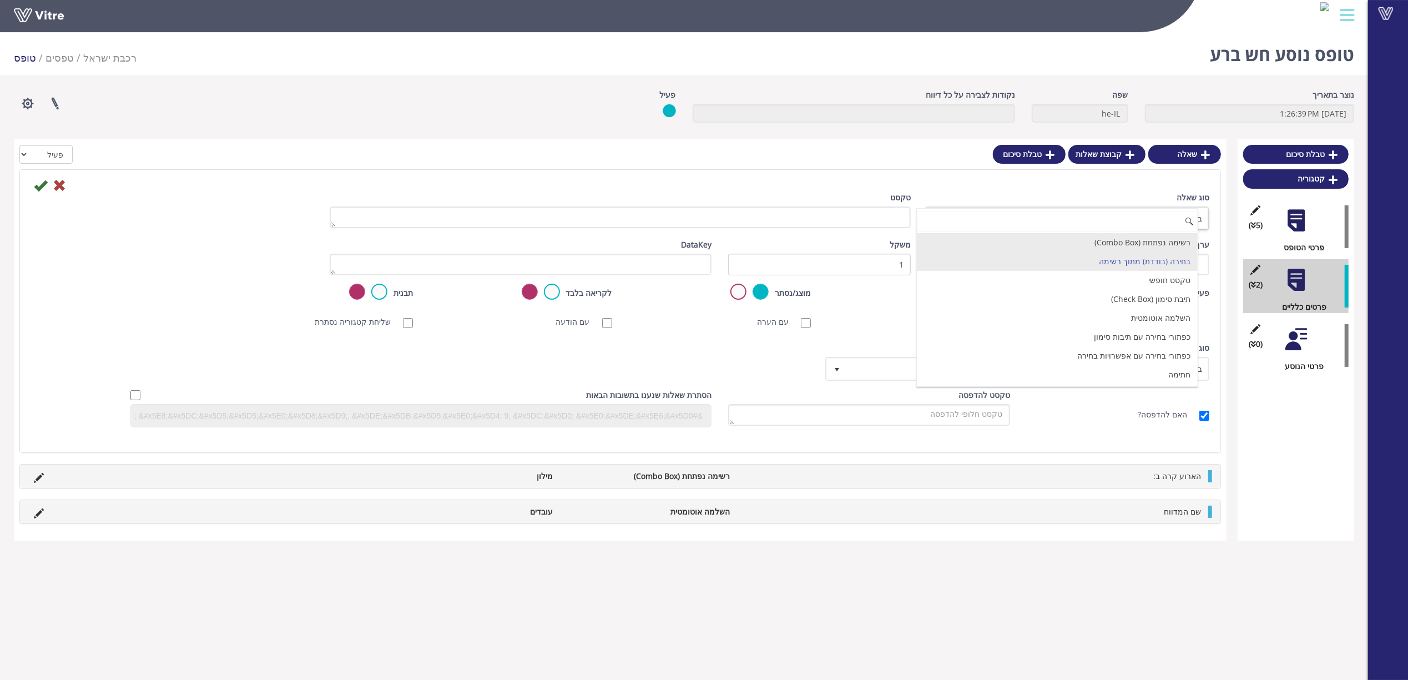
drag, startPoint x: 1167, startPoint y: 239, endPoint x: 1161, endPoint y: 238, distance: 5.6
click at [1166, 239] on li "רשימה נפתחת (Combo Box)" at bounding box center [1057, 242] width 281 height 19
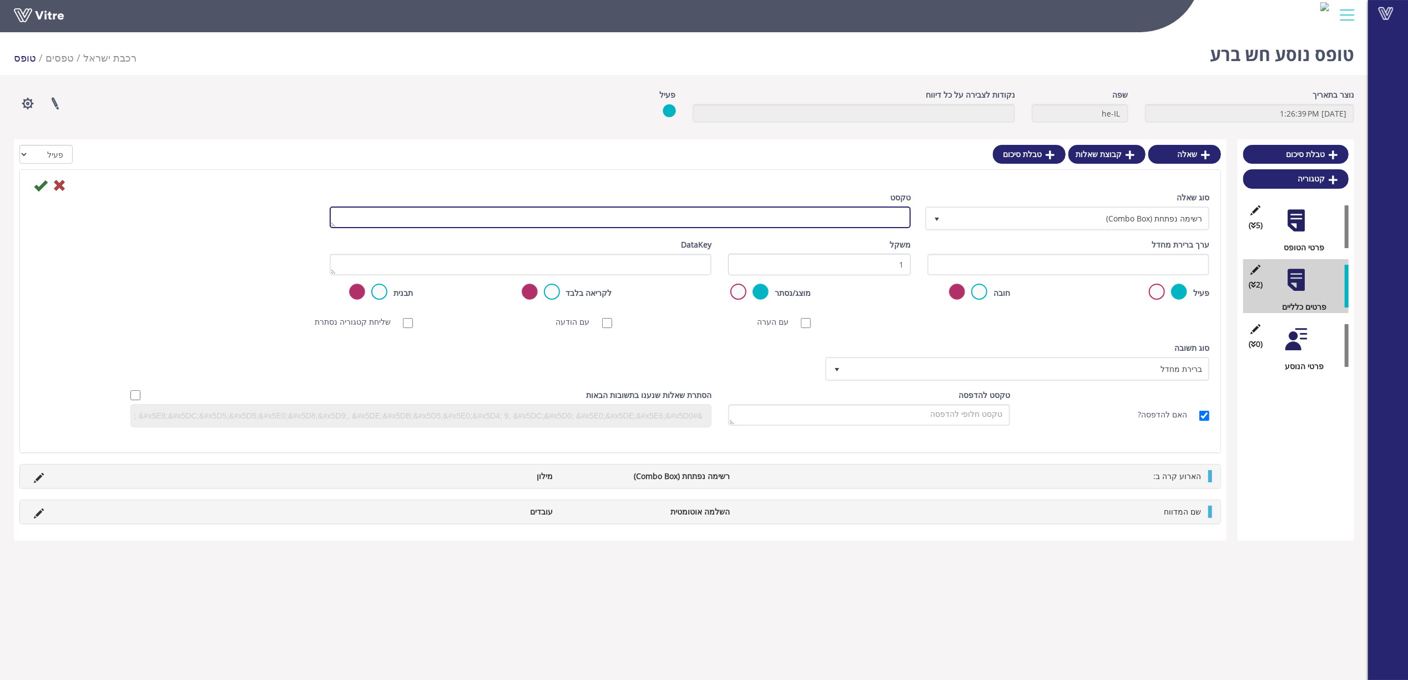
click at [853, 216] on textarea "טקסט" at bounding box center [620, 217] width 581 height 22
paste textarea "תפקיד המדווח"
type textarea "תפקיד המדווח"
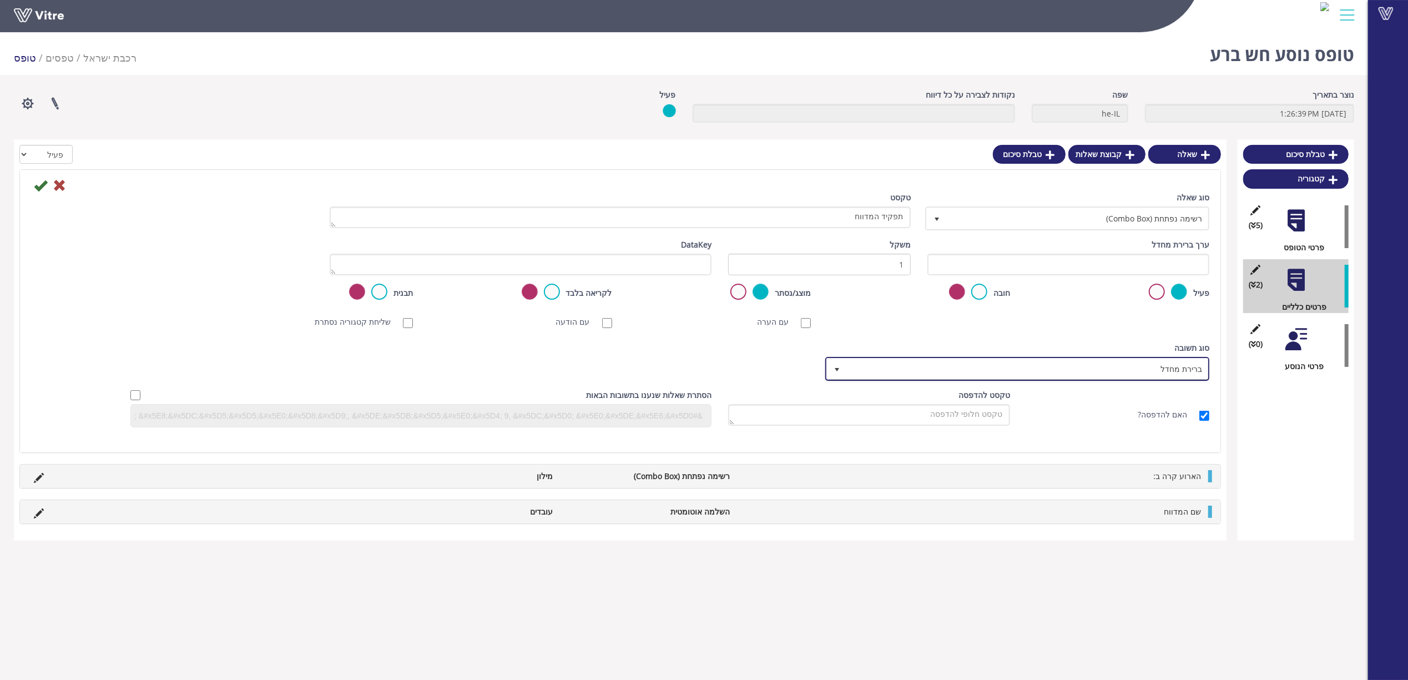
click at [1164, 365] on span "ברירת מחדל" at bounding box center [1027, 369] width 362 height 20
click at [1171, 391] on li "מילון" at bounding box center [1007, 389] width 380 height 19
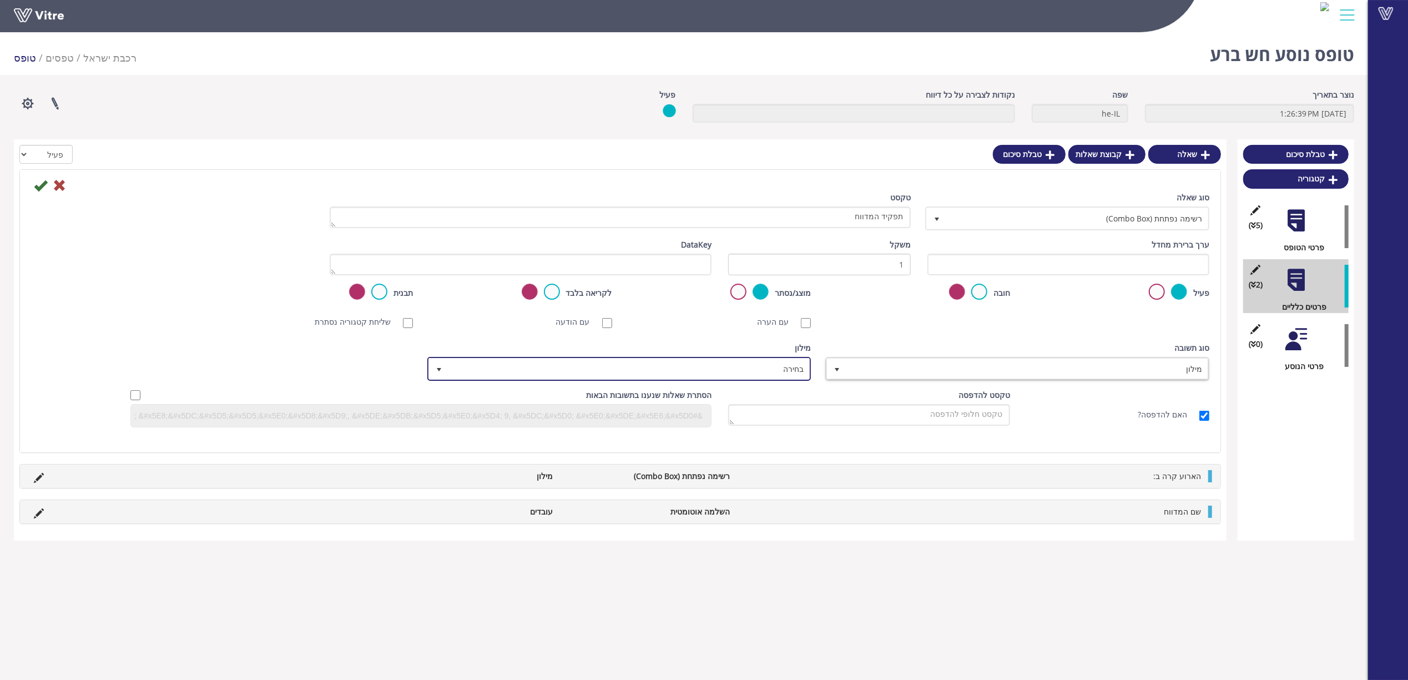
click at [797, 370] on span "בחירה" at bounding box center [629, 369] width 362 height 20
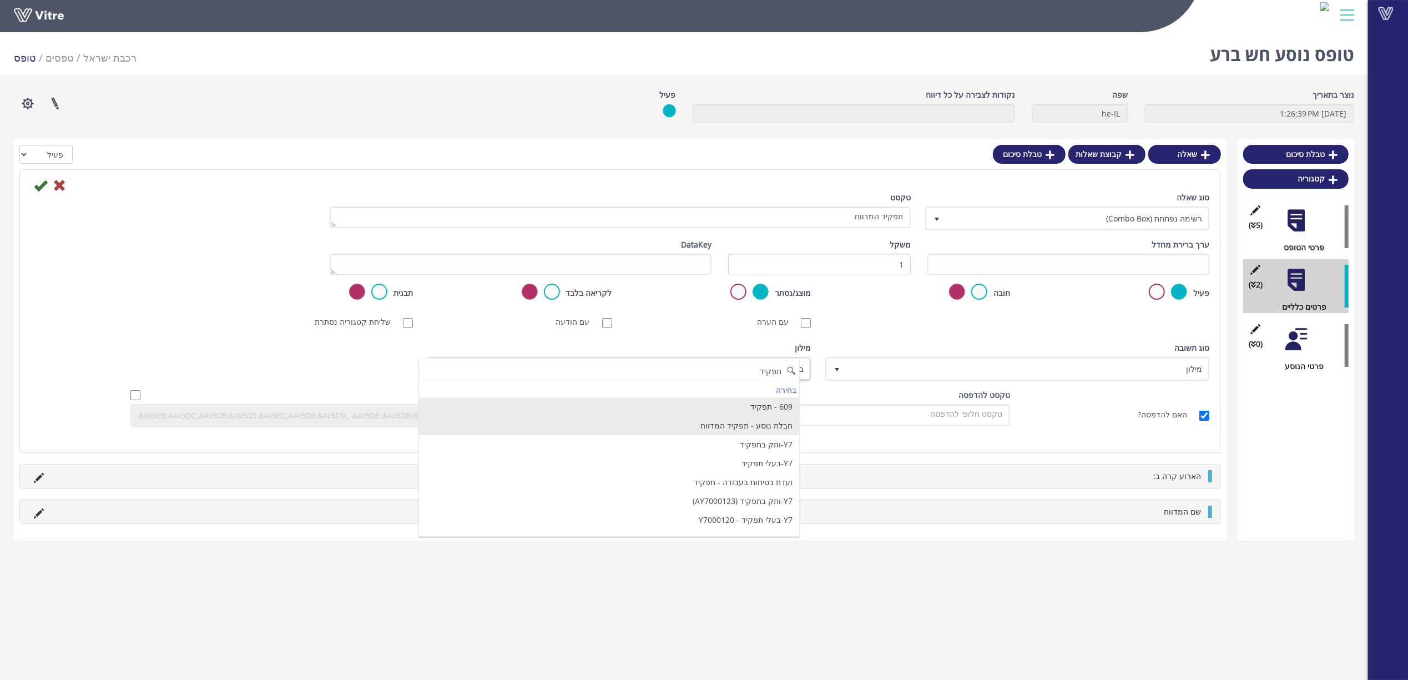
click at [771, 427] on li "חבלת נוסע - תפקיד המדווח" at bounding box center [609, 425] width 380 height 19
type input "תפקיד"
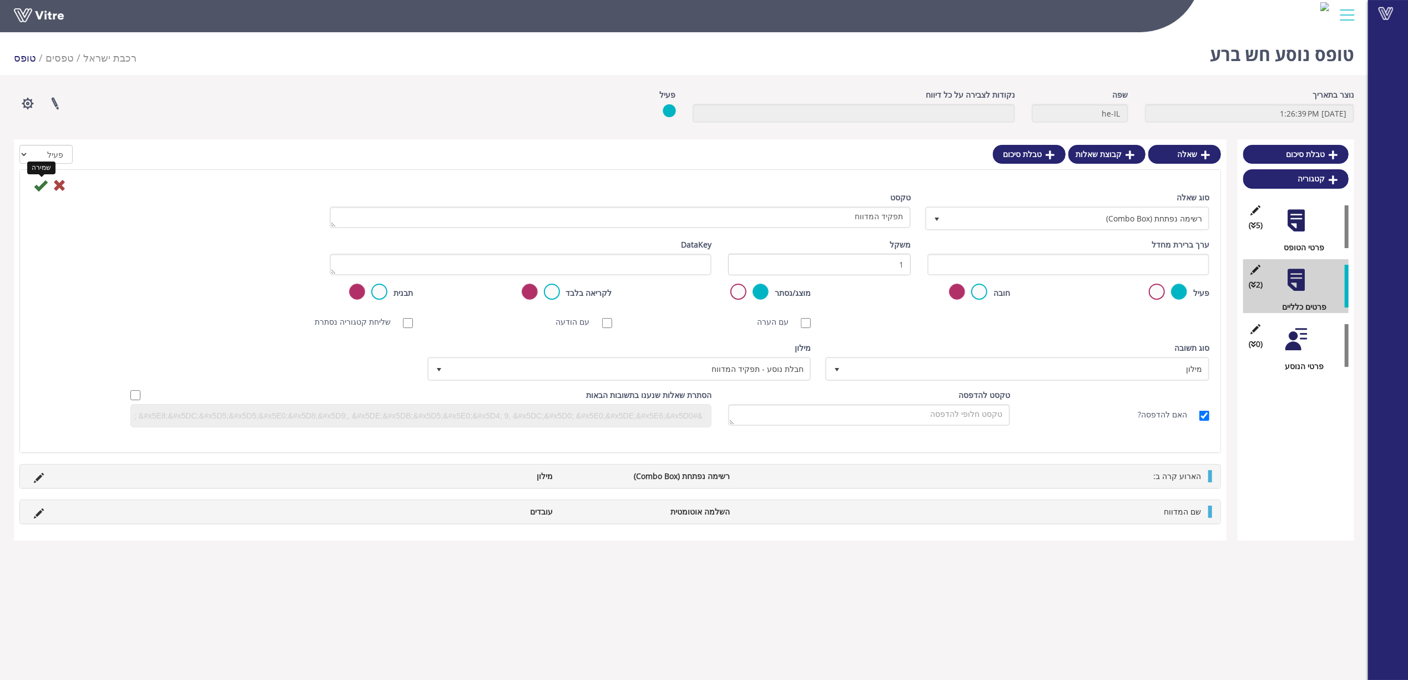
click at [41, 182] on icon at bounding box center [40, 185] width 13 height 13
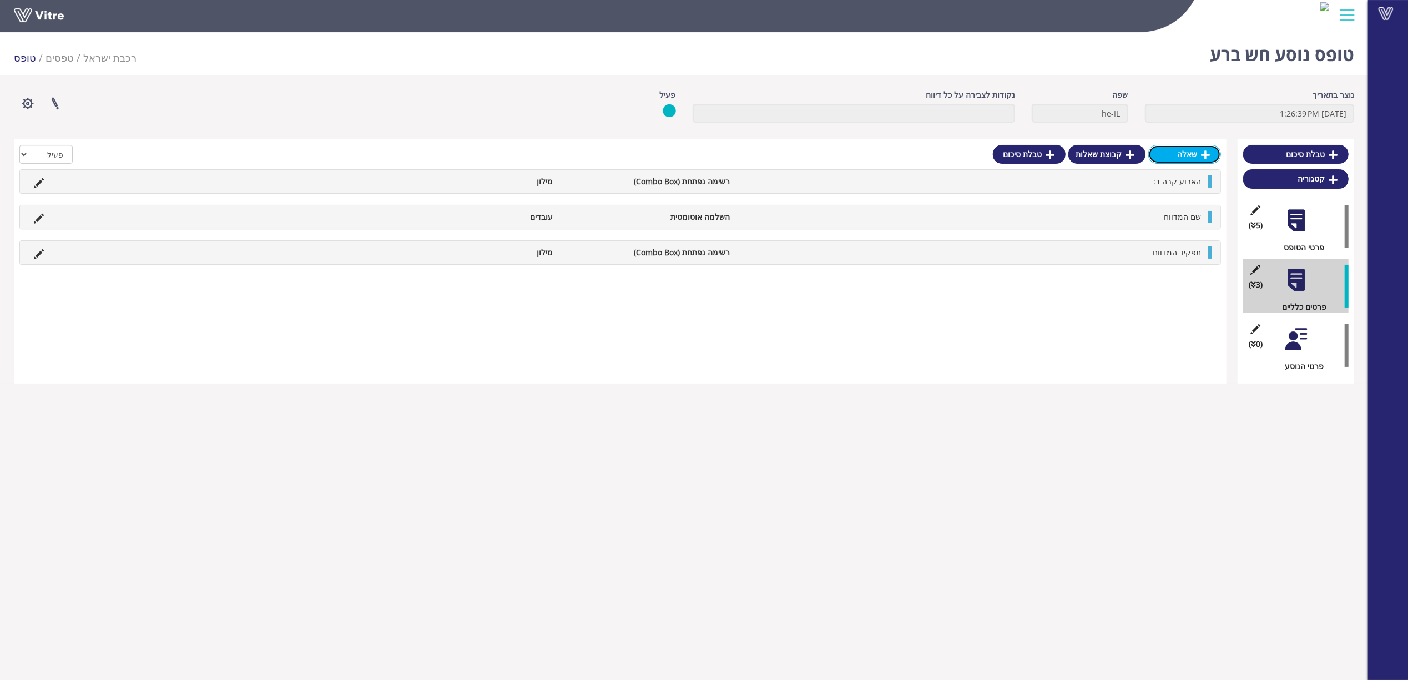
click at [1198, 160] on link "שאלה" at bounding box center [1184, 154] width 73 height 19
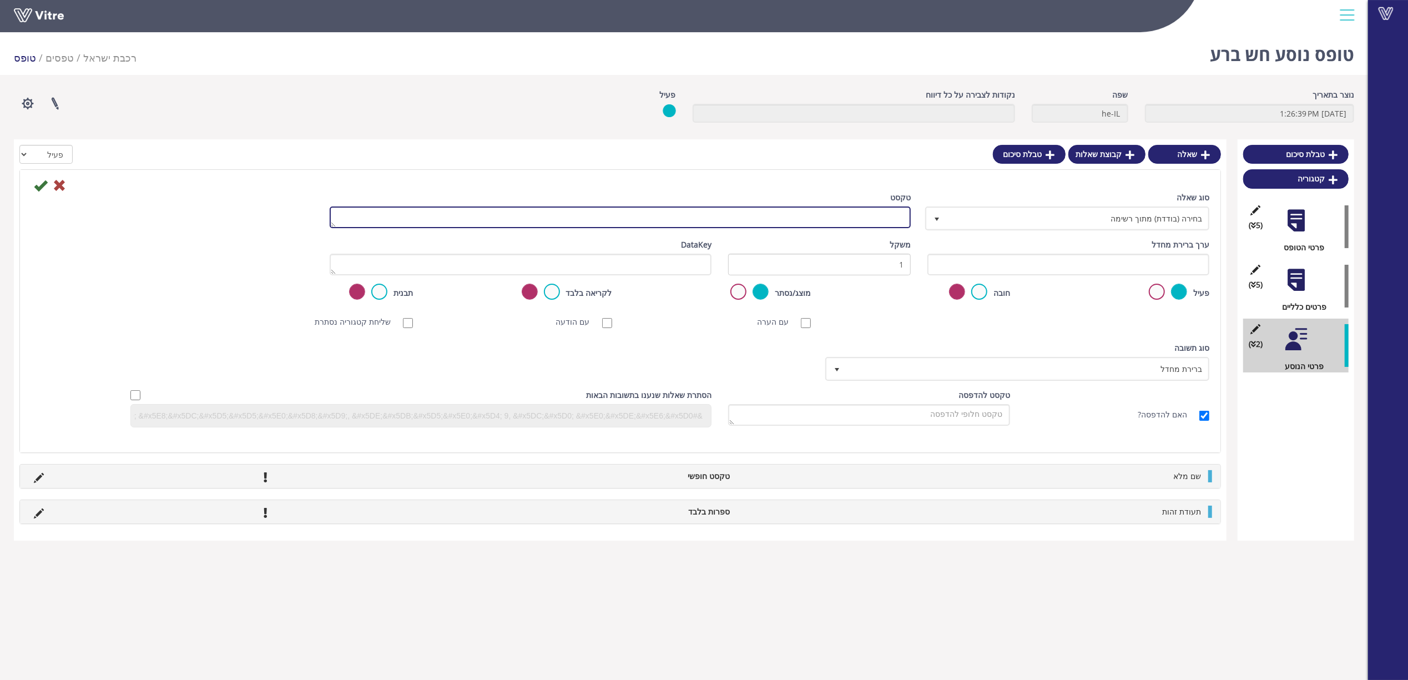
click at [831, 218] on textarea "טקסט" at bounding box center [620, 217] width 581 height 22
paste textarea "כתובת"
type textarea "כתובת"
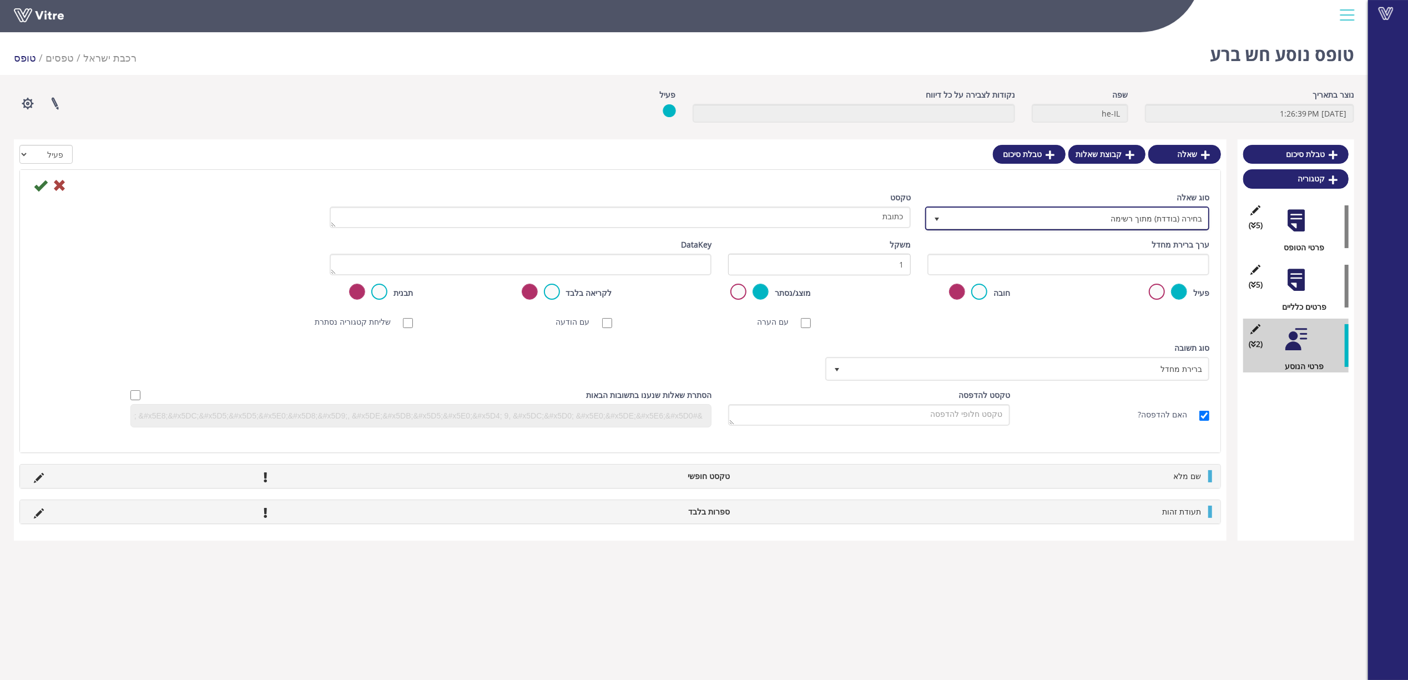
click at [1050, 219] on span "בחירה (בודדת) מתוך רשימה" at bounding box center [1077, 218] width 262 height 20
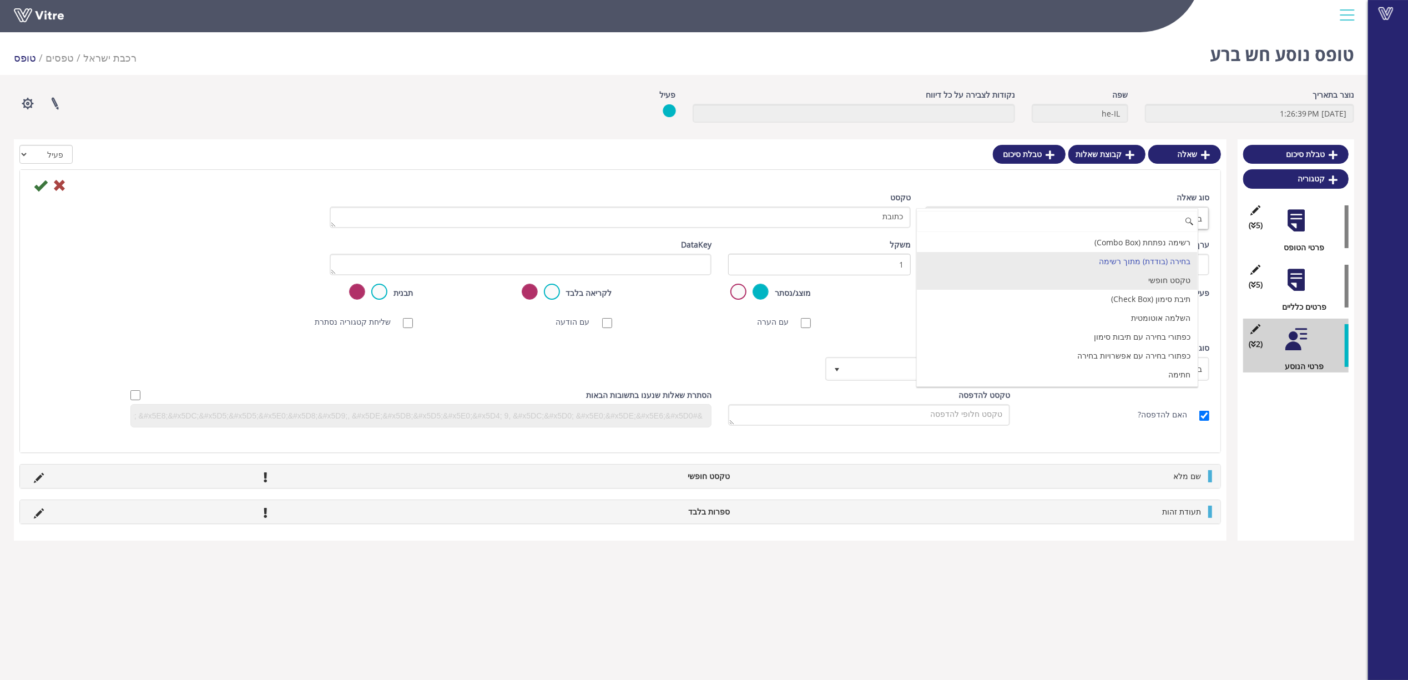
drag, startPoint x: 1177, startPoint y: 280, endPoint x: 865, endPoint y: 249, distance: 313.9
click at [1177, 280] on li "טקסט חופשי" at bounding box center [1057, 280] width 281 height 19
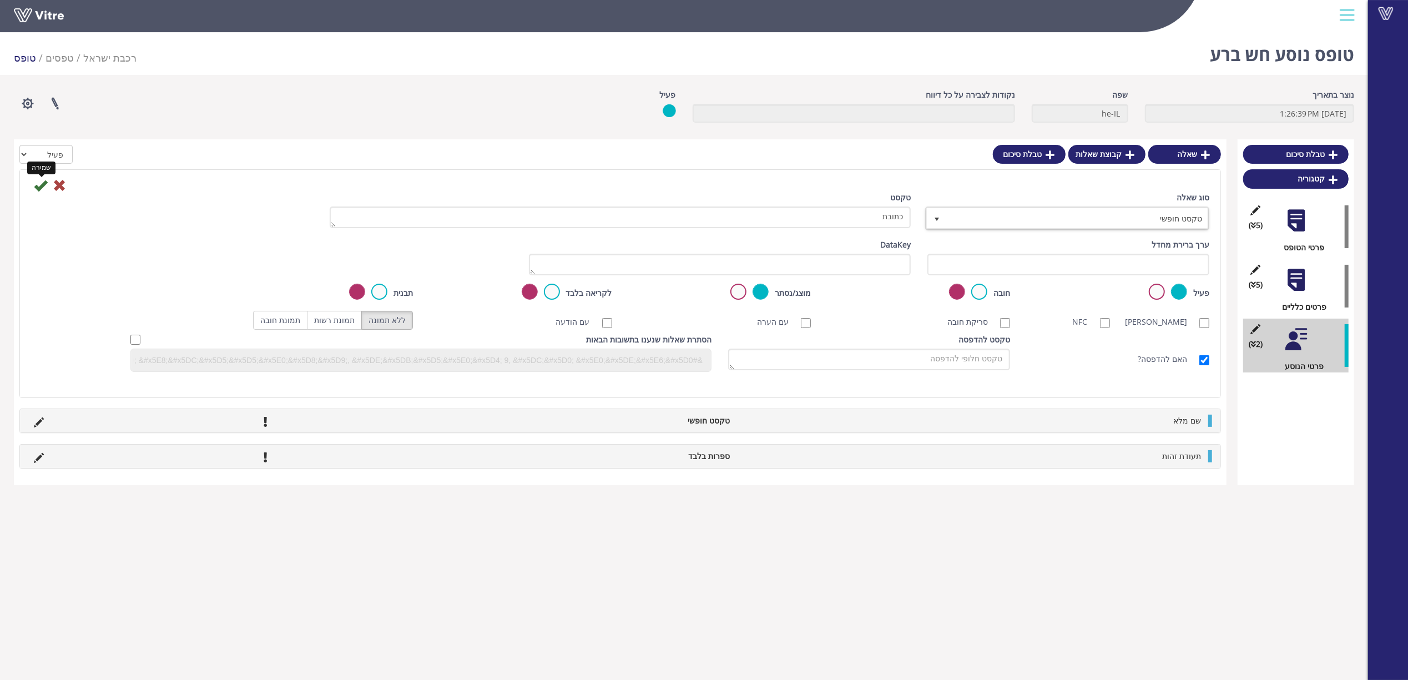
click at [38, 185] on icon at bounding box center [40, 185] width 13 height 13
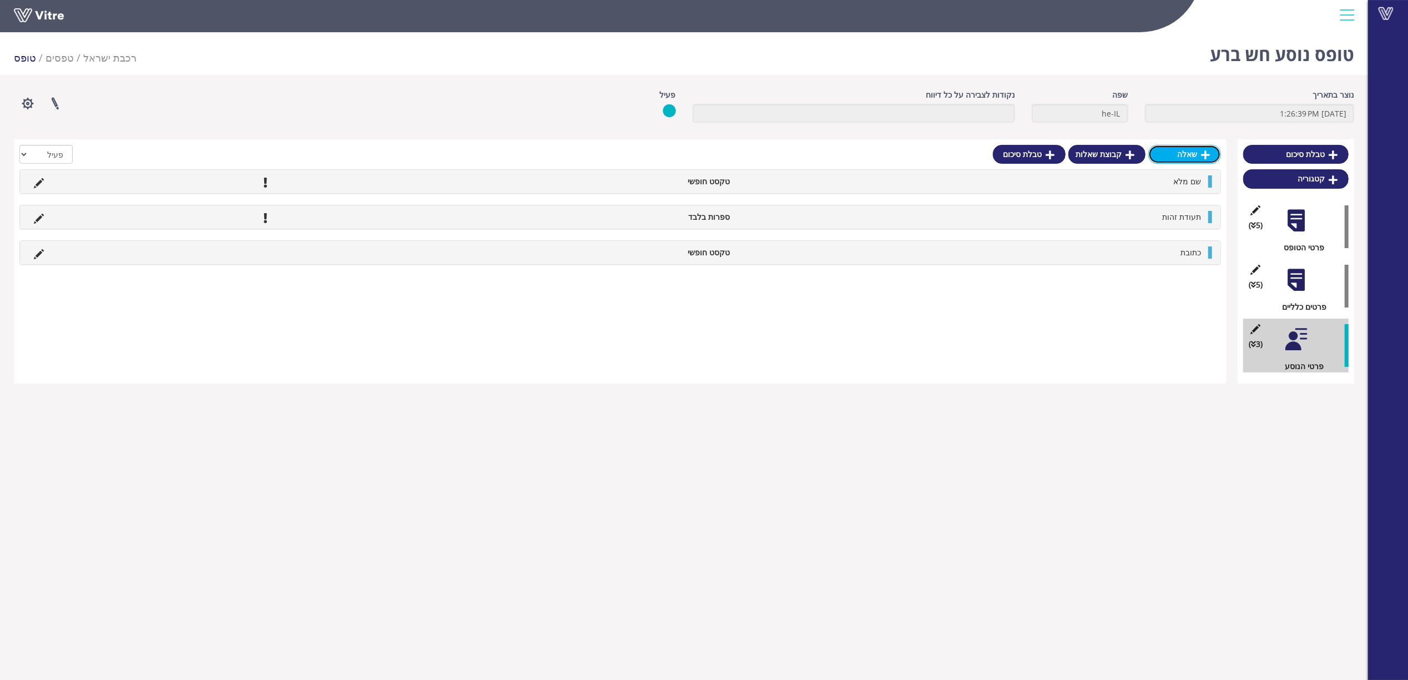
click at [1204, 145] on link "שאלה" at bounding box center [1184, 154] width 73 height 19
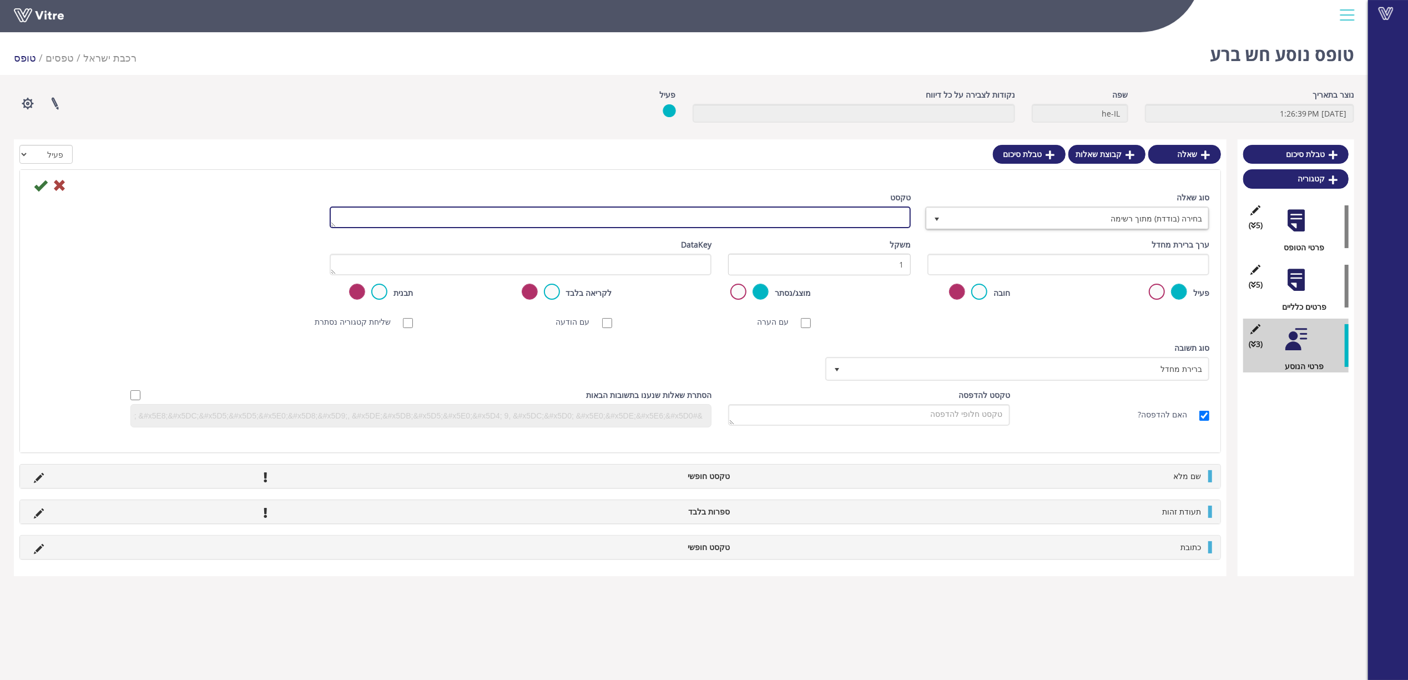
click at [893, 218] on textarea "טקסט" at bounding box center [620, 217] width 581 height 22
type textarea "טלפון"
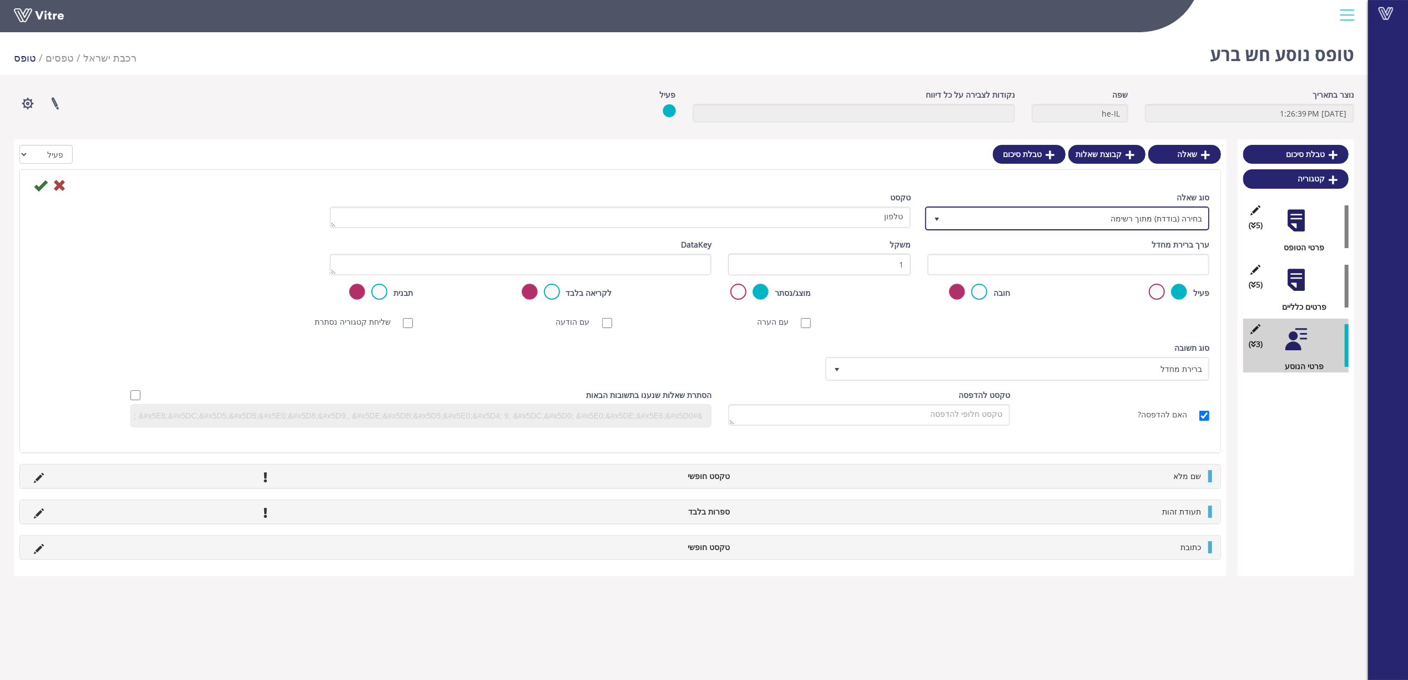
click at [1145, 216] on span "בחירה (בודדת) מתוך רשימה" at bounding box center [1077, 218] width 262 height 20
click at [1153, 240] on li "ספרות בלבד" at bounding box center [1057, 242] width 281 height 19
type input "ספר"
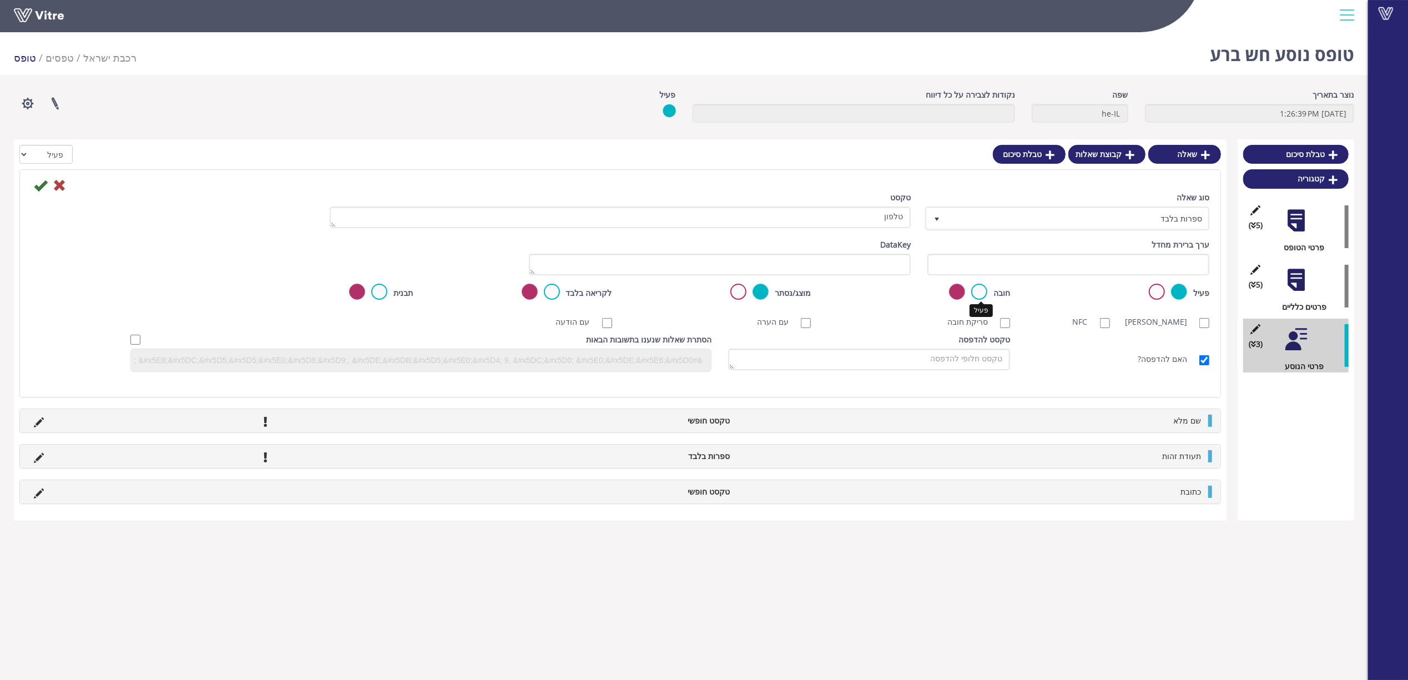
click at [986, 289] on label at bounding box center [979, 292] width 16 height 16
click at [0, 0] on input "radio" at bounding box center [0, 0] width 0 height 0
click at [44, 185] on icon at bounding box center [40, 185] width 13 height 13
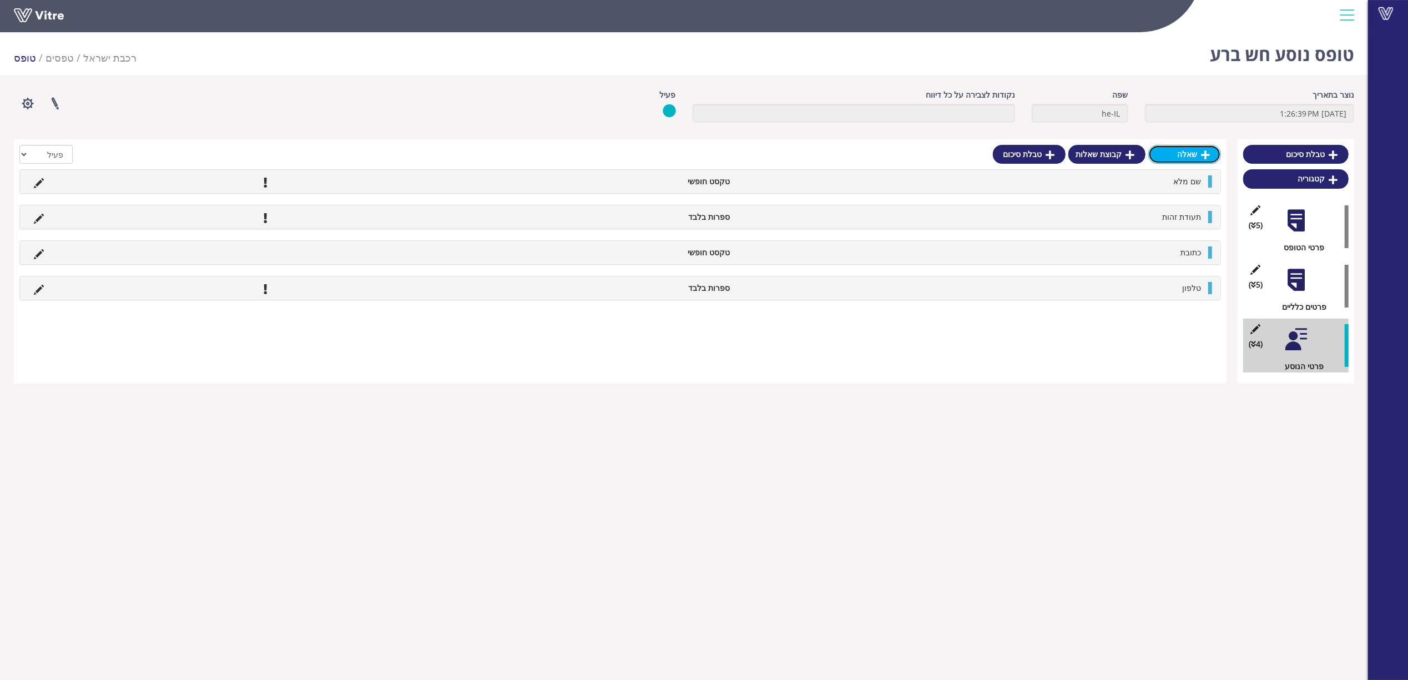
click at [1194, 159] on link "שאלה" at bounding box center [1184, 154] width 73 height 19
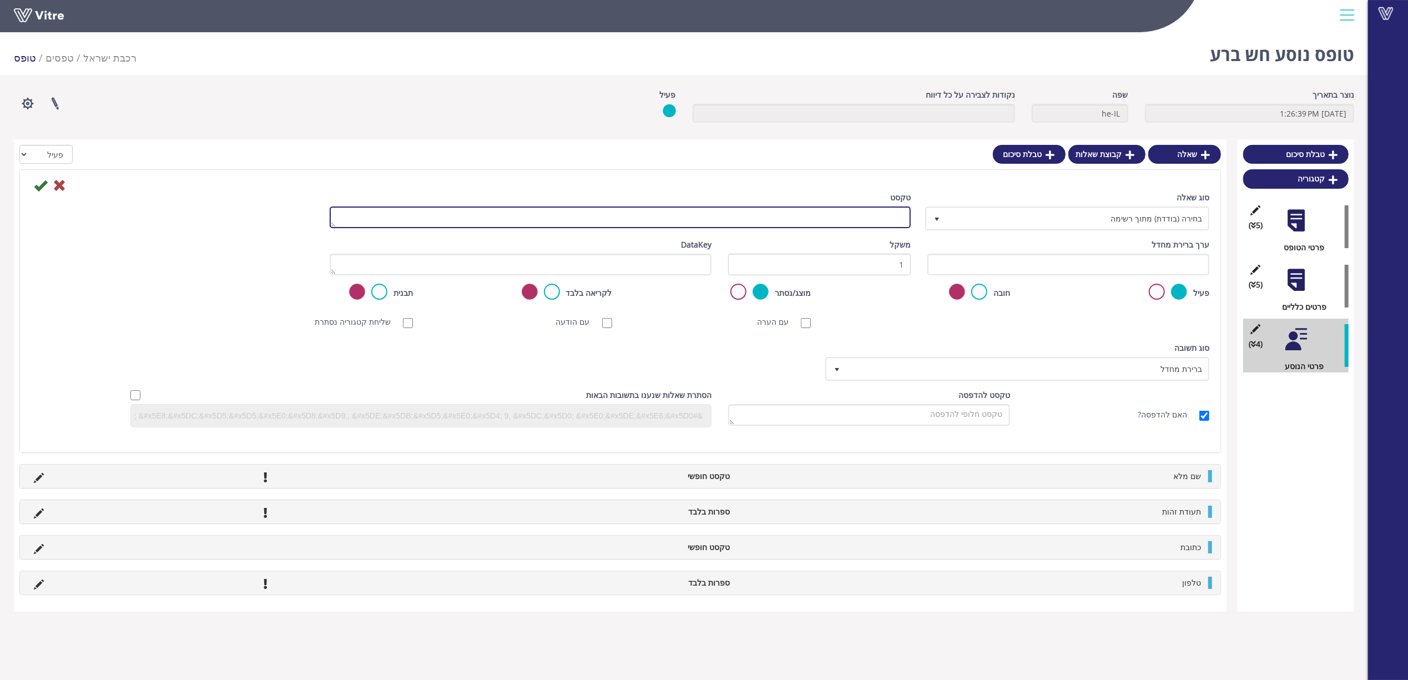
click at [841, 224] on textarea "טקסט" at bounding box center [620, 217] width 581 height 22
paste textarea "שנת לידה"
type textarea "שנת לידה"
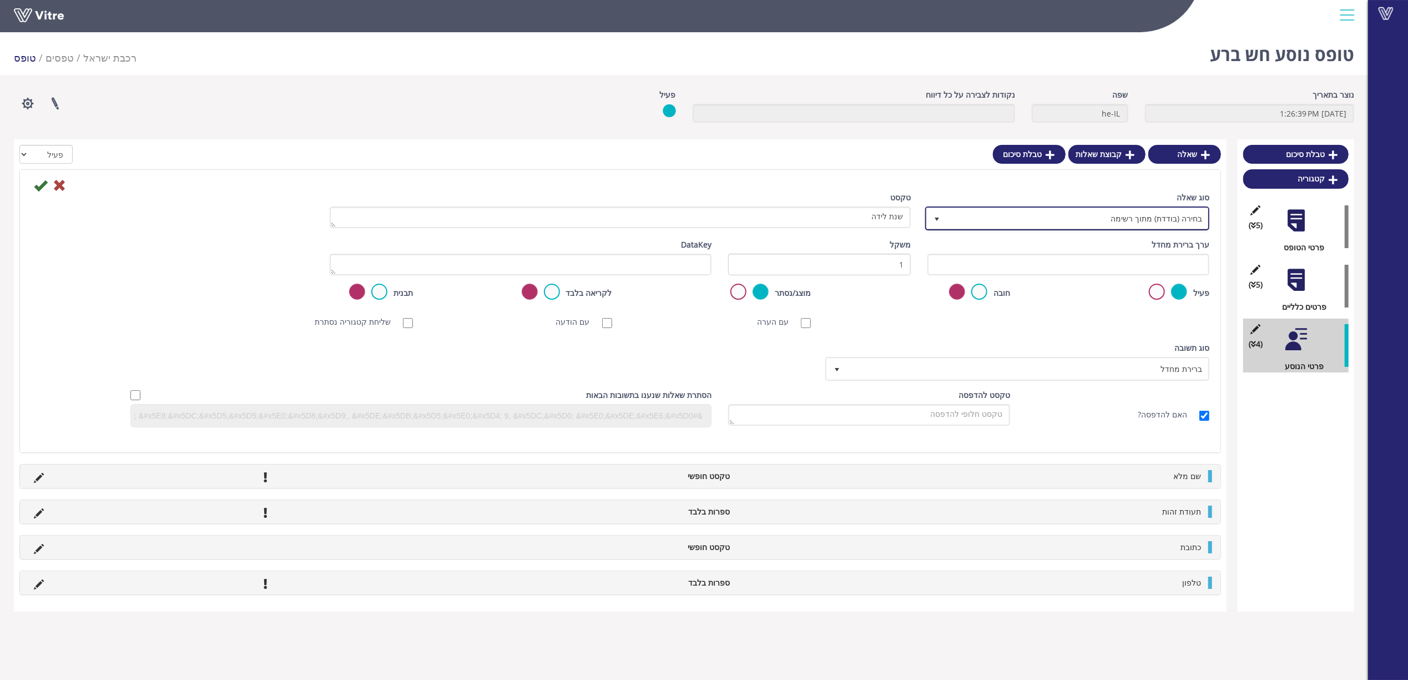
click at [1113, 228] on span "בחירה (בודדת) מתוך רשימה" at bounding box center [1077, 218] width 262 height 20
click at [1153, 245] on li "ספרות בלבד" at bounding box center [1057, 242] width 281 height 19
type input "ספר"
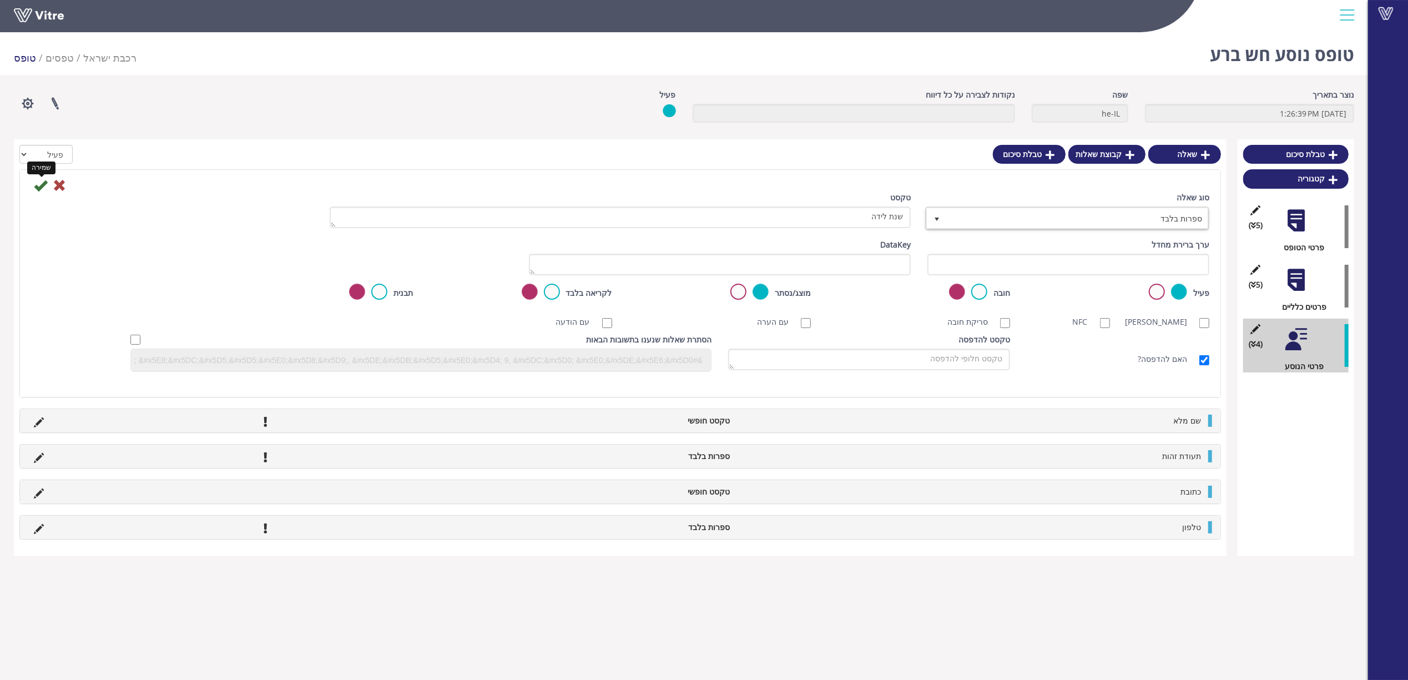
click at [40, 183] on icon at bounding box center [40, 185] width 13 height 13
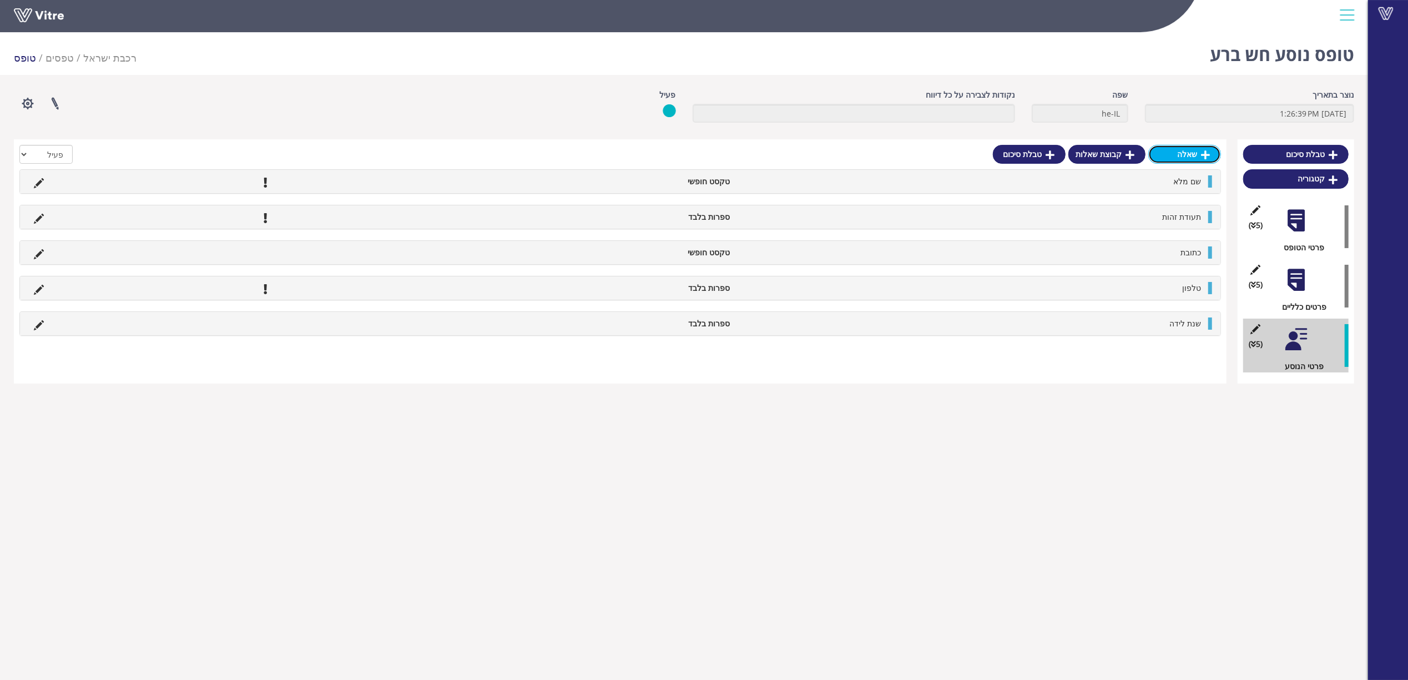
click at [1179, 159] on link "שאלה" at bounding box center [1184, 154] width 73 height 19
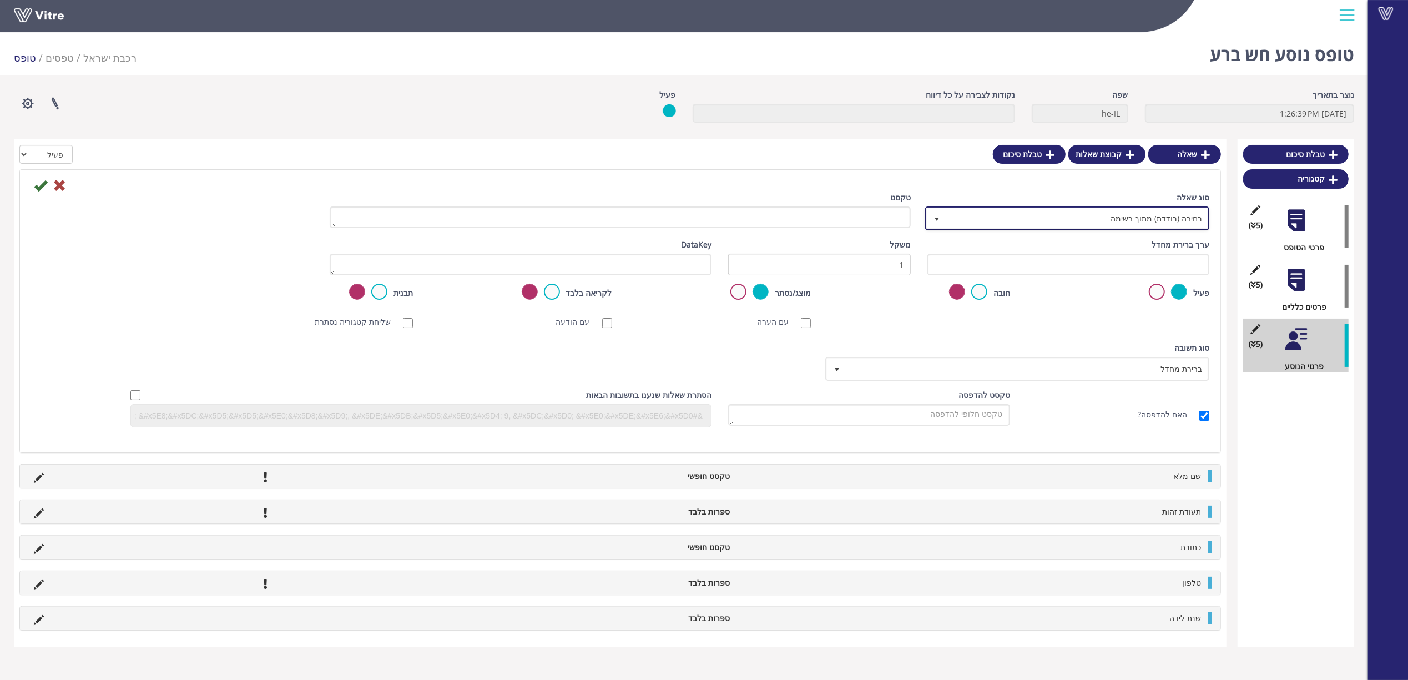
click at [1166, 216] on span "בחירה (בודדת) מתוך רשימה" at bounding box center [1077, 218] width 262 height 20
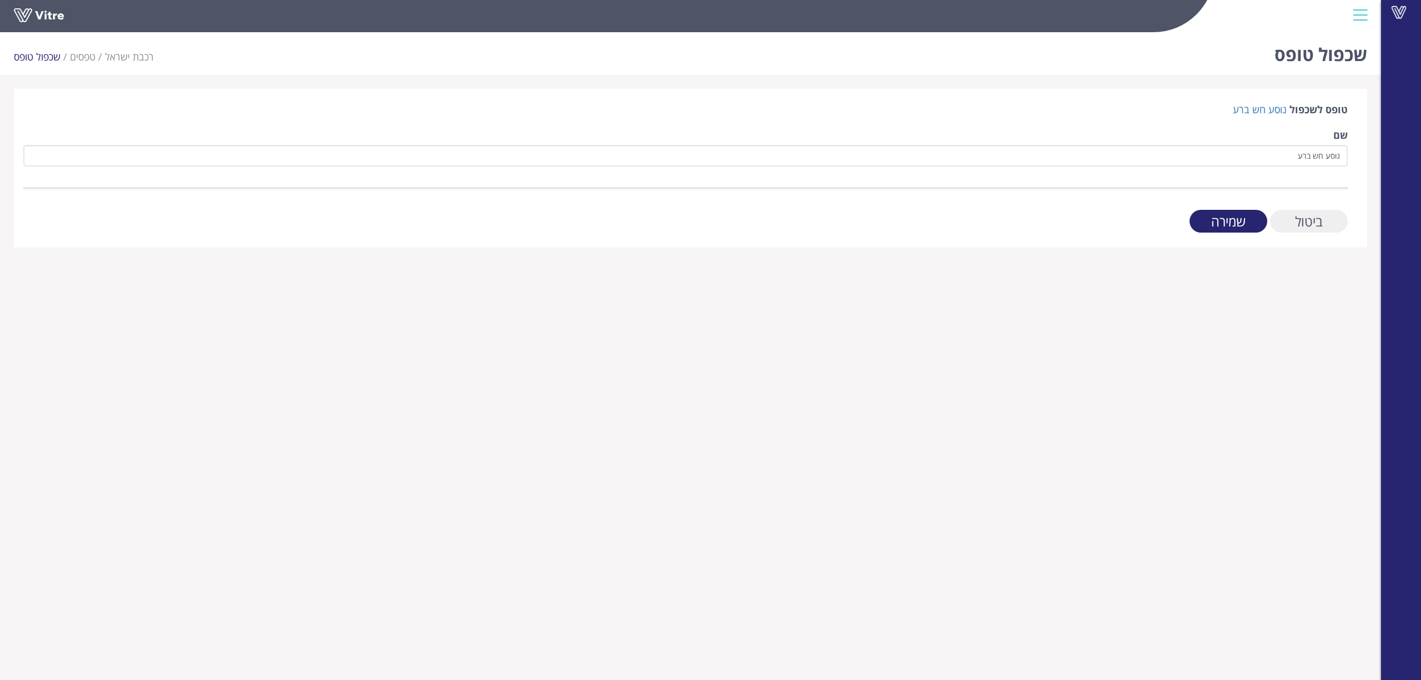
click at [1308, 220] on input "ביטול" at bounding box center [1309, 221] width 78 height 23
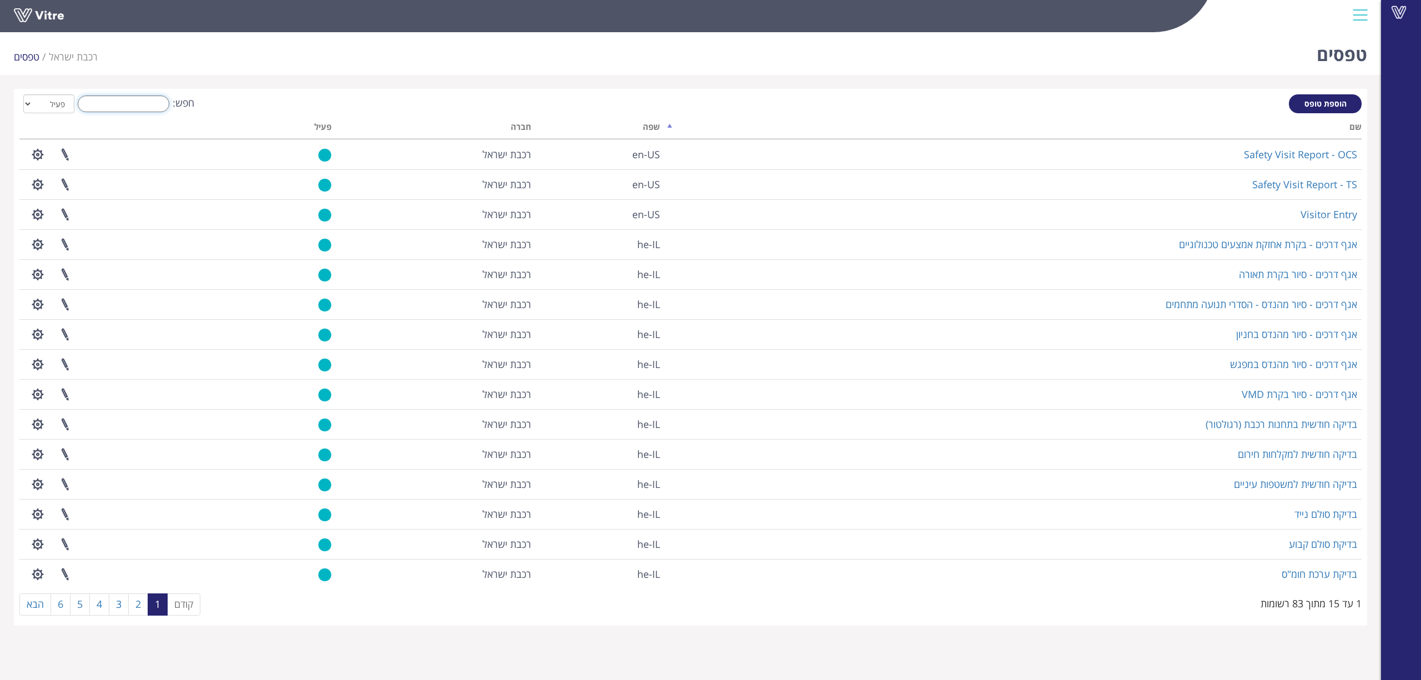
click at [115, 98] on input "חפש:" at bounding box center [124, 103] width 92 height 17
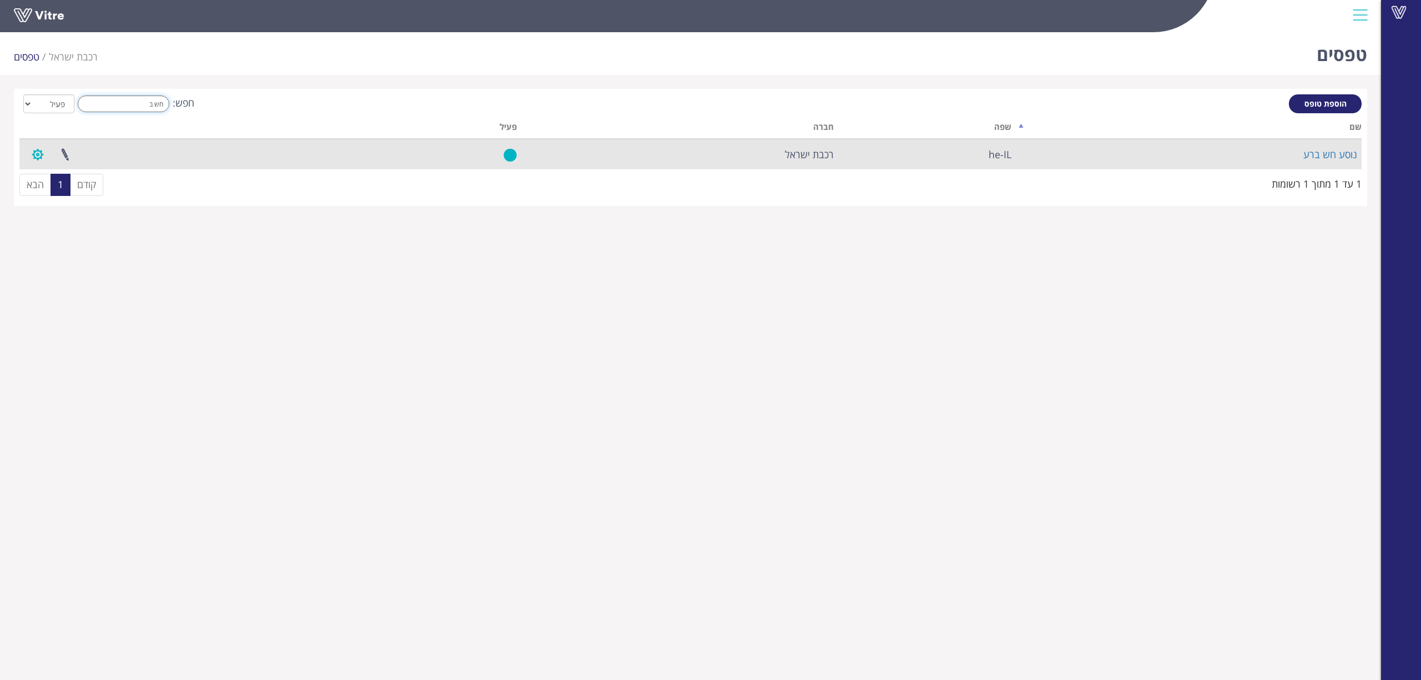
type input "חש ב"
click at [37, 157] on button "button" at bounding box center [38, 154] width 28 height 29
click at [60, 191] on link "הגדרת משתמשים" at bounding box center [68, 195] width 88 height 14
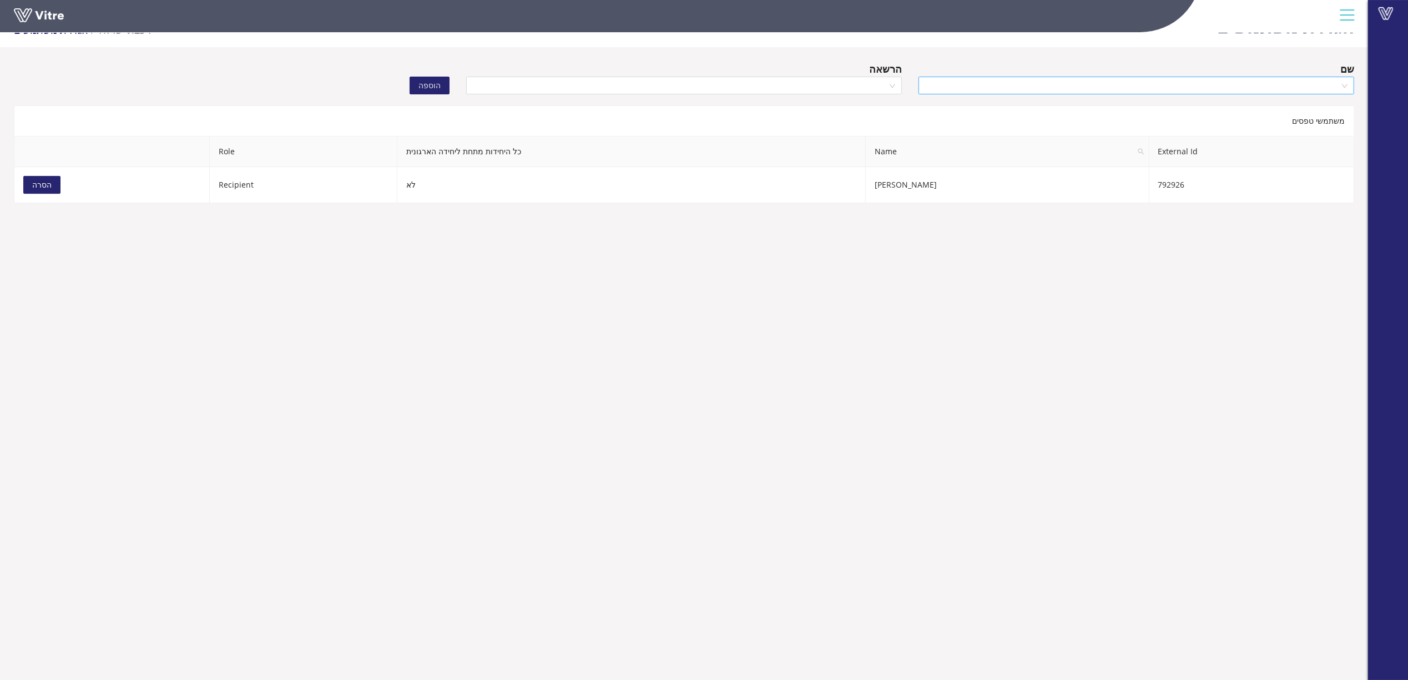
scroll to position [28, 0]
click at [1100, 84] on div "הגדרת משתמשים רכבת [PERSON_NAME] הגדרת משתמשים שם הרשאה הוספה משתמשי טפסים Exte…" at bounding box center [684, 101] width 1368 height 203
click at [1100, 84] on input "search" at bounding box center [1132, 85] width 415 height 17
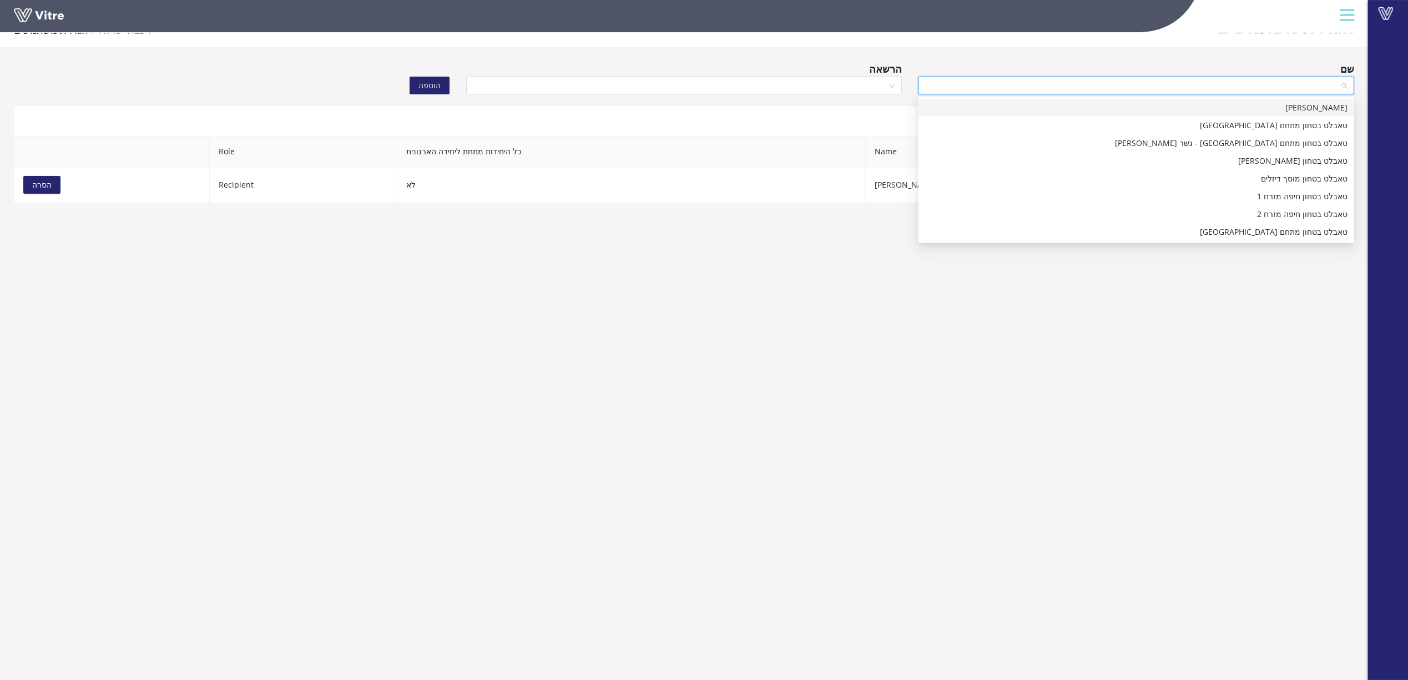
click at [1106, 74] on div "שם" at bounding box center [1136, 69] width 436 height 16
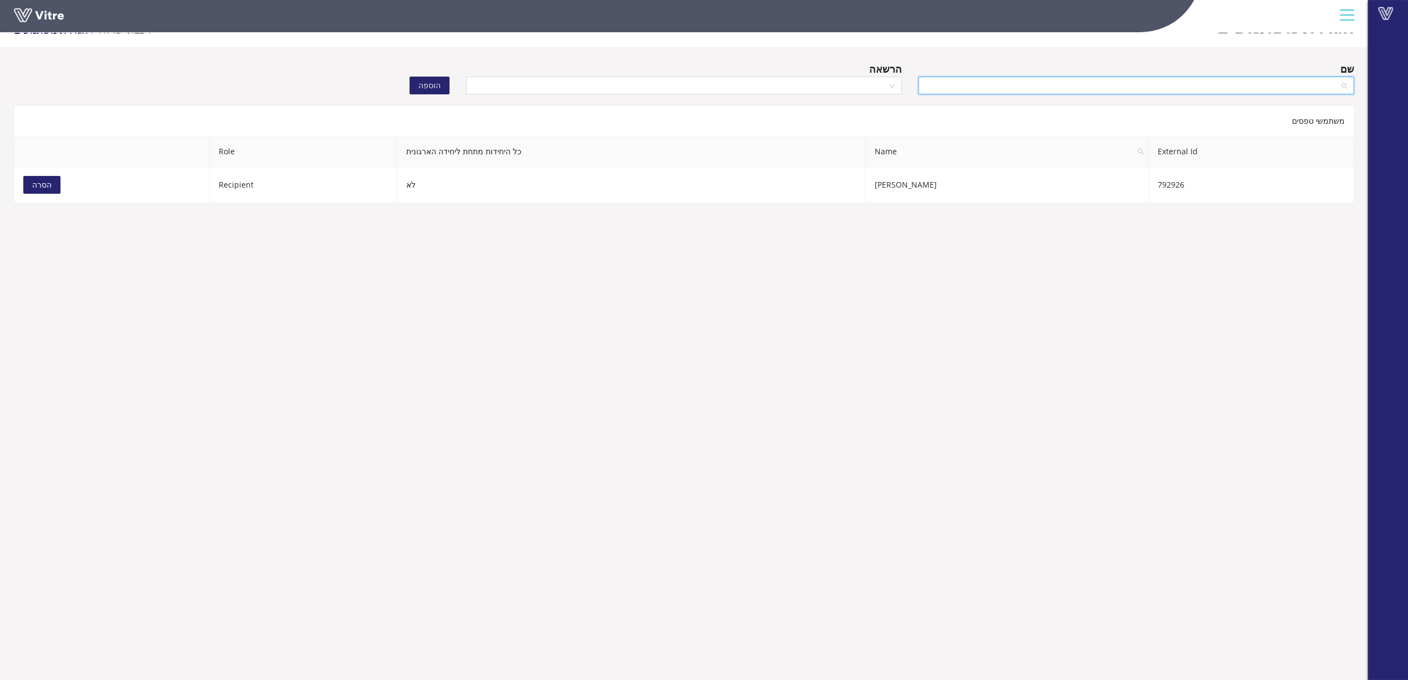
click at [1055, 92] on input "search" at bounding box center [1132, 85] width 415 height 17
type input "לר מר"
click at [1055, 103] on div "[PERSON_NAME]" at bounding box center [1136, 108] width 422 height 12
click at [868, 80] on input "search" at bounding box center [680, 85] width 415 height 17
click at [864, 139] on div "Viewer" at bounding box center [684, 143] width 422 height 12
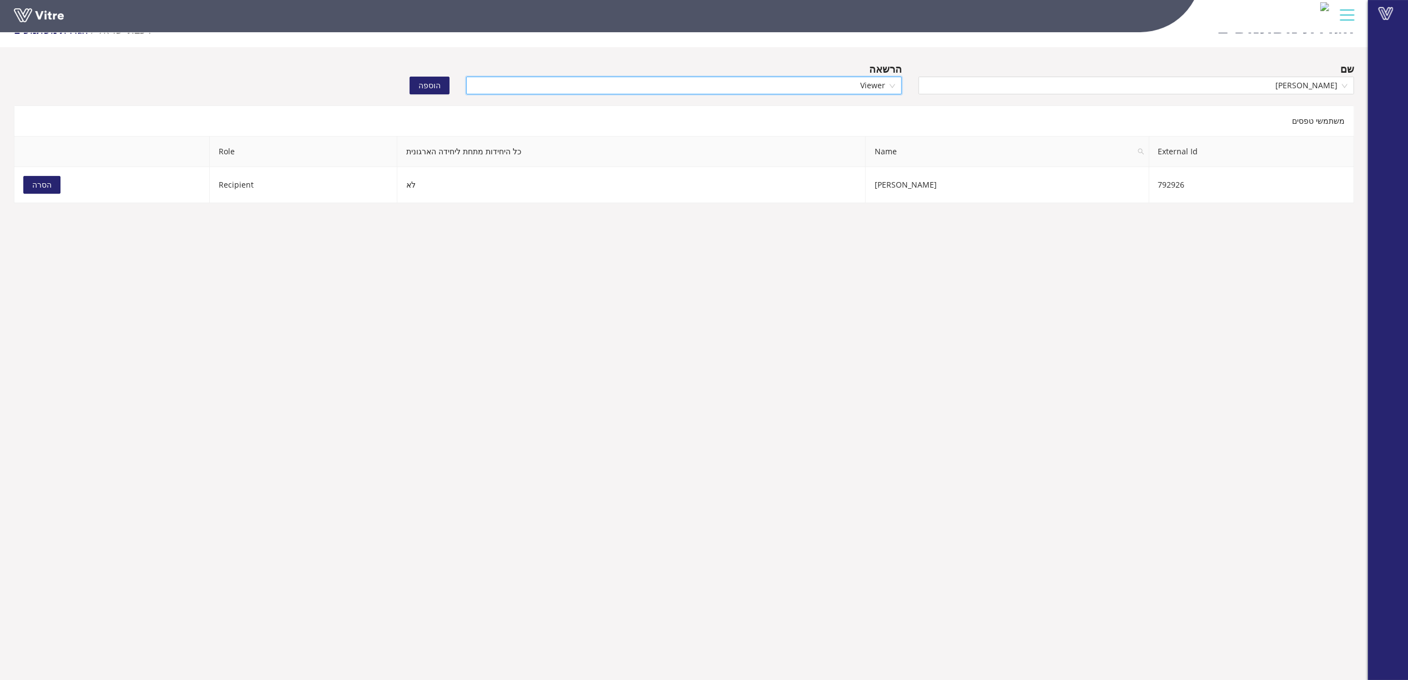
click at [425, 87] on span "הוספה" at bounding box center [429, 85] width 22 height 12
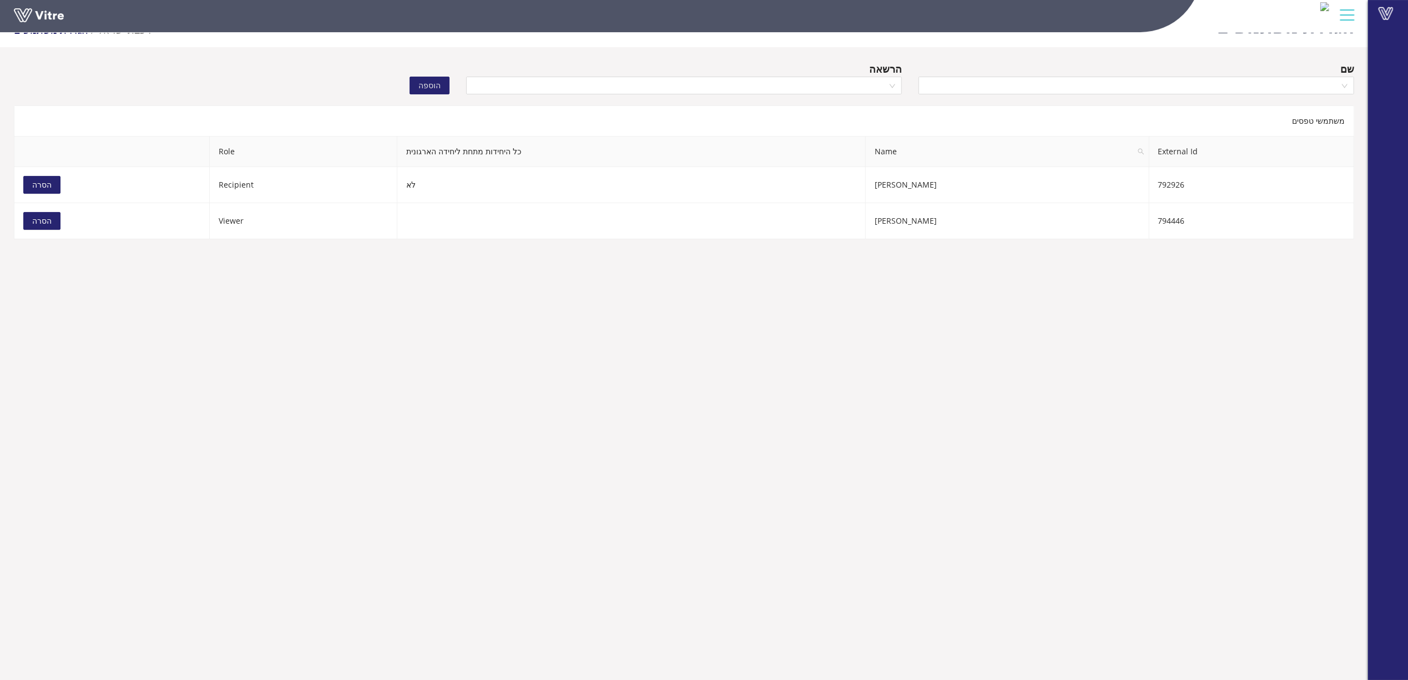
click at [1208, 88] on input "search" at bounding box center [1132, 85] width 415 height 17
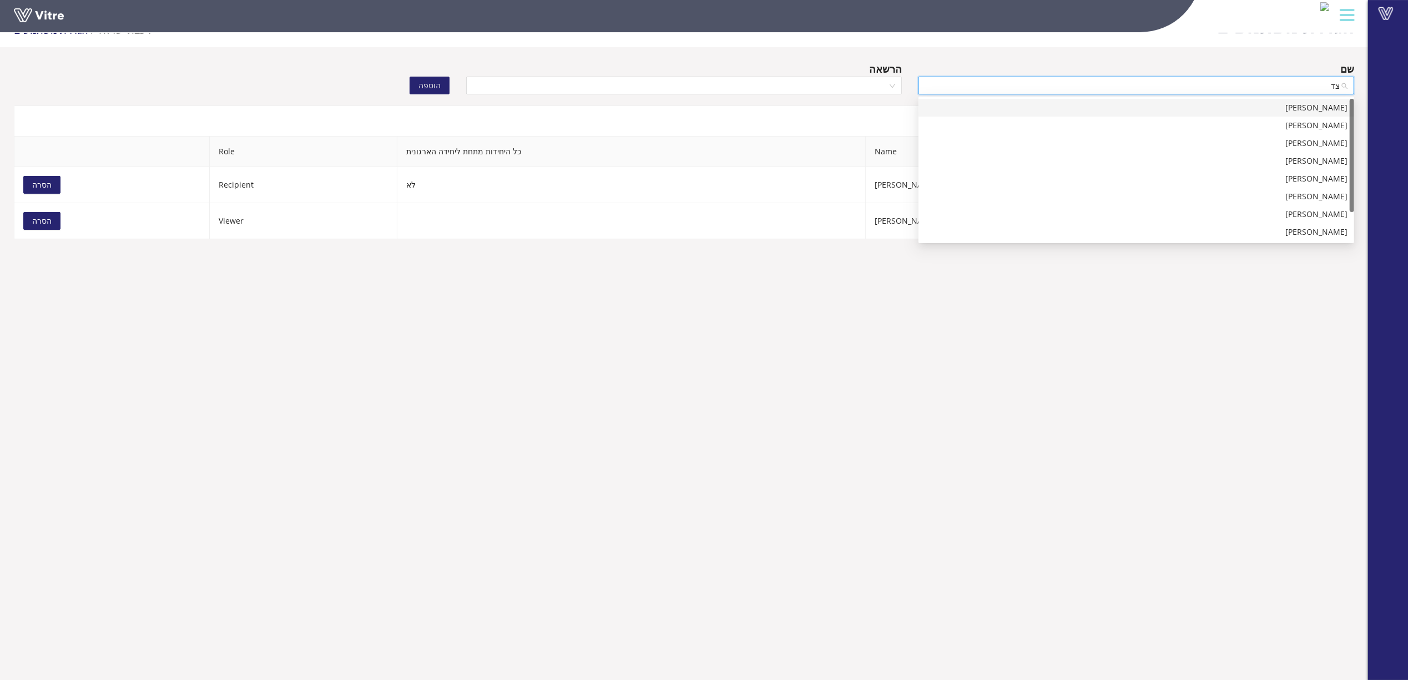
type input "צדק"
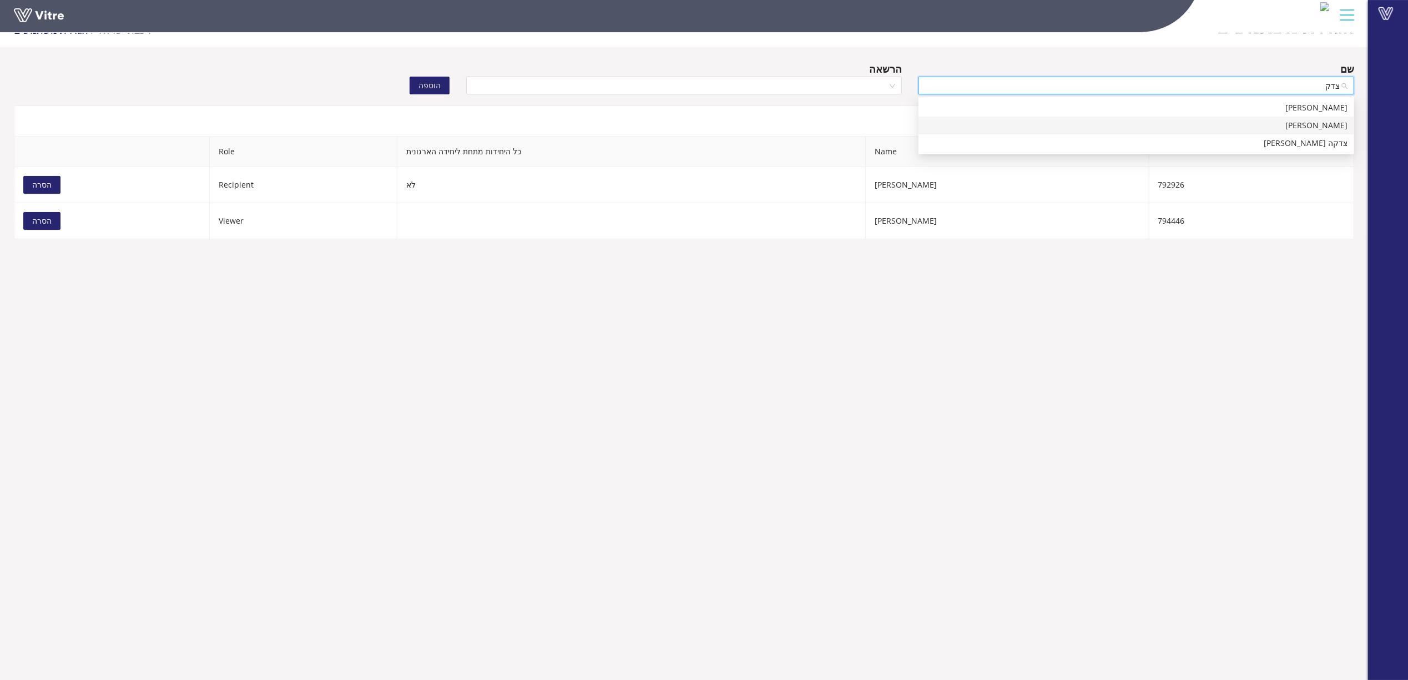
click at [1268, 123] on div "[PERSON_NAME]" at bounding box center [1136, 125] width 422 height 12
click at [874, 79] on input "search" at bounding box center [680, 85] width 415 height 17
click at [881, 143] on div "Viewer" at bounding box center [684, 143] width 422 height 12
click at [436, 87] on span "הוספה" at bounding box center [429, 85] width 22 height 12
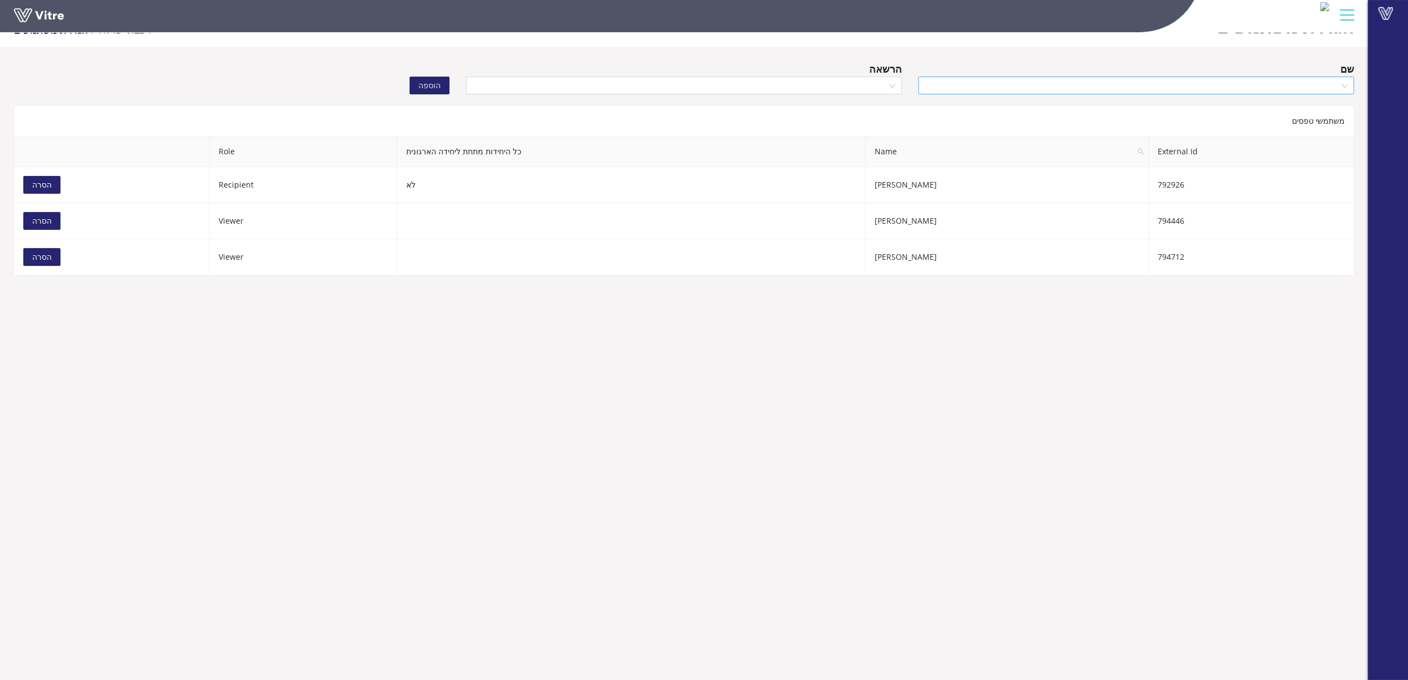
click at [1062, 80] on input "search" at bounding box center [1132, 85] width 415 height 17
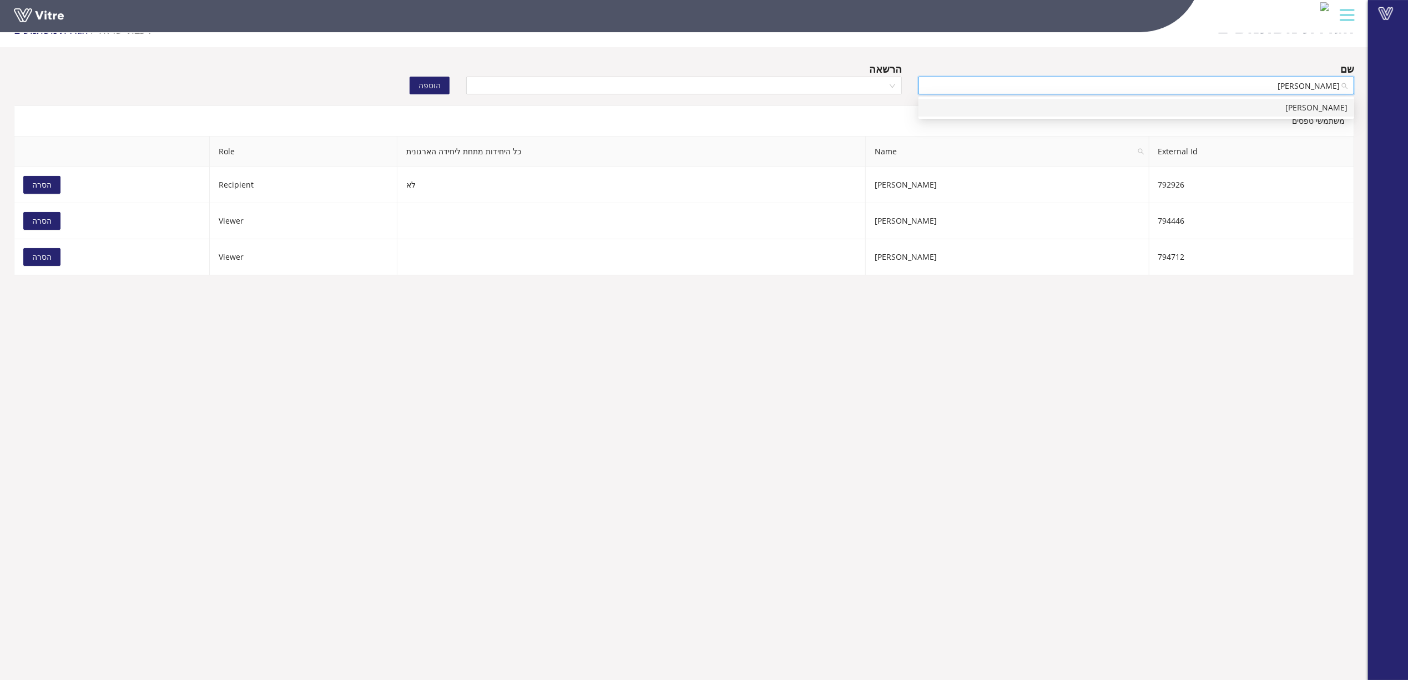
type input "[PERSON_NAME]"
click at [1074, 109] on div "[PERSON_NAME]" at bounding box center [1136, 108] width 422 height 12
click at [841, 83] on input "search" at bounding box center [680, 85] width 415 height 17
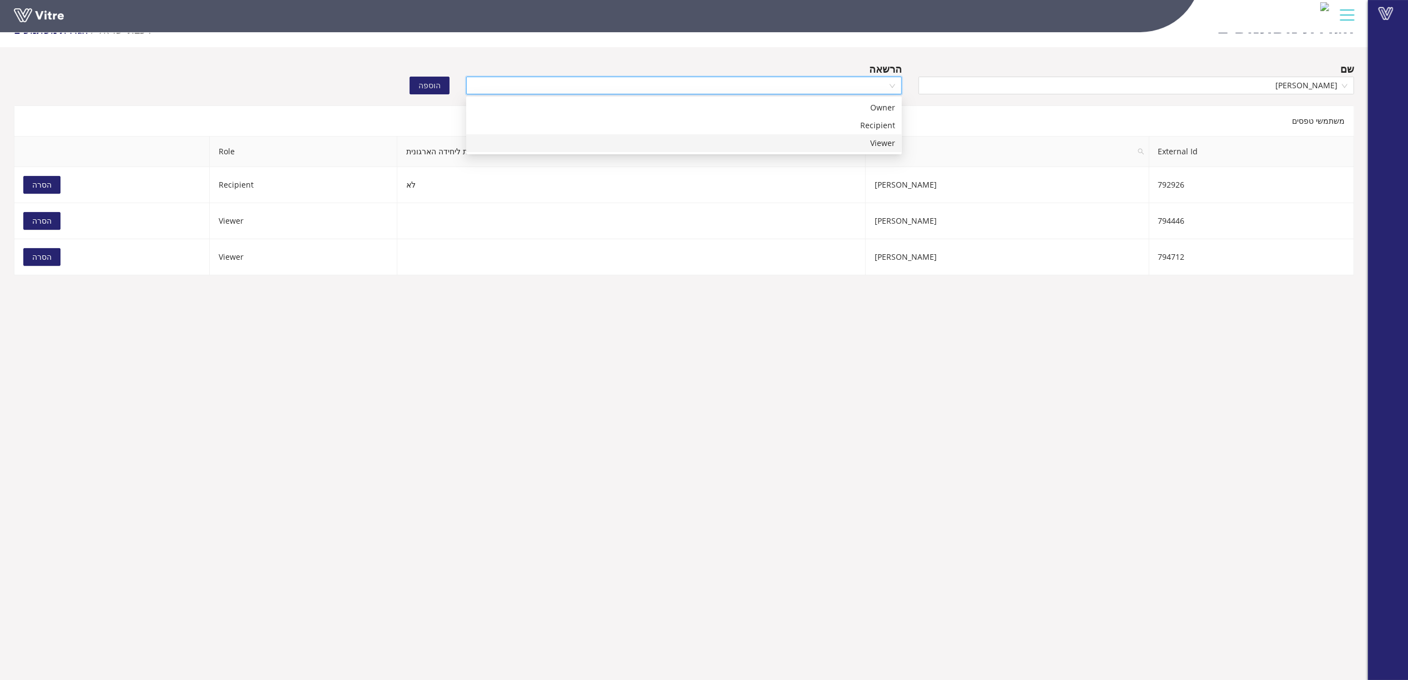
click at [844, 141] on div "Viewer" at bounding box center [684, 143] width 422 height 12
click at [450, 84] on div "הוספה" at bounding box center [345, 77] width 226 height 33
click at [447, 84] on button "הוספה" at bounding box center [430, 86] width 40 height 18
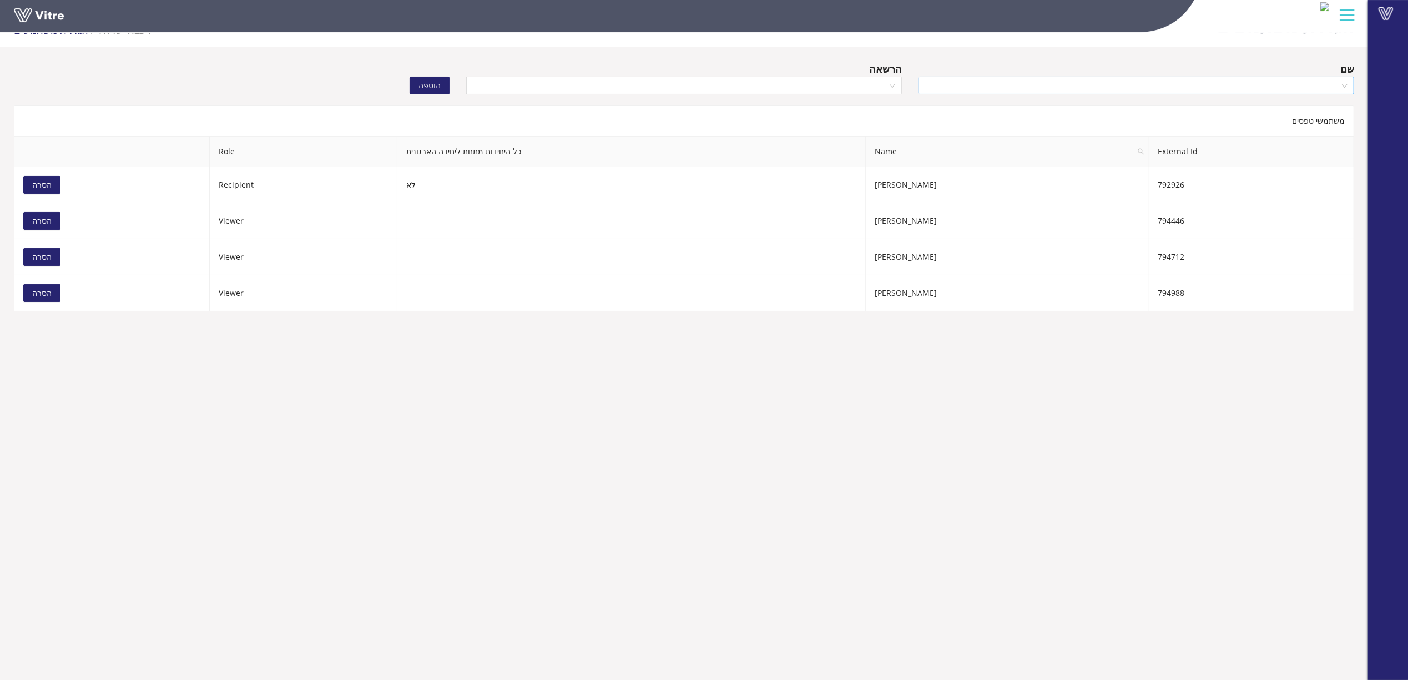
click at [1111, 87] on input "search" at bounding box center [1132, 85] width 415 height 17
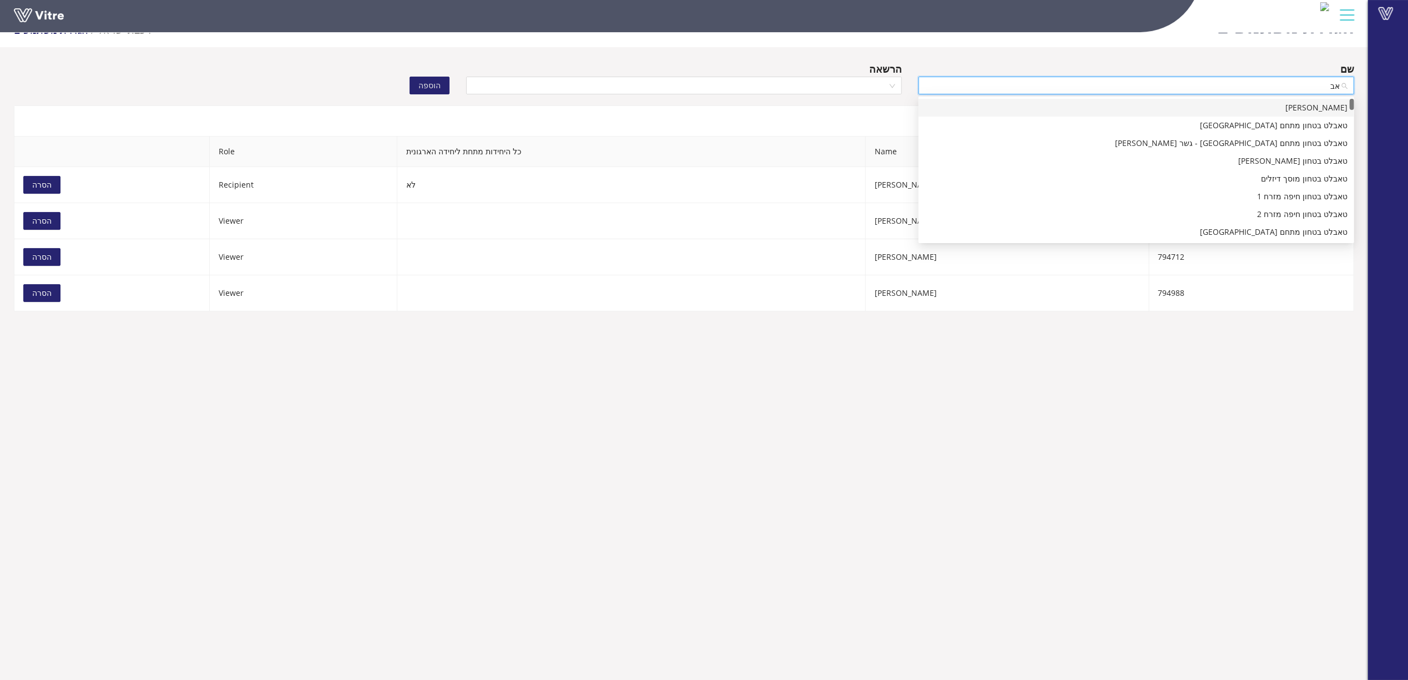
type input "א"
type input "עבדו"
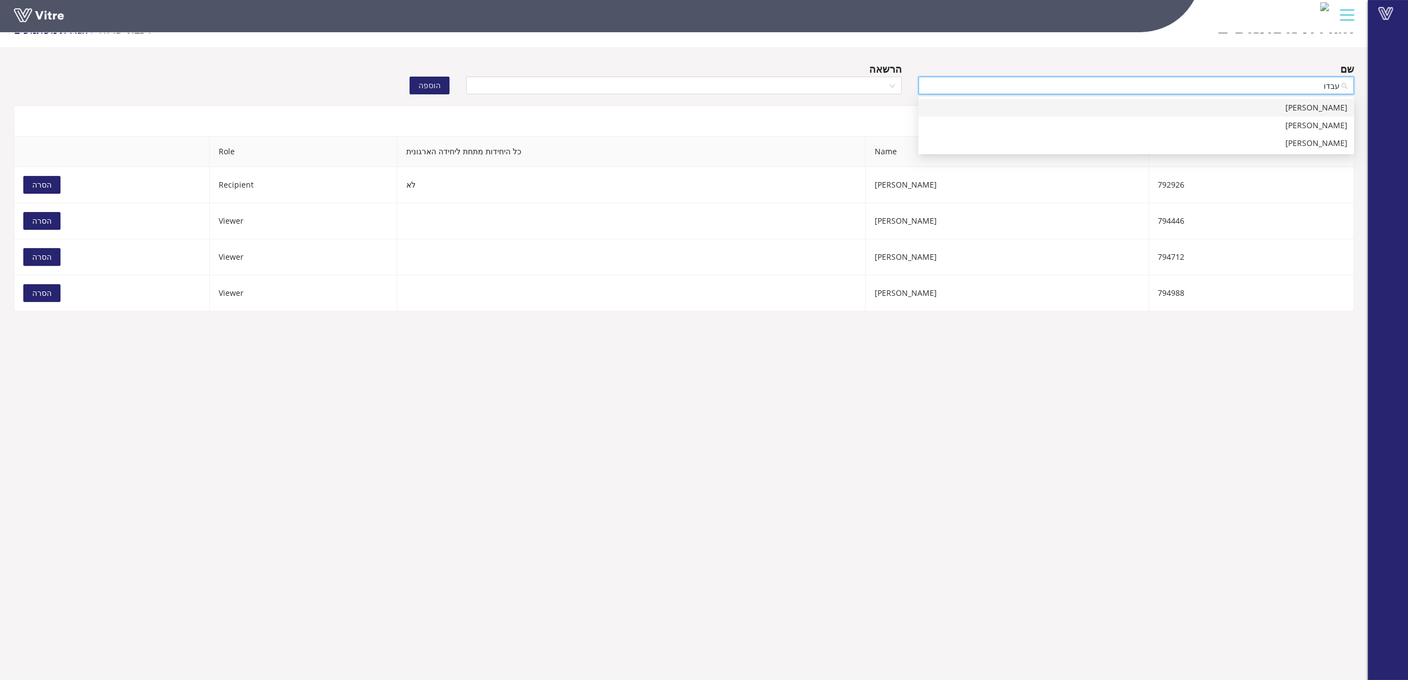
click at [1222, 103] on div "[PERSON_NAME]" at bounding box center [1136, 108] width 422 height 12
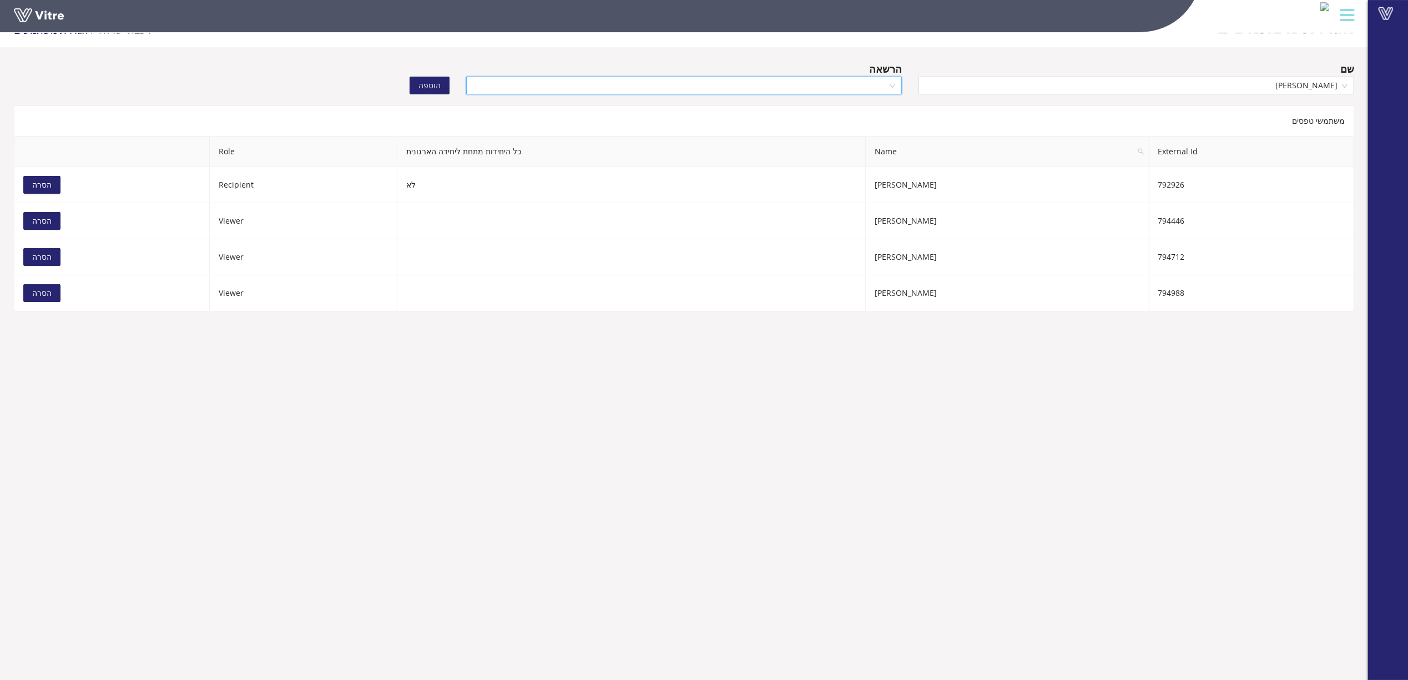
click at [851, 84] on input "search" at bounding box center [680, 85] width 415 height 17
drag, startPoint x: 852, startPoint y: 124, endPoint x: 851, endPoint y: 138, distance: 13.9
click at [851, 138] on div "Owner Recipient Viewer" at bounding box center [684, 125] width 436 height 53
click at [851, 138] on div "Viewer" at bounding box center [684, 143] width 422 height 12
click at [434, 87] on span "הוספה" at bounding box center [429, 85] width 22 height 12
